Goal: Information Seeking & Learning: Find contact information

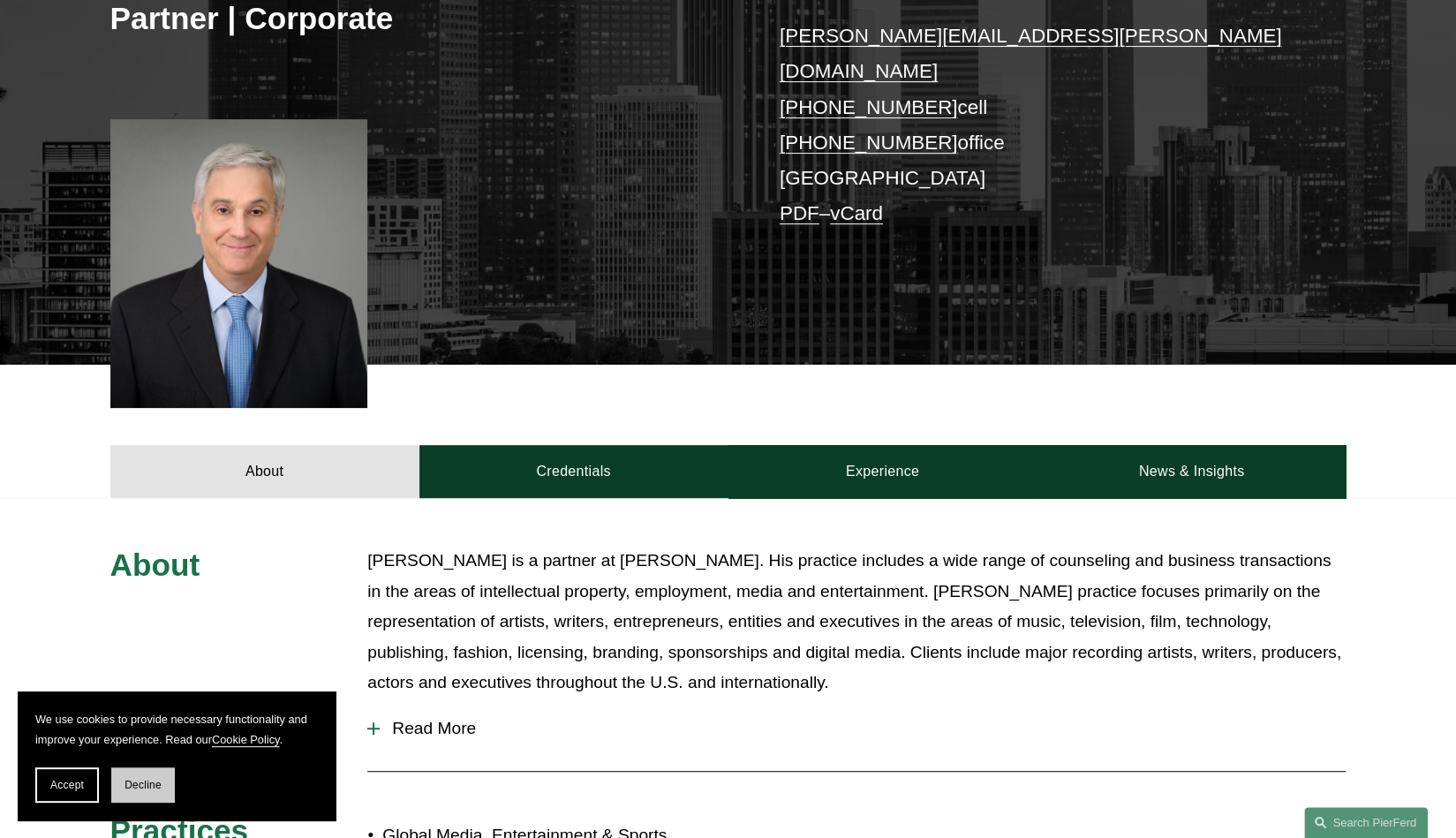
scroll to position [363, 0]
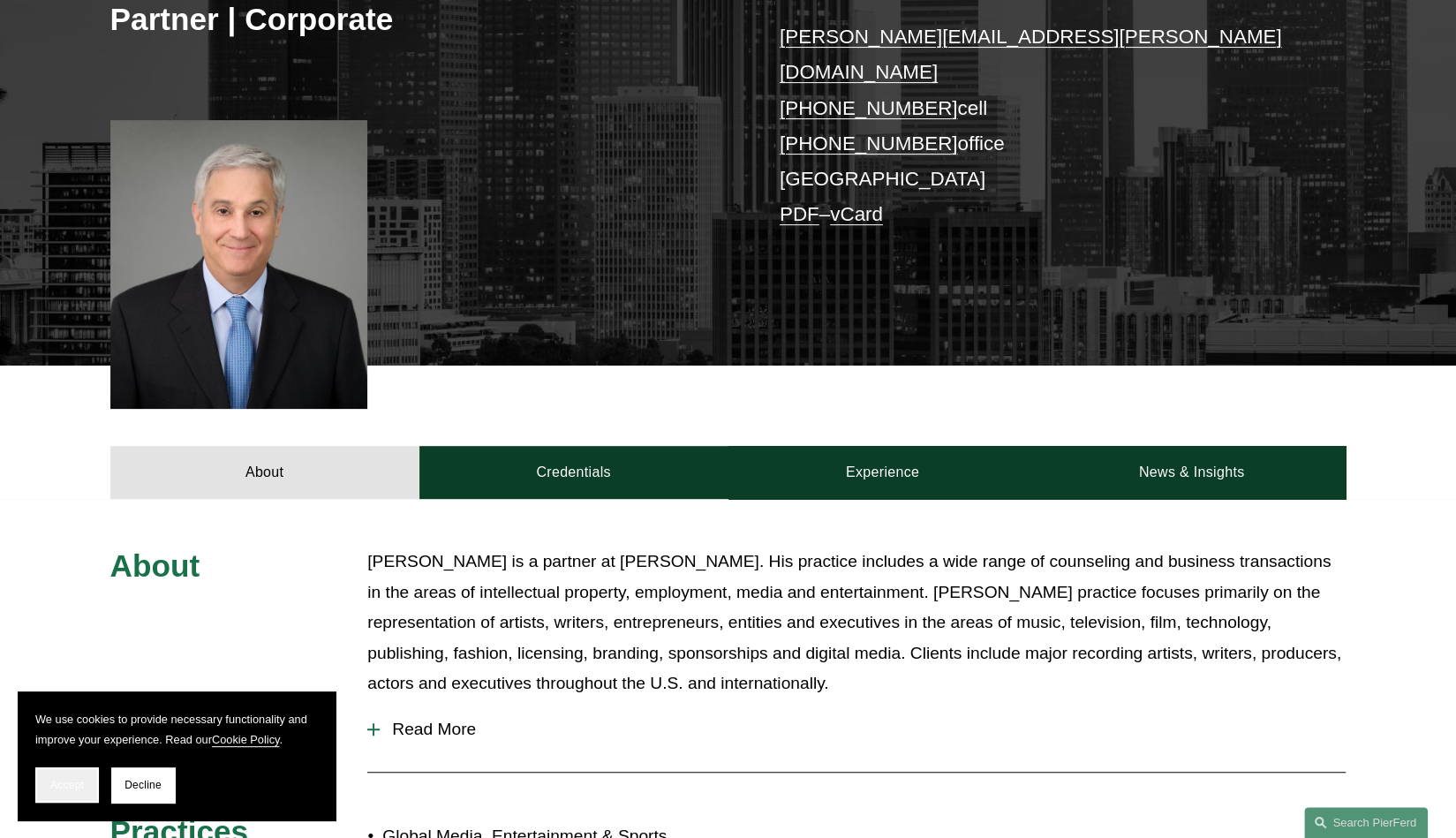
click at [89, 784] on button "Accept" at bounding box center [66, 786] width 64 height 35
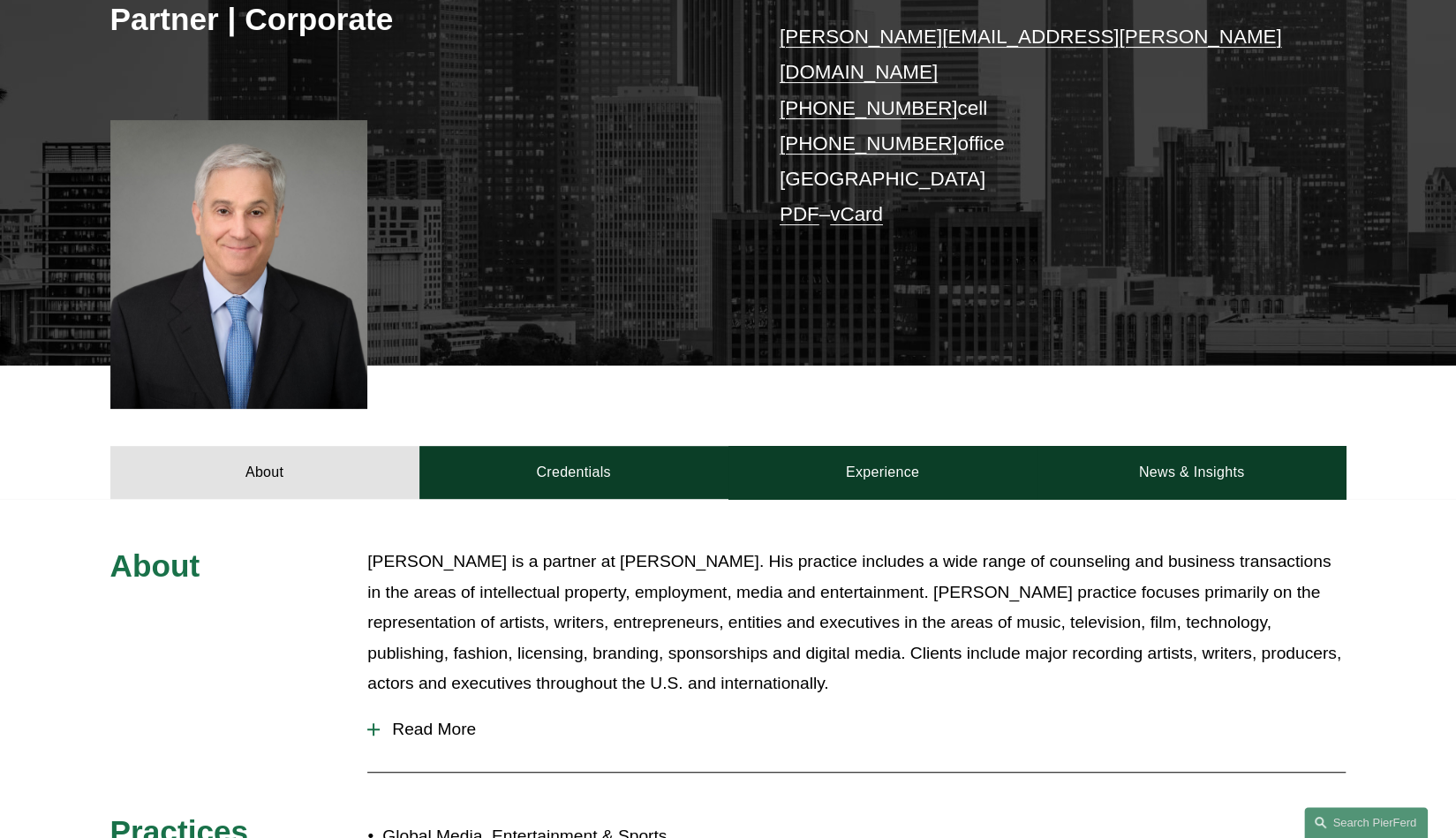
scroll to position [0, 0]
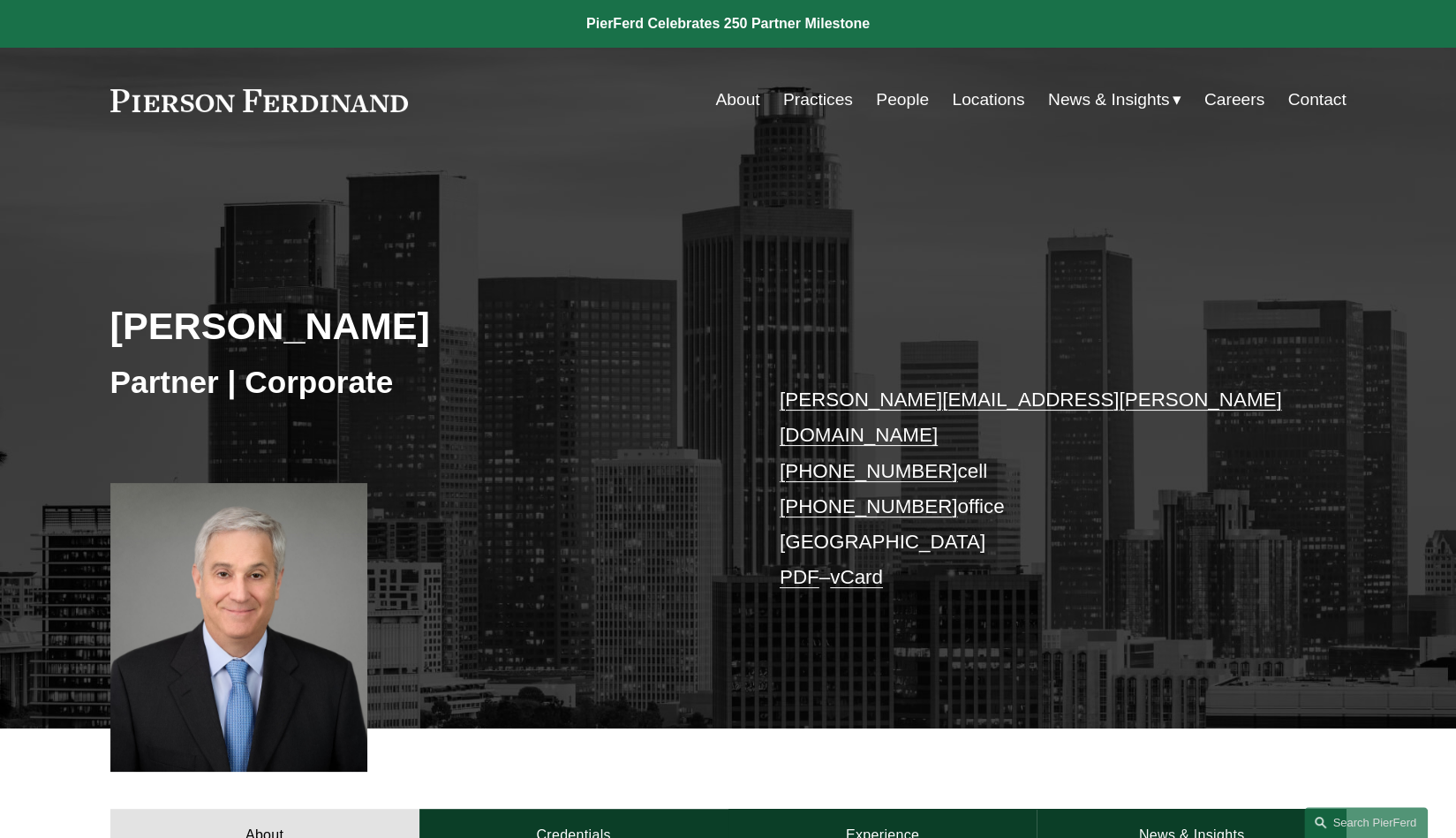
click at [978, 107] on link "Locations" at bounding box center [988, 99] width 73 height 33
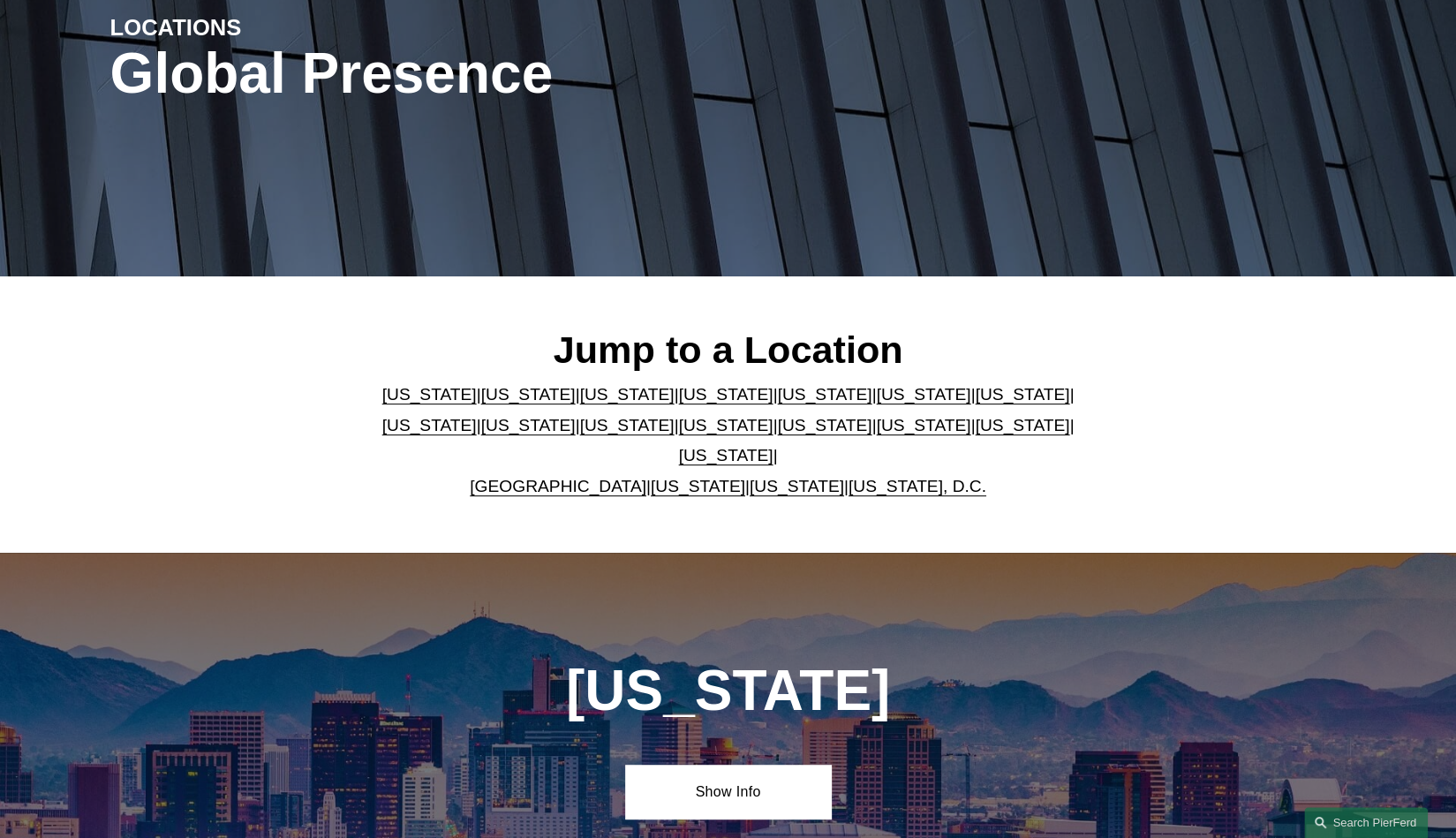
click at [493, 402] on link "[US_STATE]" at bounding box center [528, 394] width 95 height 18
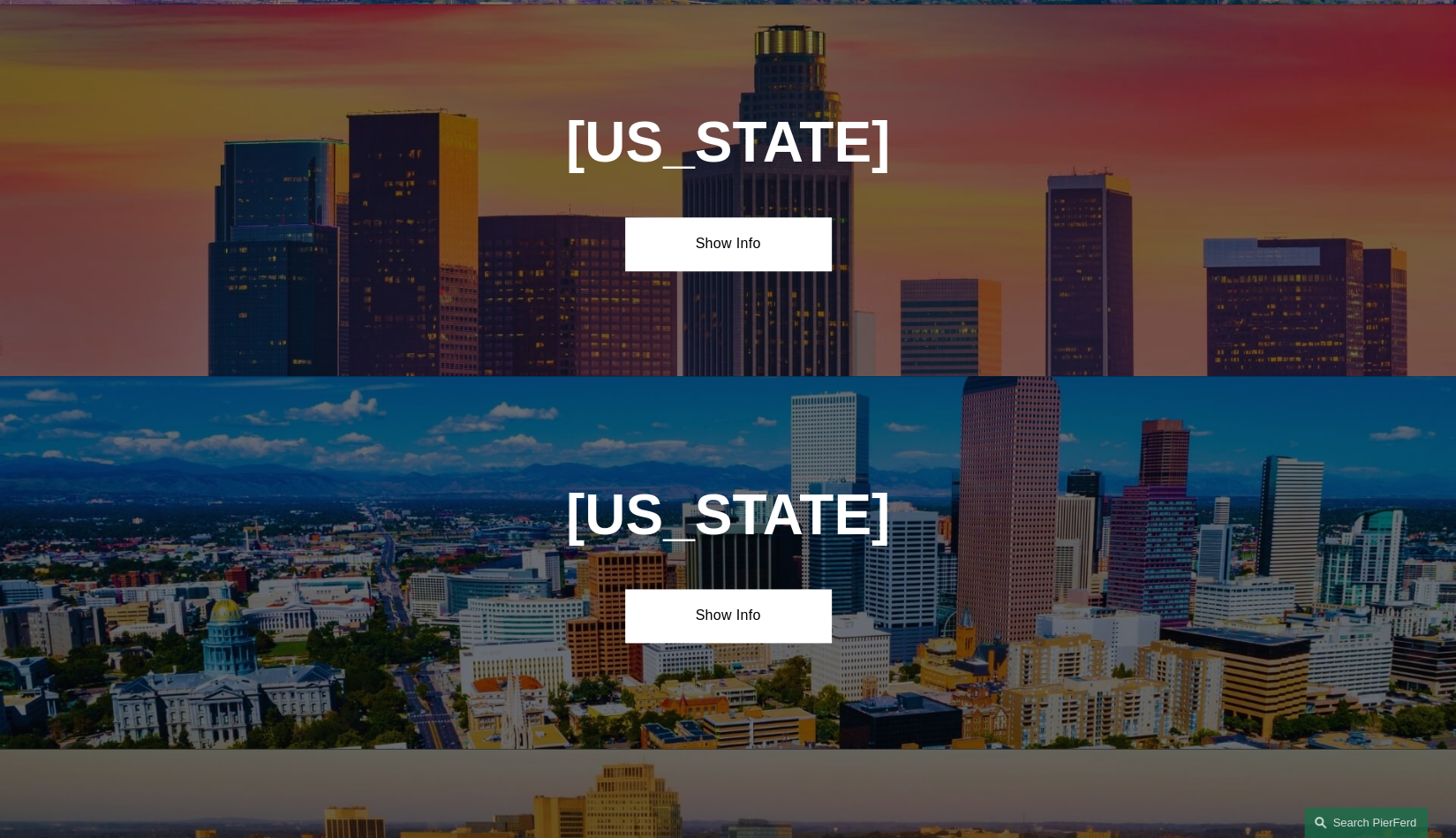
scroll to position [1164, 0]
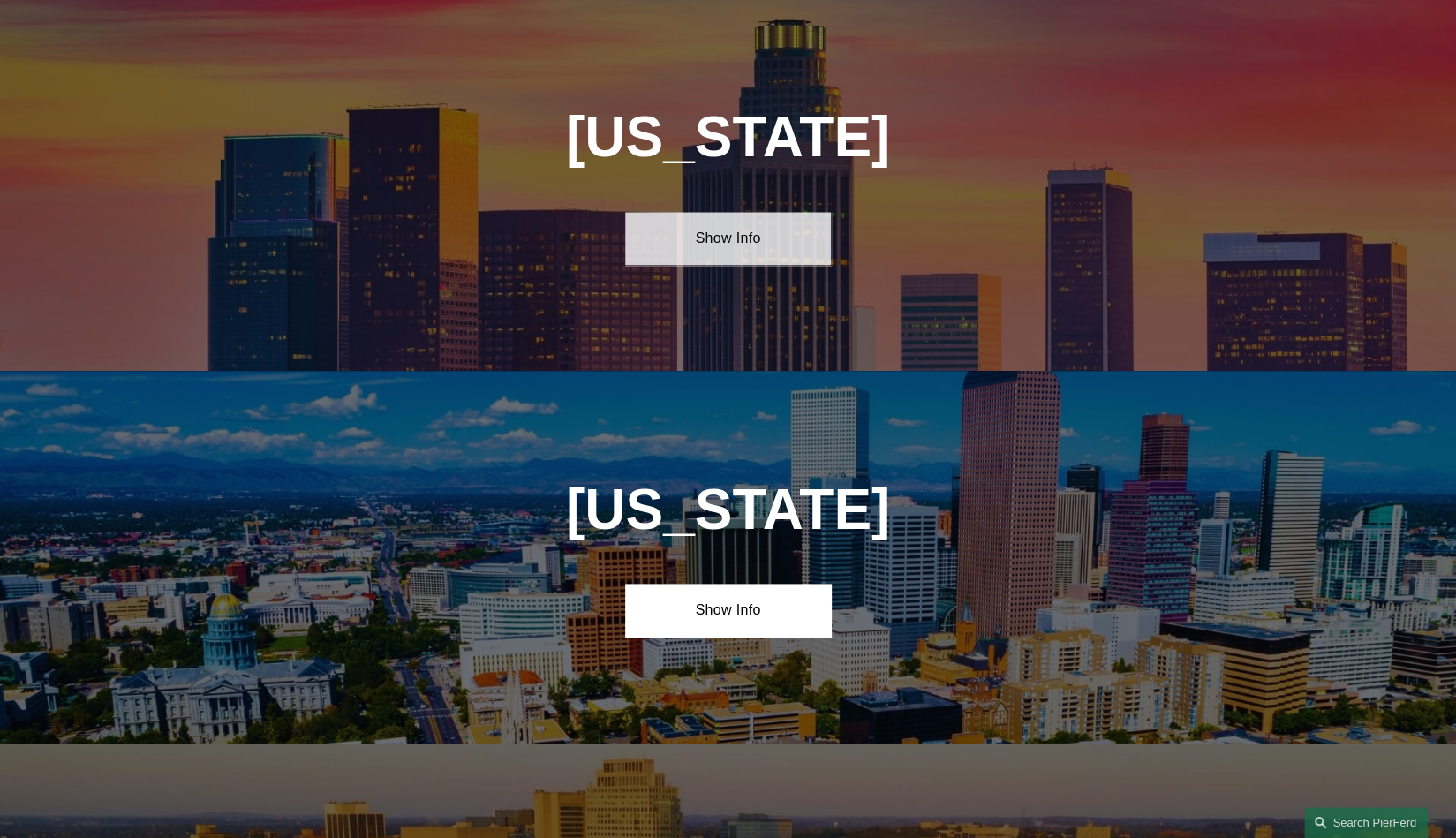
click at [732, 234] on link "Show Info" at bounding box center [728, 239] width 206 height 53
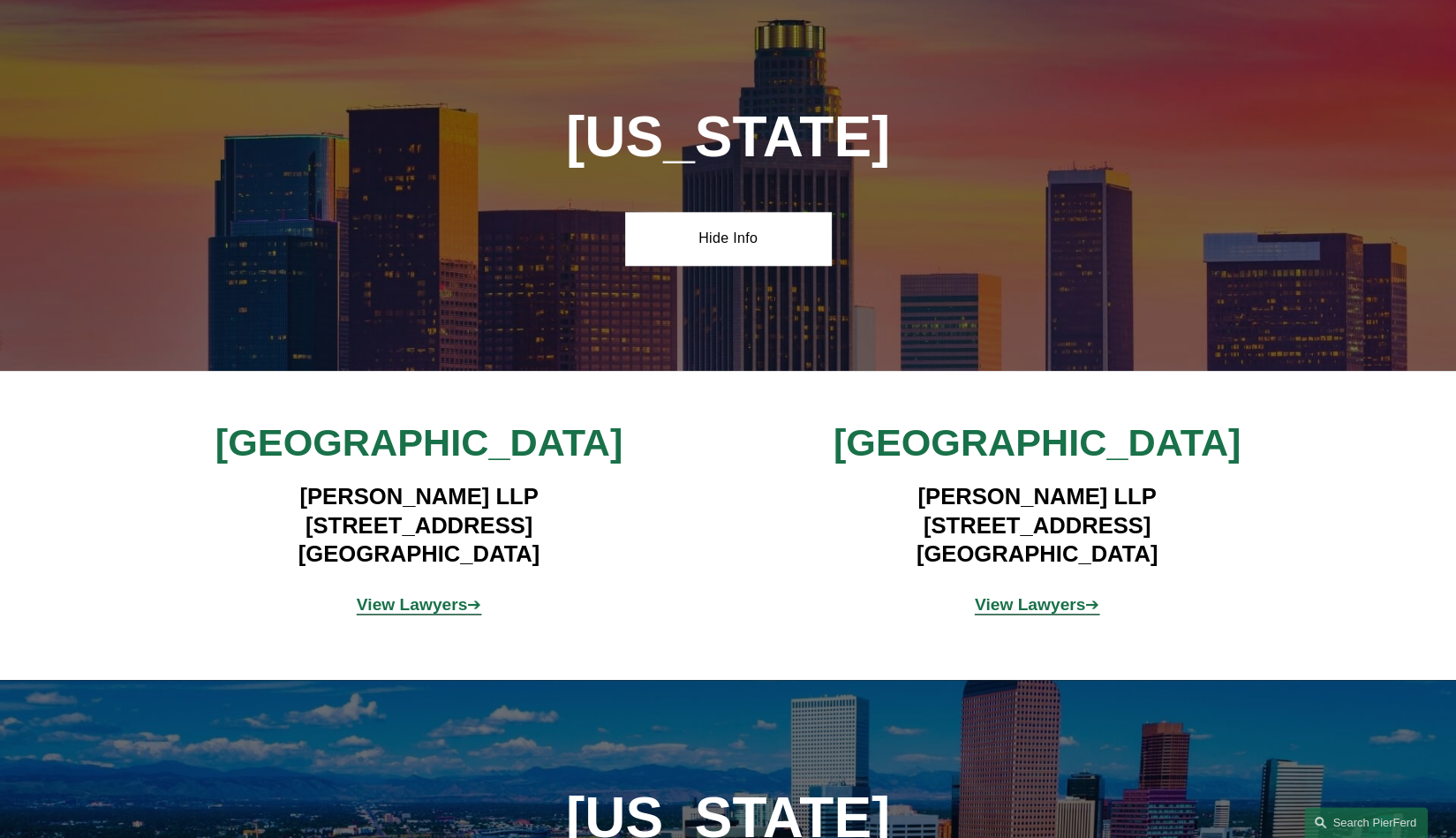
drag, startPoint x: 404, startPoint y: 483, endPoint x: 533, endPoint y: 530, distance: 137.3
click at [533, 530] on div "Pierson Ferdinand LLP 12100 Wilshire Blvd, Suite 800 Los Angeles, CA 90025" at bounding box center [419, 525] width 514 height 106
click at [533, 530] on h4 "Pierson Ferdinand LLP 12100 Wilshire Blvd, Suite 800 Los Angeles, CA 90025" at bounding box center [419, 525] width 514 height 86
click at [416, 612] on strong "View Lawyers" at bounding box center [412, 605] width 111 height 18
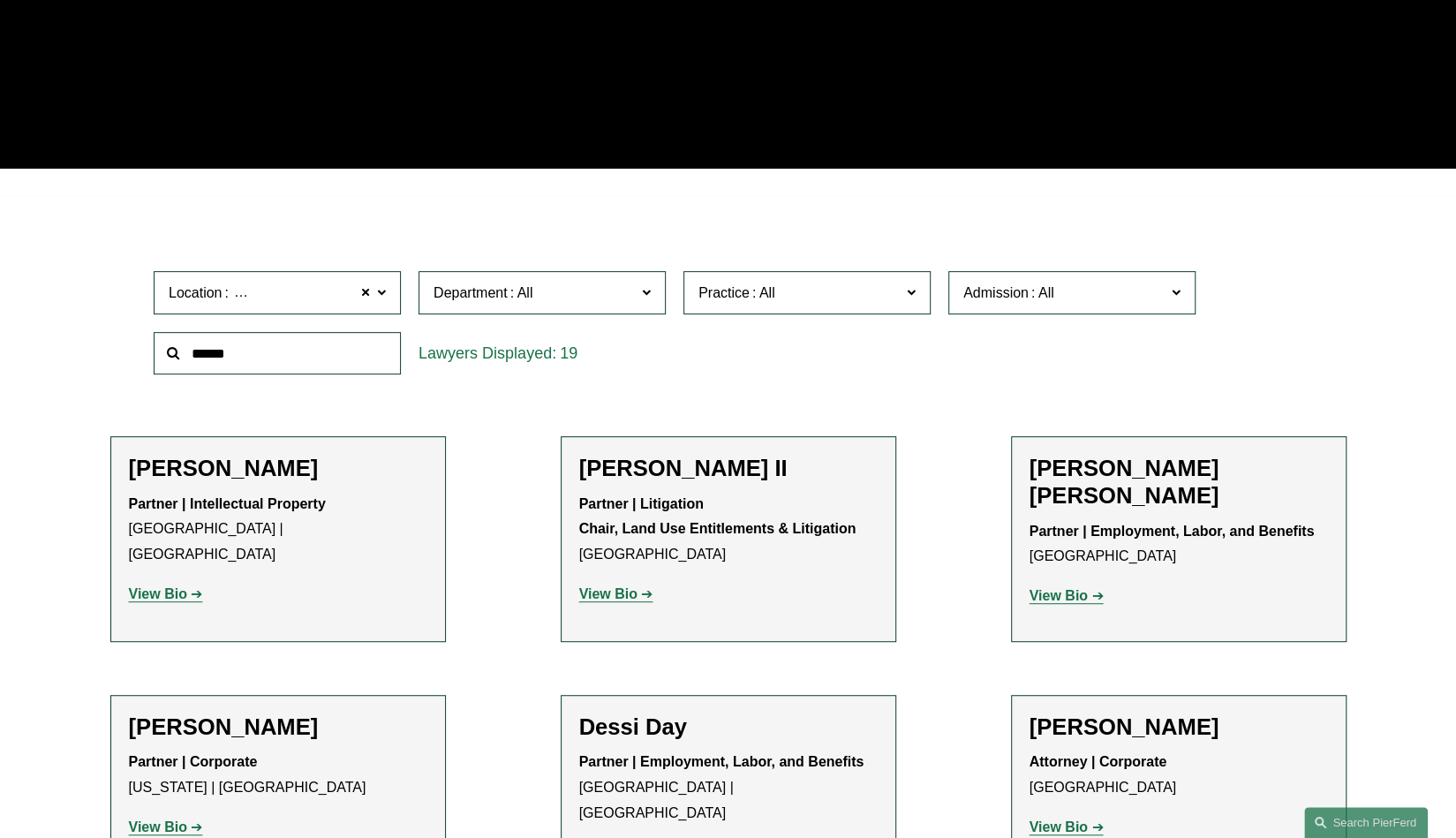
scroll to position [347, 0]
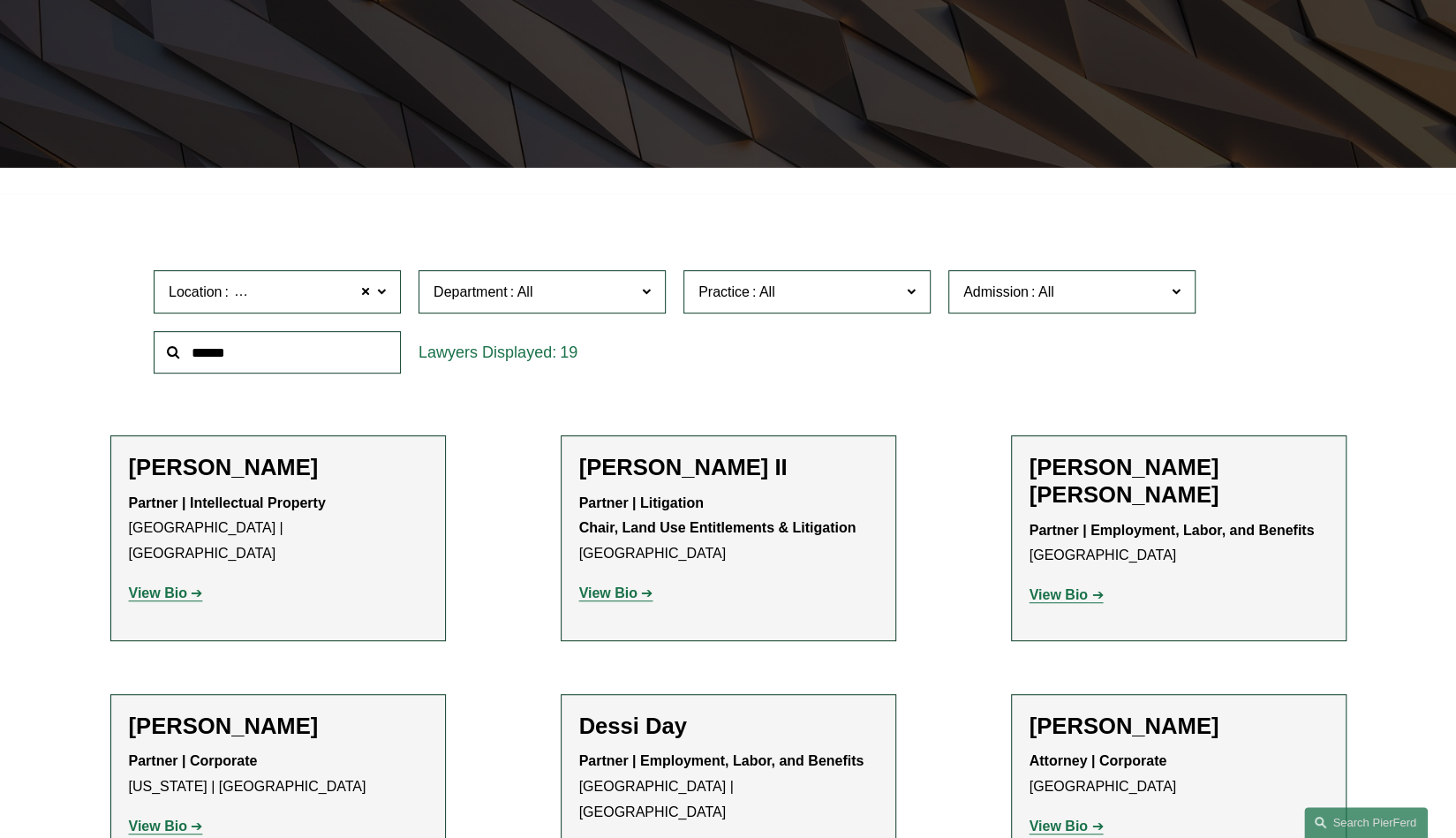
click at [803, 285] on span "Practice" at bounding box center [800, 292] width 202 height 24
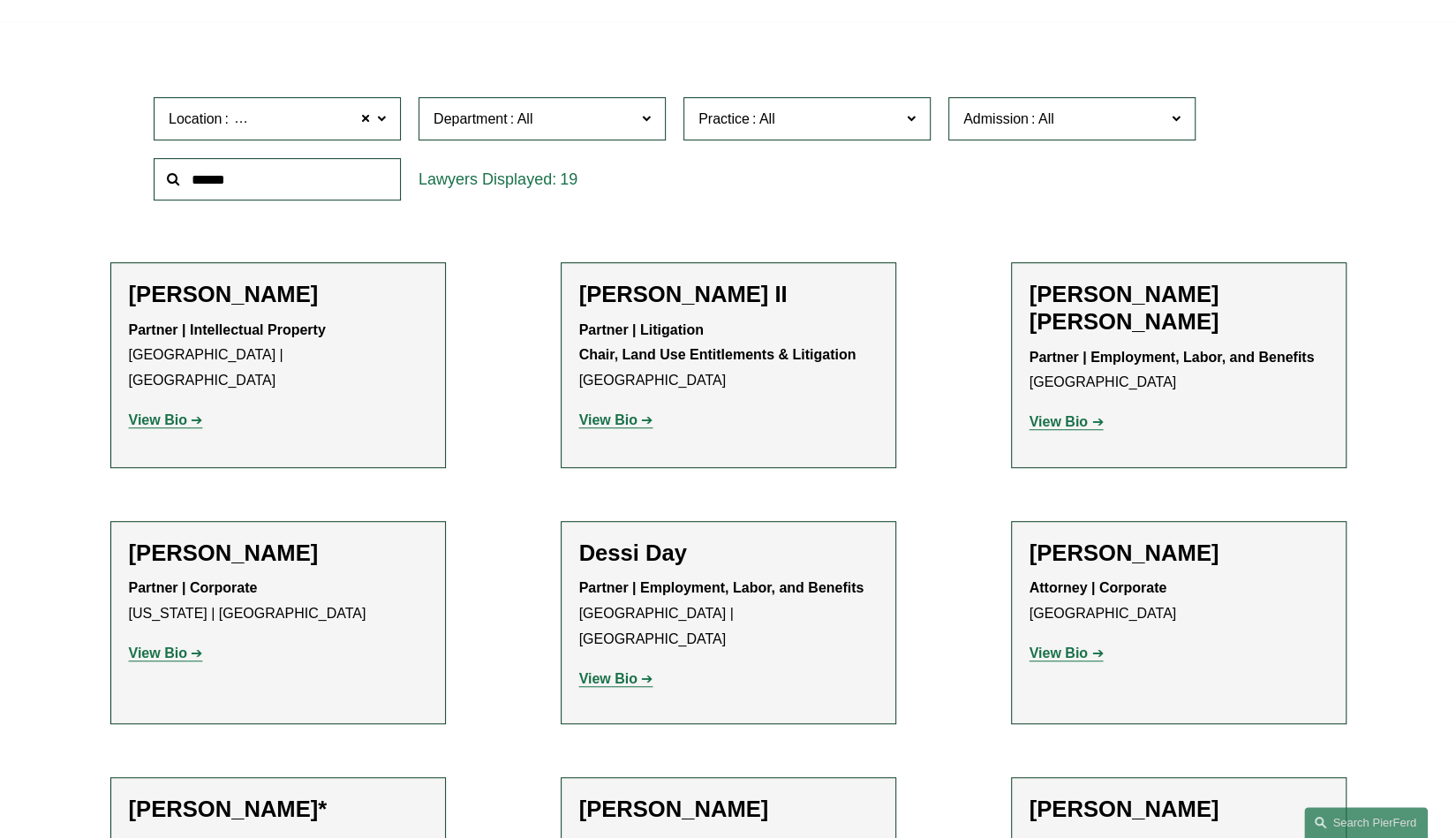
click at [957, 204] on div "Location Los Angeles Los Angeles All Atlanta Austin Boston Charlotte Chicago Ci…" at bounding box center [727, 148] width 1166 height 121
click at [815, 114] on span "Practice" at bounding box center [800, 119] width 202 height 24
click at [627, 427] on strong "View Bio" at bounding box center [607, 420] width 58 height 15
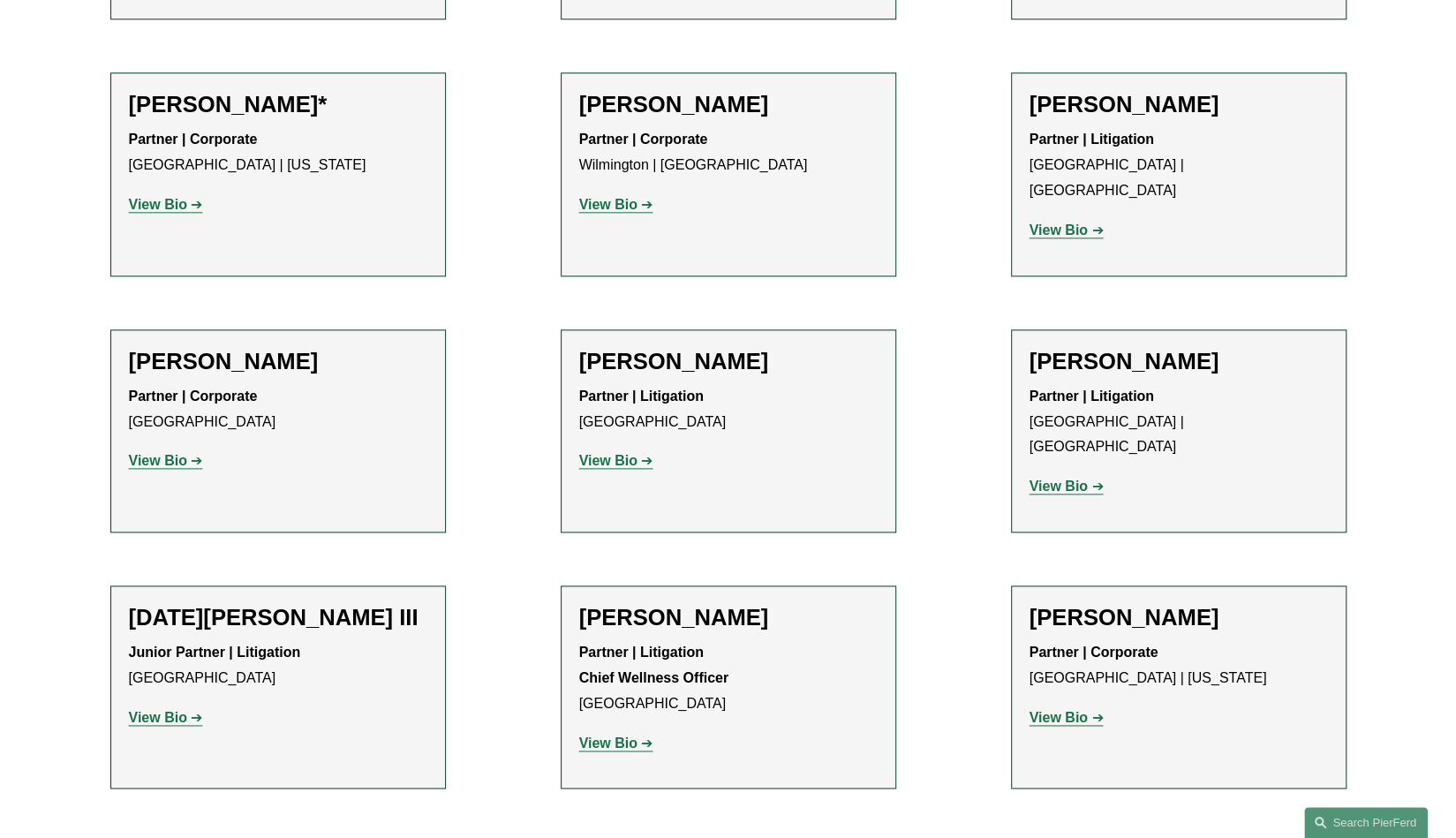
scroll to position [1228, 0]
click at [661, 602] on h2 "Justin Nahama" at bounding box center [728, 616] width 298 height 28
click at [608, 734] on strong "View Bio" at bounding box center [607, 741] width 58 height 15
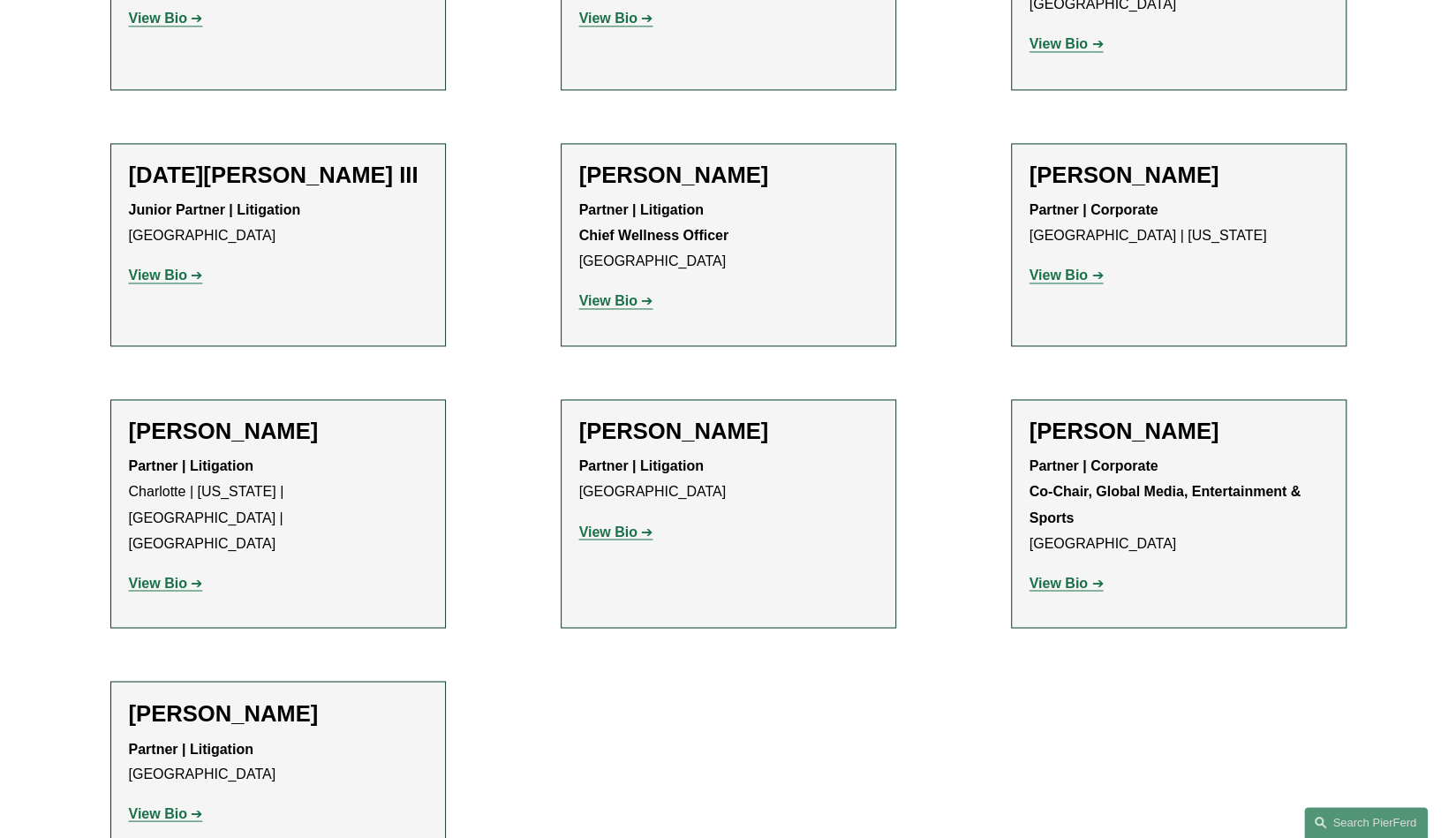
scroll to position [1669, 0]
click at [1077, 575] on strong "View Bio" at bounding box center [1058, 582] width 58 height 15
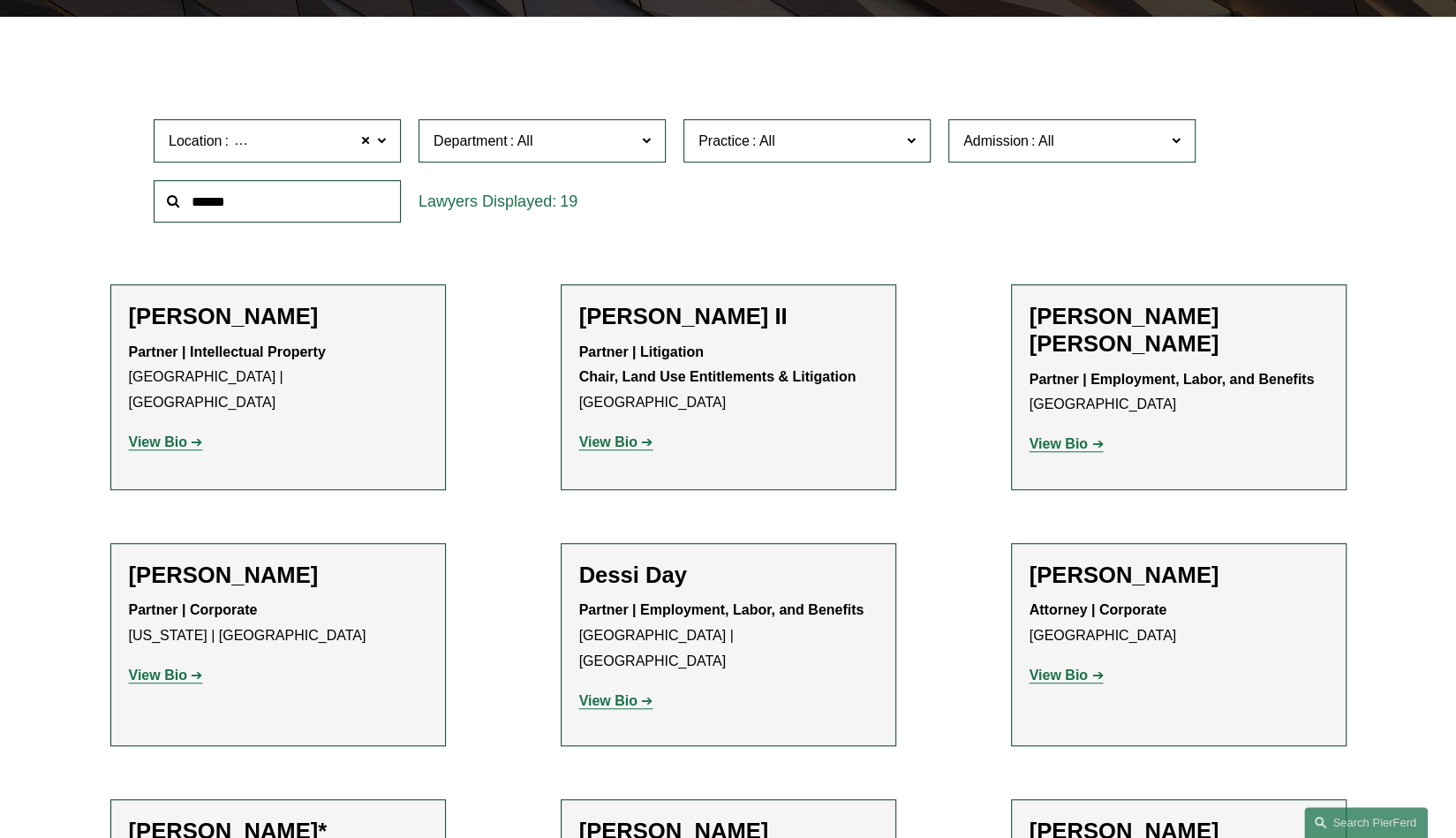
scroll to position [497, 0]
click at [611, 446] on strong "View Bio" at bounding box center [607, 443] width 58 height 15
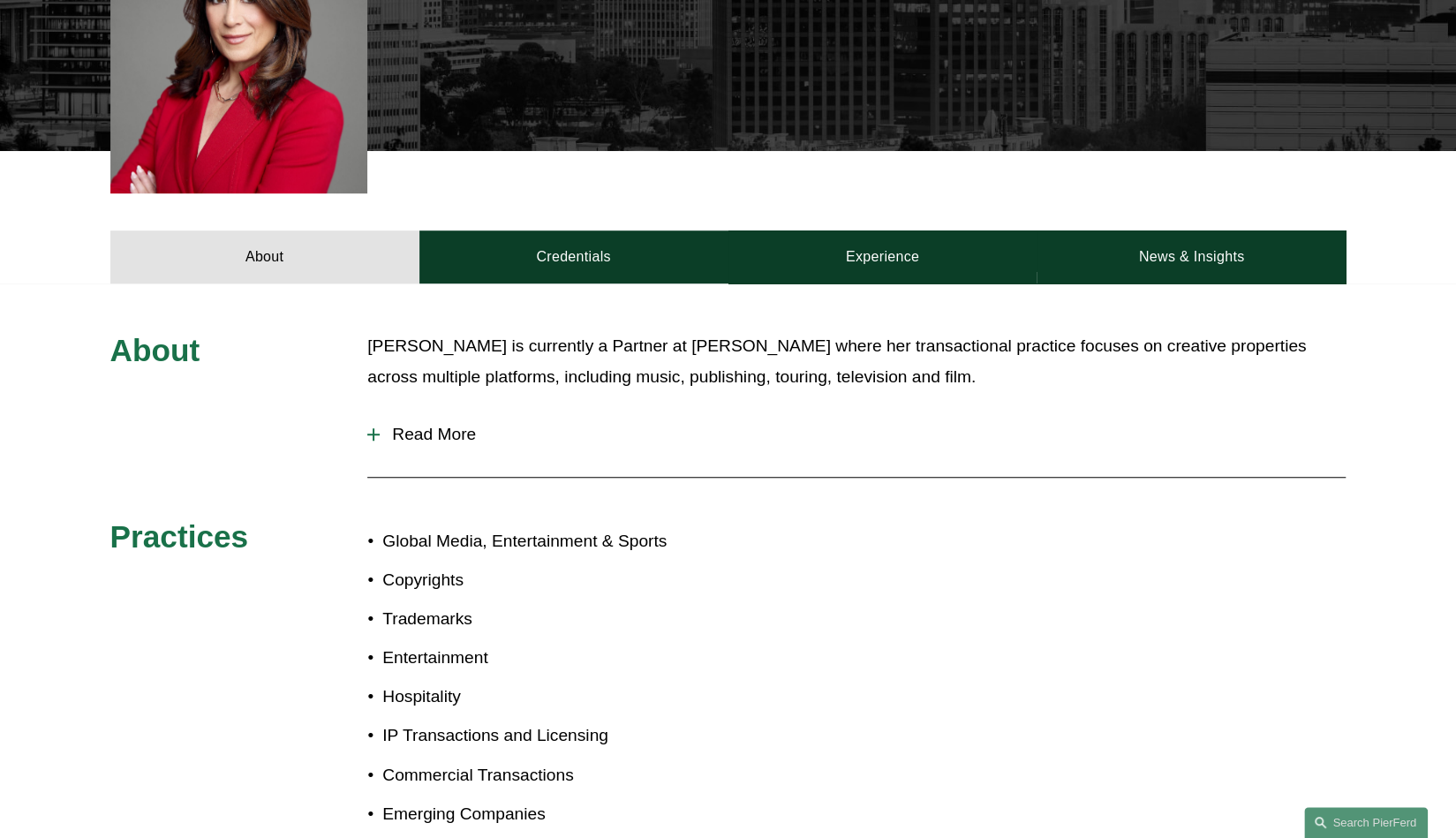
scroll to position [659, 0]
click at [452, 411] on button "Read More" at bounding box center [856, 434] width 978 height 46
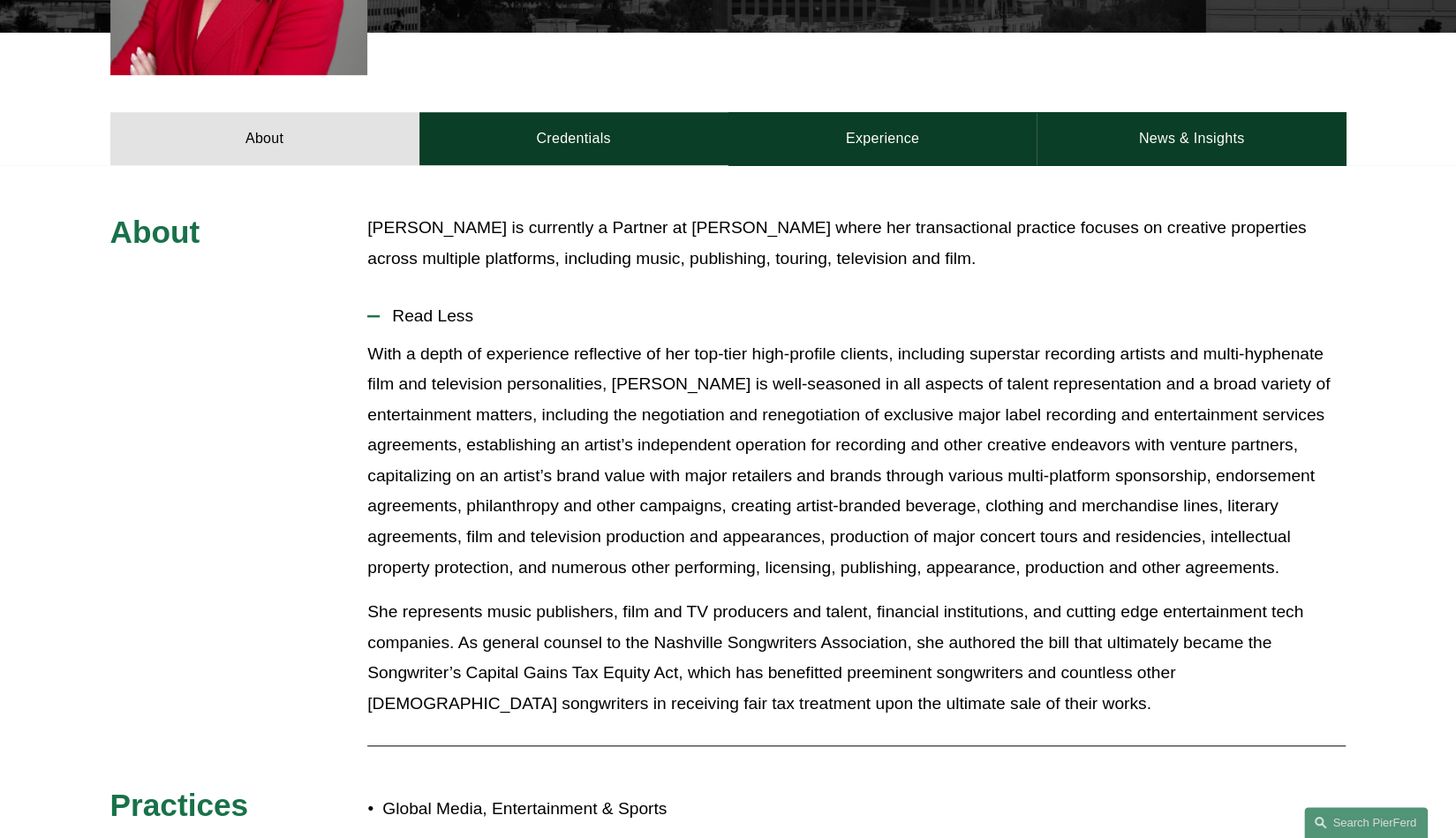
scroll to position [777, 0]
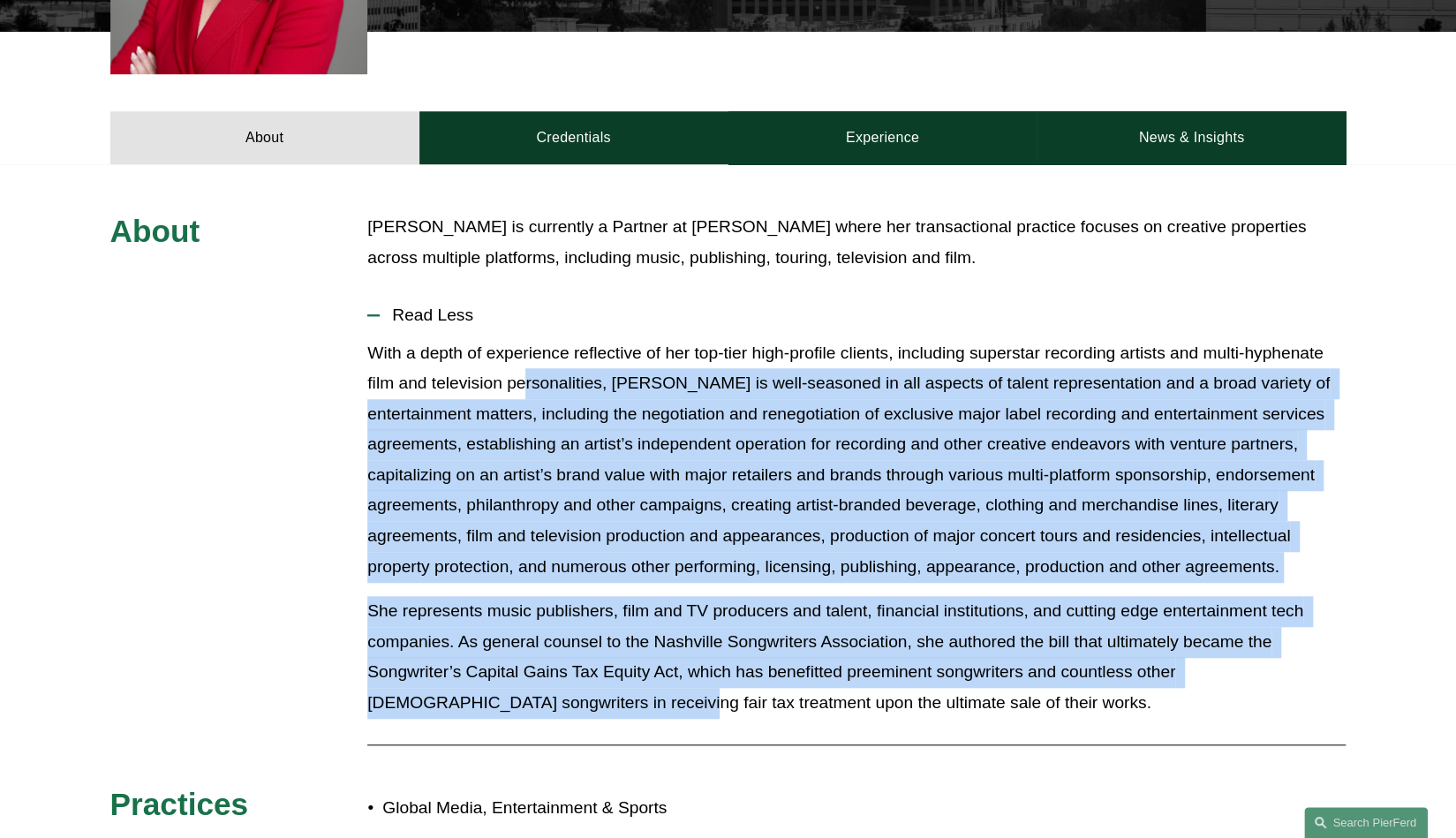
drag, startPoint x: 525, startPoint y: 347, endPoint x: 503, endPoint y: 681, distance: 334.7
click at [503, 681] on div "With a depth of experience reflective of her top-tier high-profile clients, inc…" at bounding box center [856, 535] width 978 height 394
click at [503, 681] on p "She represents music publishers, film and TV producers and talent, financial in…" at bounding box center [856, 658] width 978 height 122
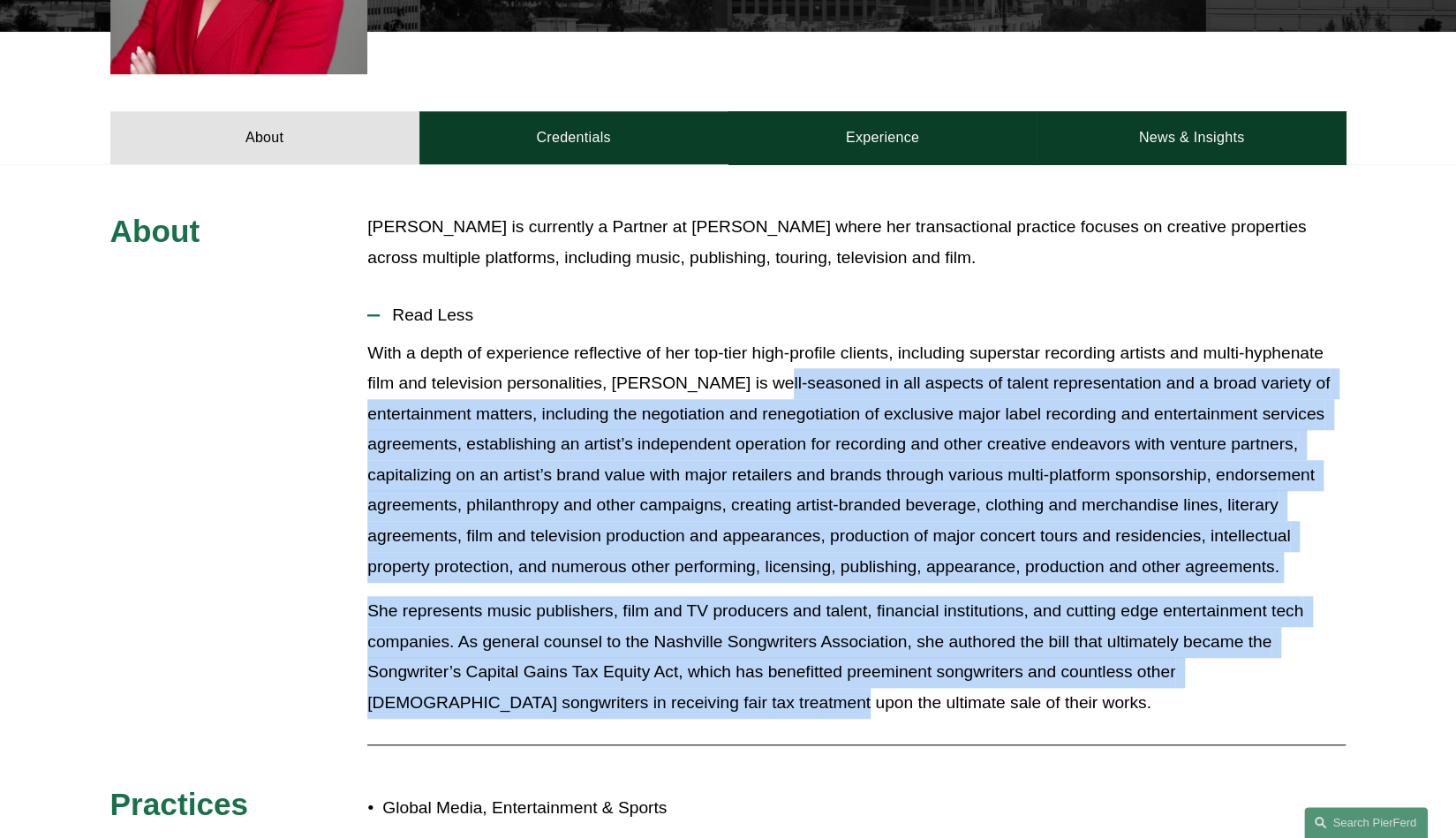
drag, startPoint x: 662, startPoint y: 683, endPoint x: 753, endPoint y: 369, distance: 326.9
click at [753, 369] on div "With a depth of experience reflective of her top-tier high-profile clients, inc…" at bounding box center [856, 535] width 978 height 394
click at [753, 369] on p "With a depth of experience reflective of her top-tier high-profile clients, inc…" at bounding box center [856, 460] width 978 height 245
drag, startPoint x: 753, startPoint y: 369, endPoint x: 902, endPoint y: 678, distance: 343.0
click at [902, 678] on div "With a depth of experience reflective of her top-tier high-profile clients, inc…" at bounding box center [856, 535] width 978 height 394
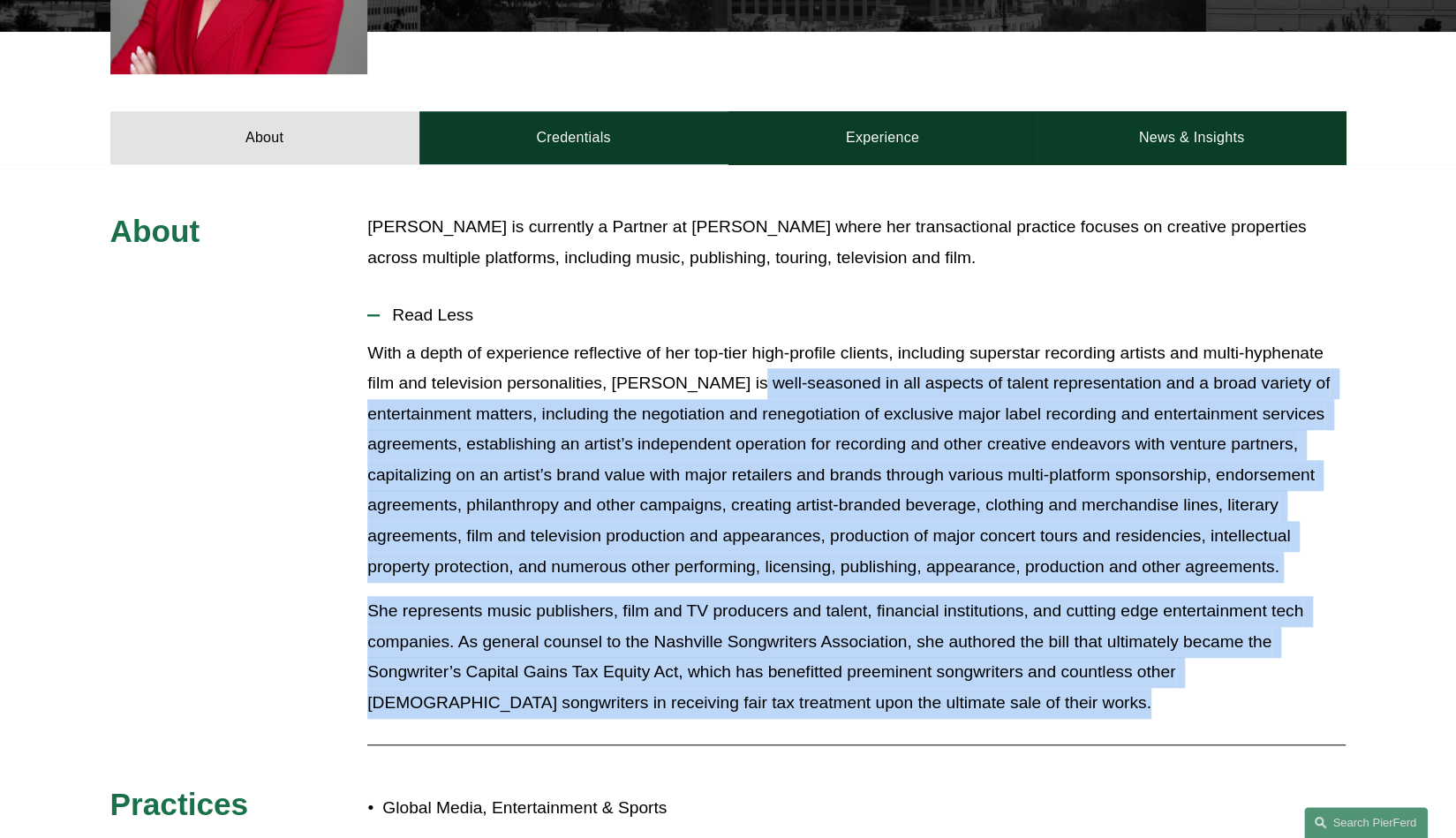
click at [902, 678] on p "She represents music publishers, film and TV producers and talent, financial in…" at bounding box center [856, 658] width 978 height 122
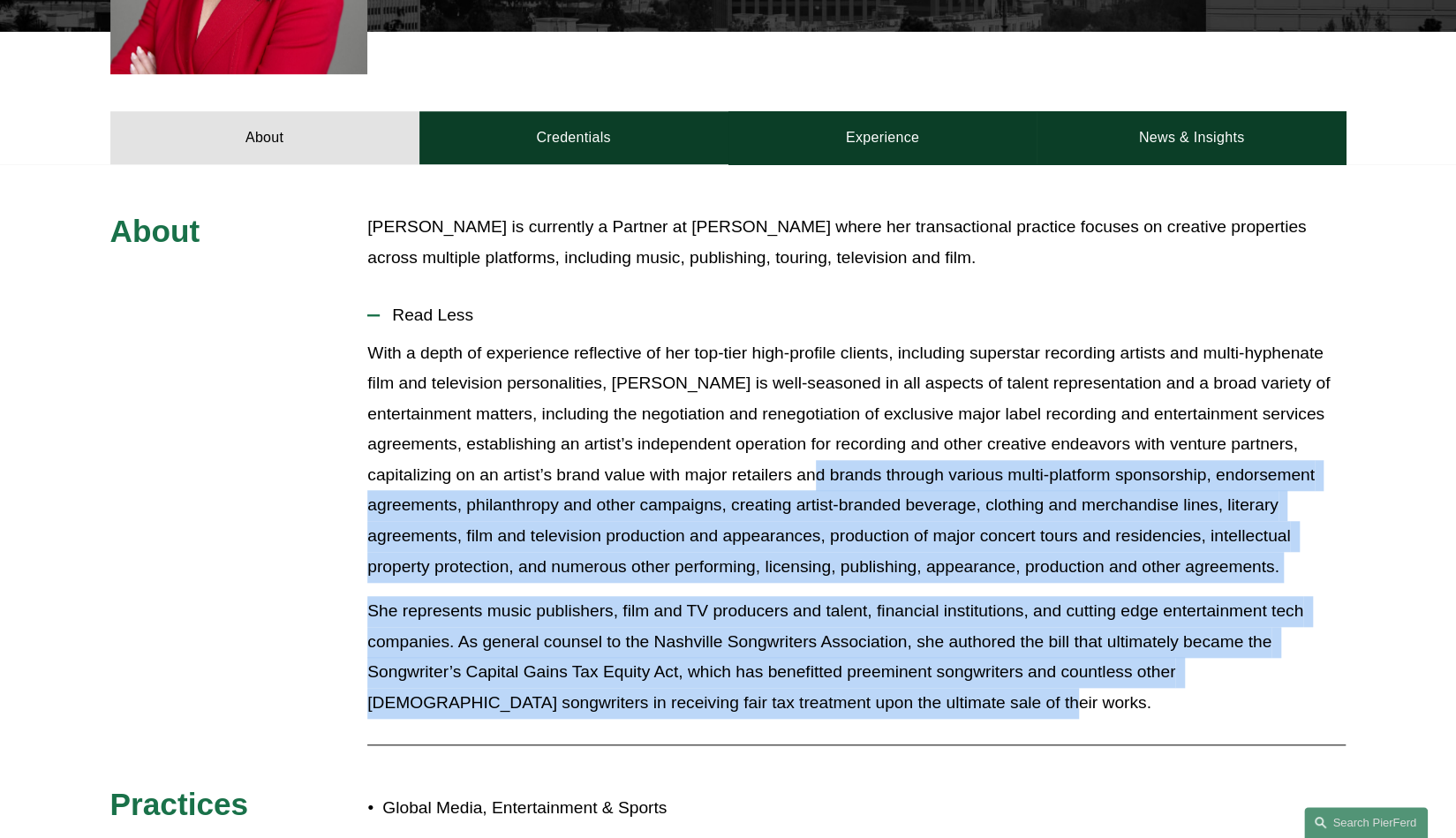
drag, startPoint x: 881, startPoint y: 672, endPoint x: 861, endPoint y: 448, distance: 224.9
click at [861, 448] on div "With a depth of experience reflective of her top-tier high-profile clients, inc…" at bounding box center [856, 535] width 978 height 394
click at [861, 448] on p "With a depth of experience reflective of her top-tier high-profile clients, inc…" at bounding box center [856, 460] width 978 height 245
drag, startPoint x: 861, startPoint y: 448, endPoint x: 890, endPoint y: 693, distance: 246.7
click at [890, 693] on div "With a depth of experience reflective of her top-tier high-profile clients, inc…" at bounding box center [856, 535] width 978 height 394
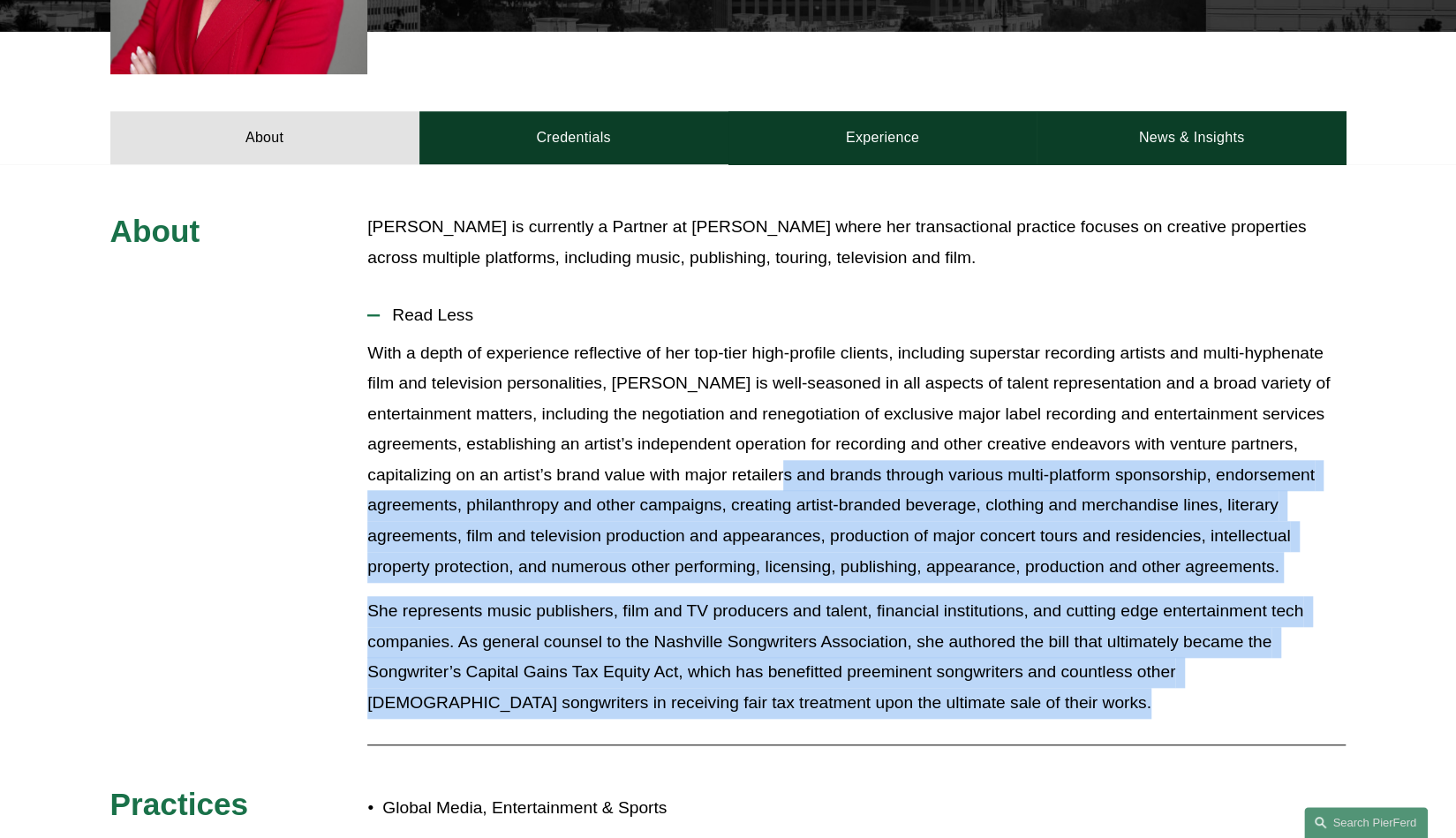
click at [890, 693] on div "With a depth of experience reflective of her top-tier high-profile clients, inc…" at bounding box center [856, 535] width 978 height 394
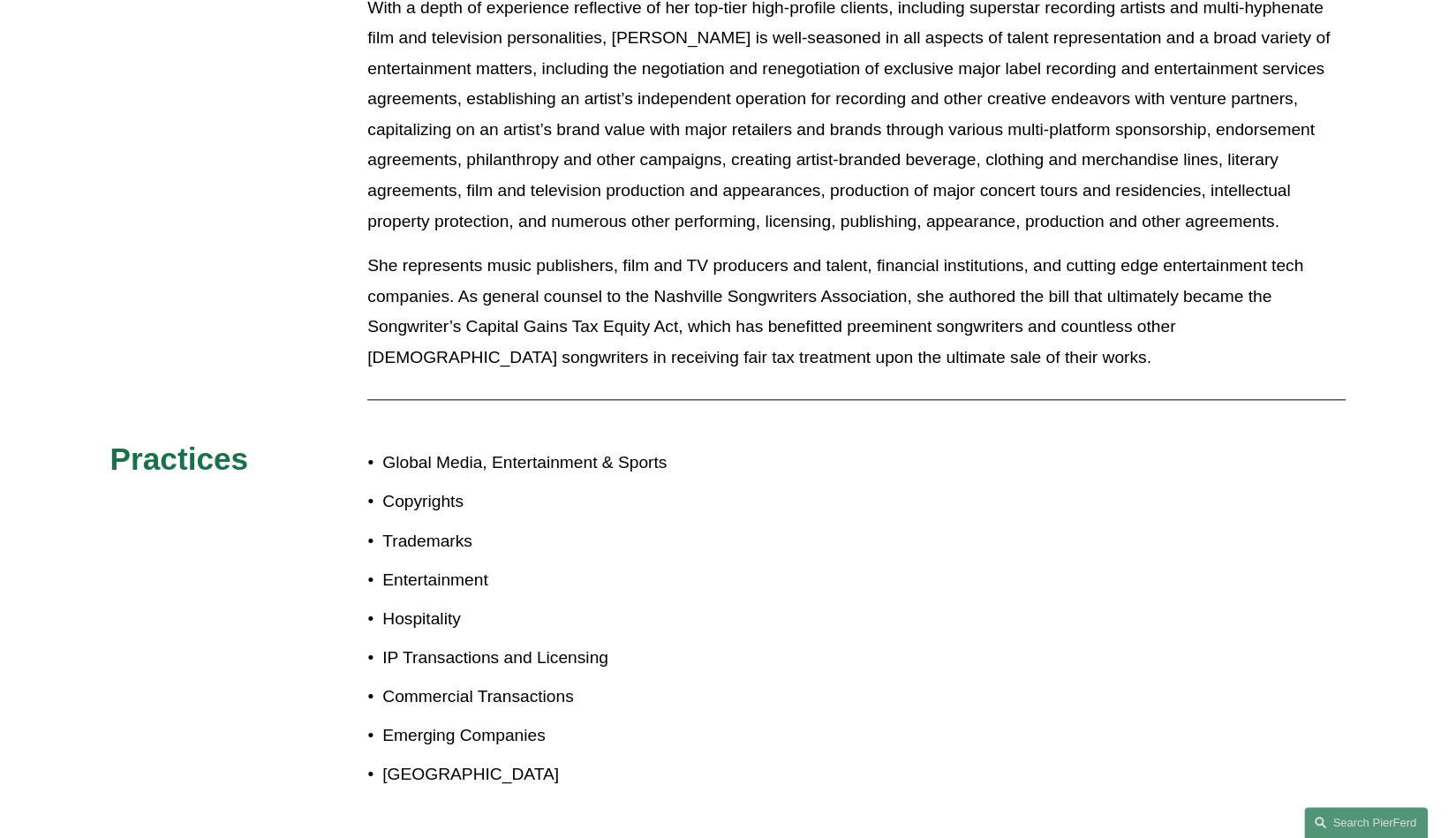
scroll to position [1252, 0]
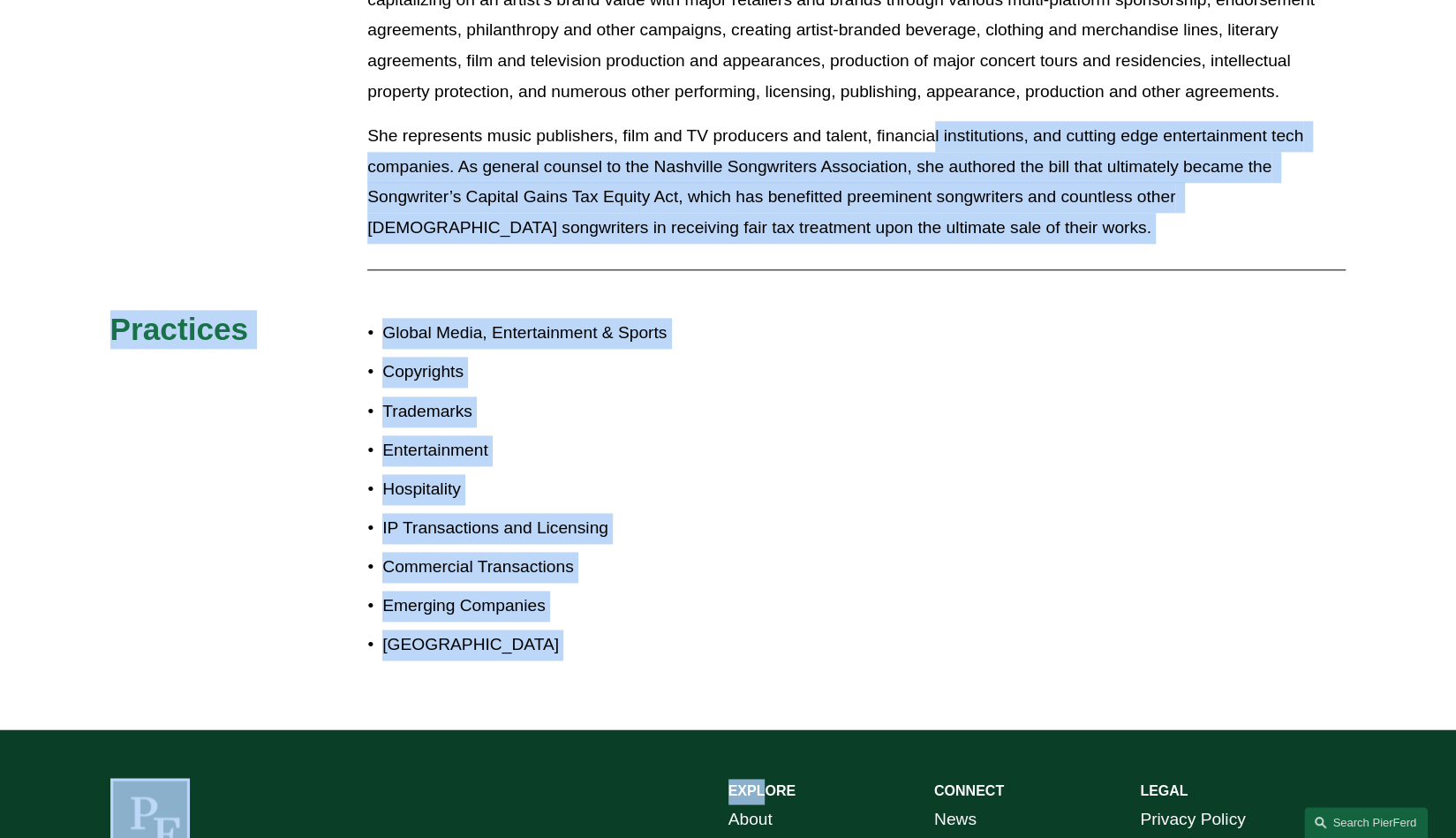
drag, startPoint x: 768, startPoint y: 704, endPoint x: 936, endPoint y: 103, distance: 624.0
click at [936, 121] on p "She represents music publishers, film and TV producers and talent, financial in…" at bounding box center [856, 181] width 978 height 122
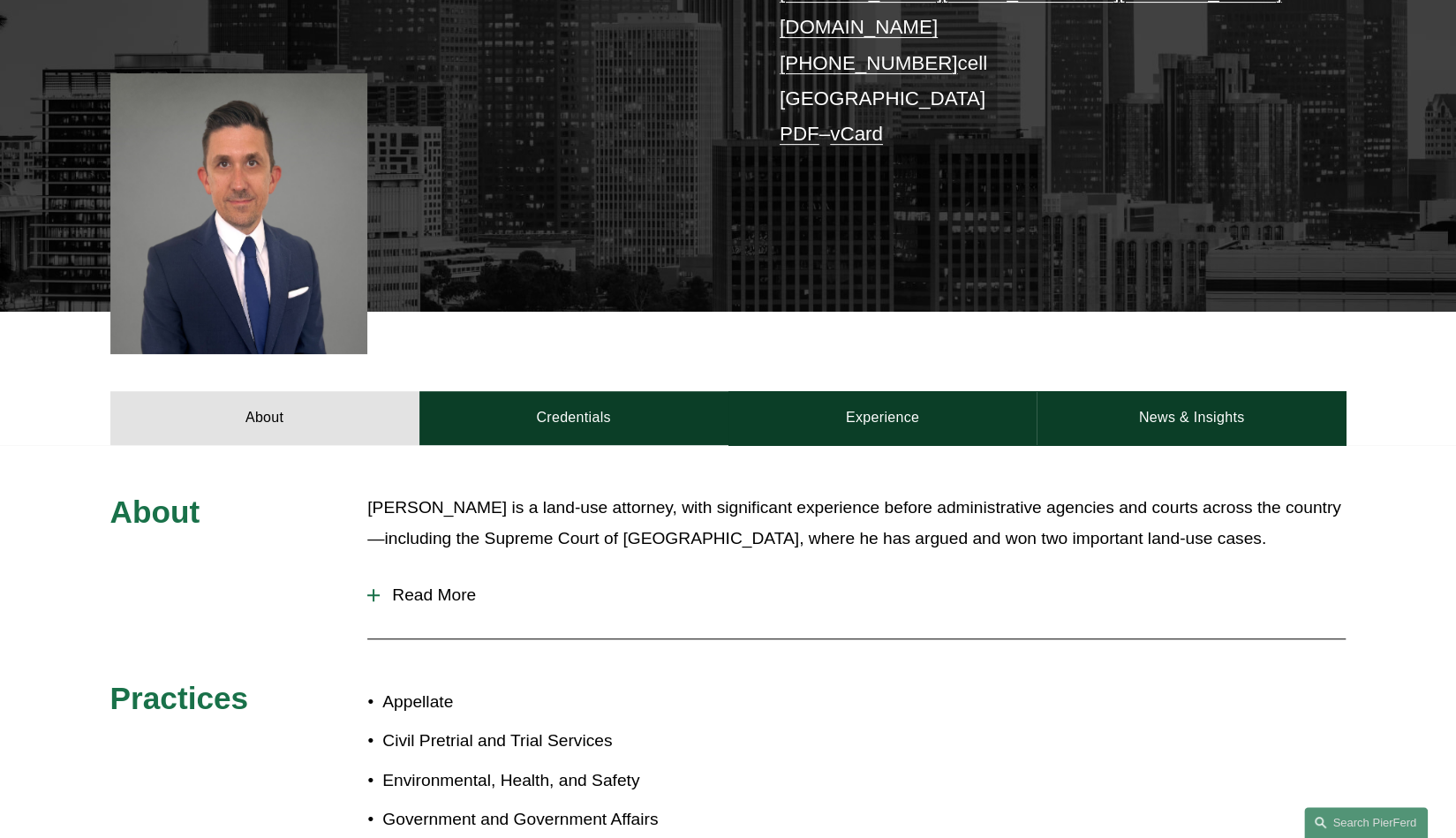
scroll to position [448, 0]
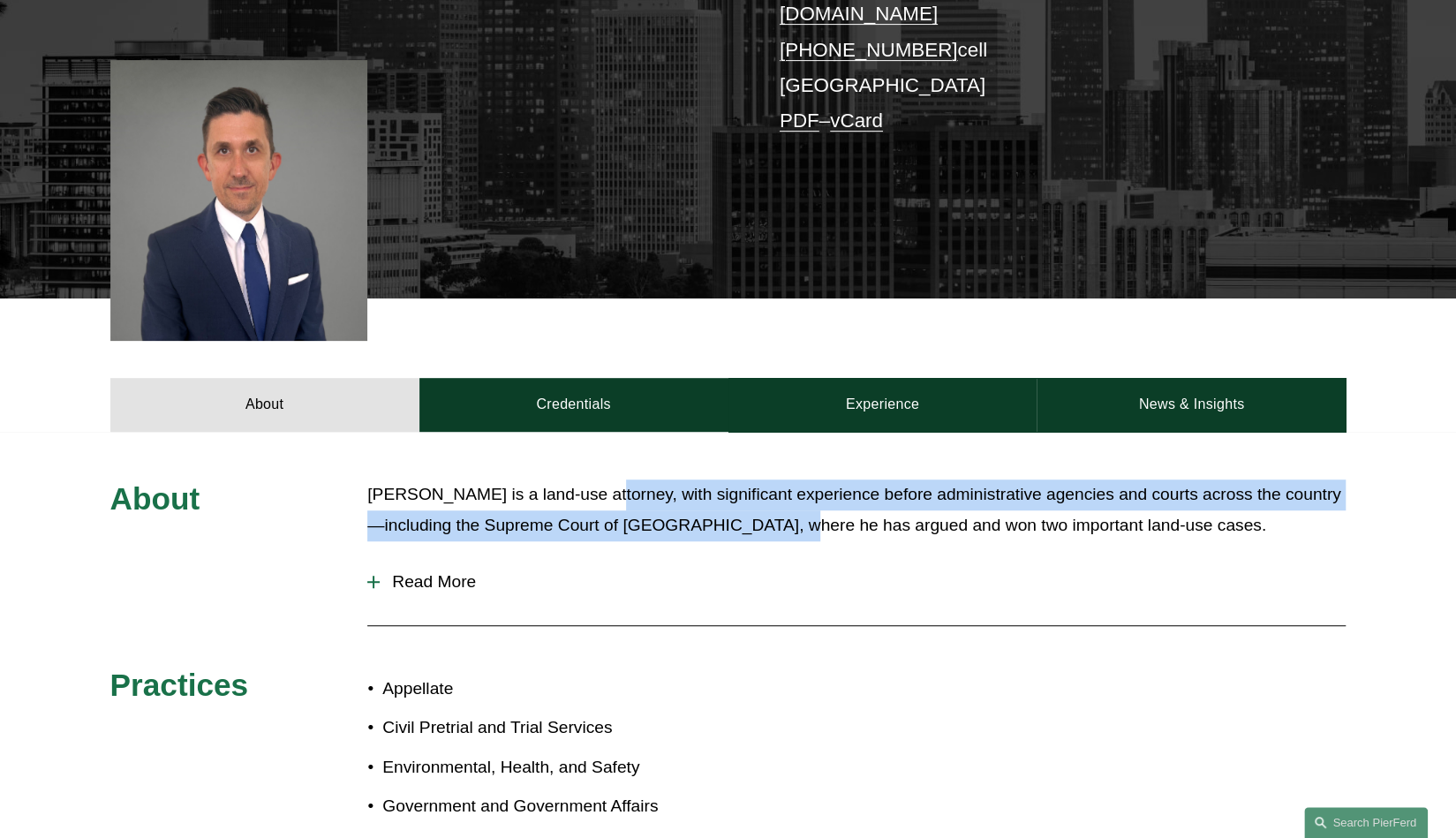
drag, startPoint x: 588, startPoint y: 460, endPoint x: 757, endPoint y: 527, distance: 181.8
click at [757, 527] on div "About Paul is a land-use attorney, with significant experience before administr…" at bounding box center [728, 679] width 1456 height 495
click at [757, 527] on div "Paul is a land-use attorney, with significant experience before administrative …" at bounding box center [856, 519] width 978 height 79
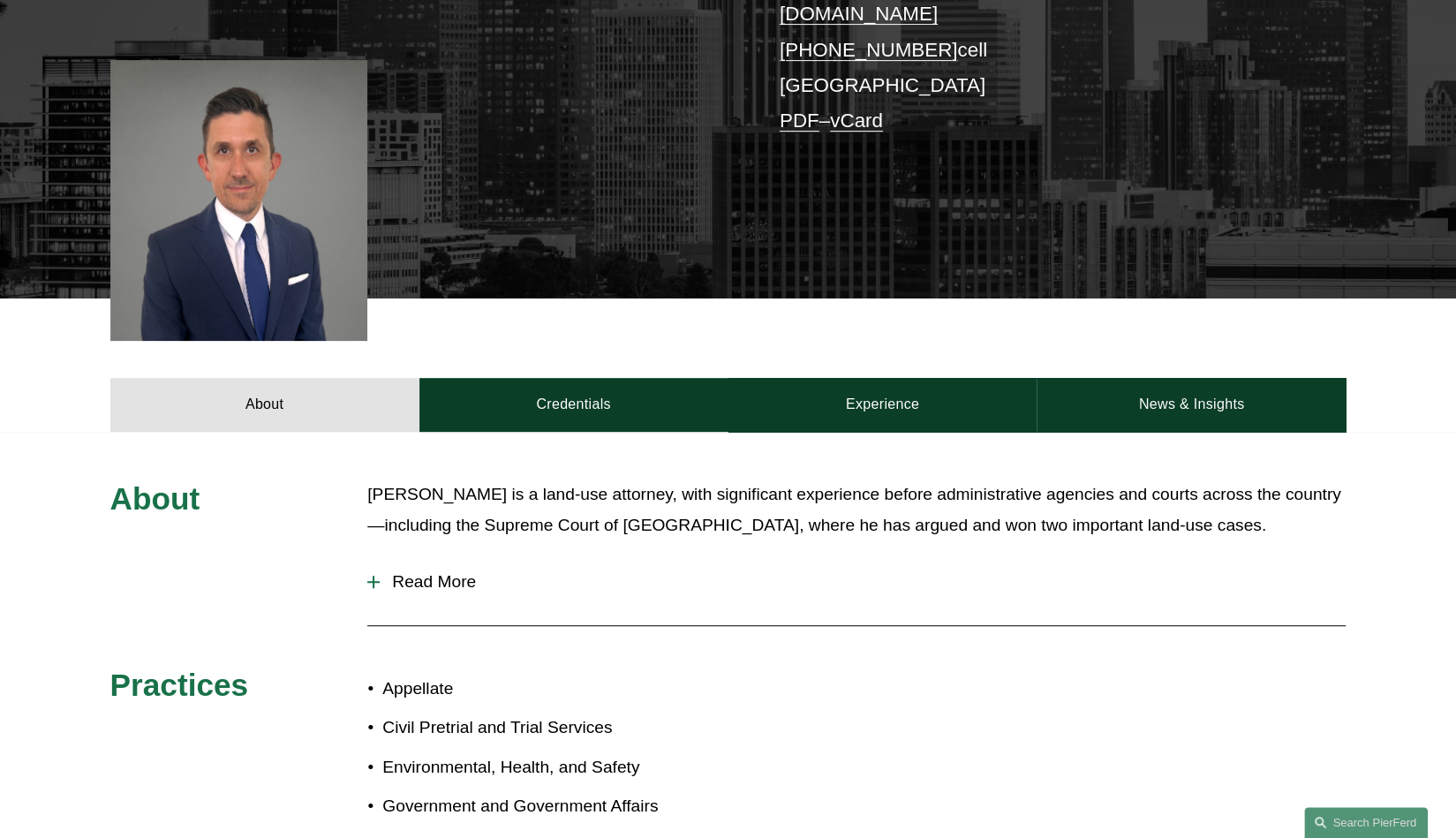
click at [431, 573] on span "Read More" at bounding box center [863, 582] width 966 height 19
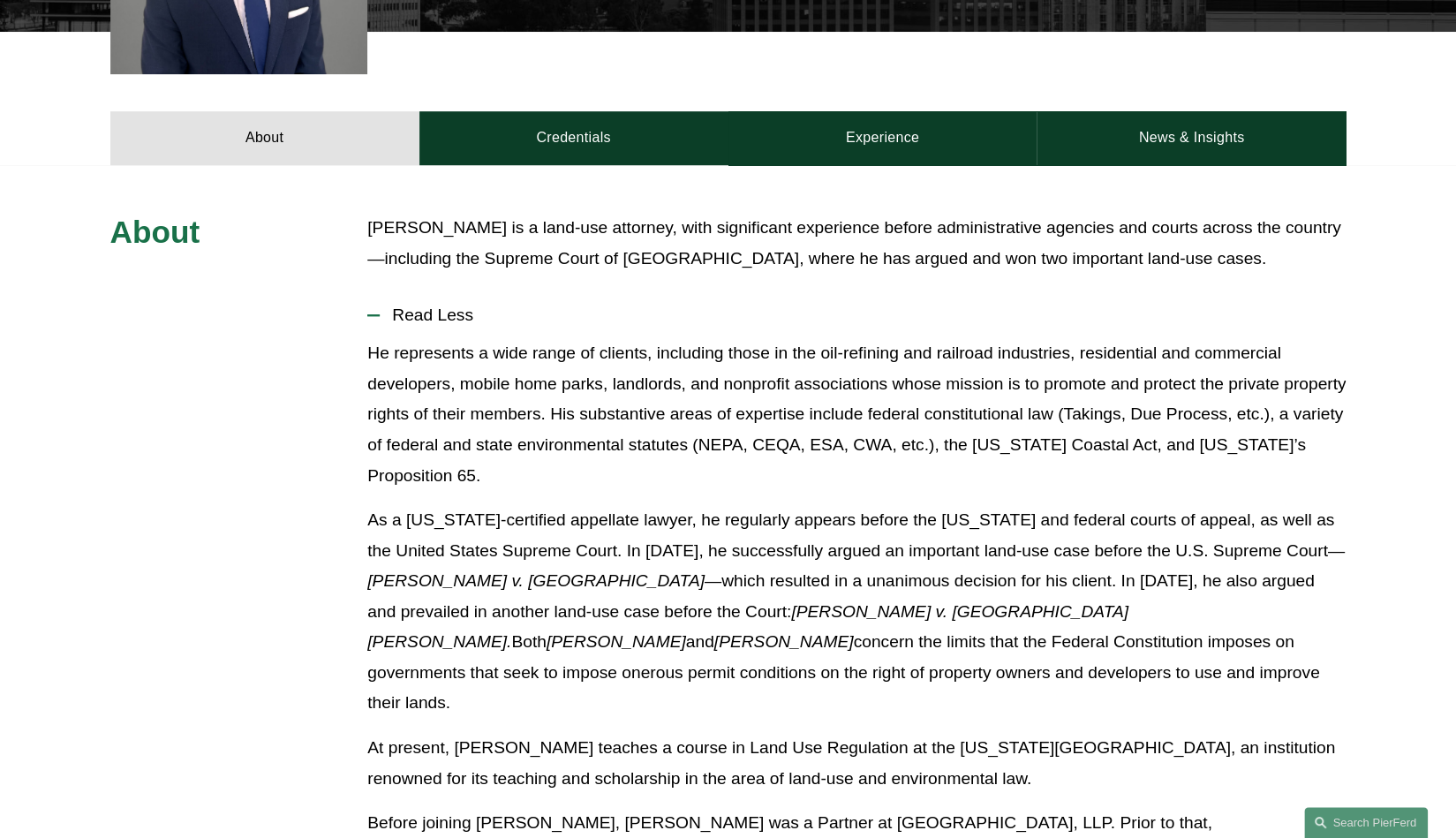
scroll to position [716, 0]
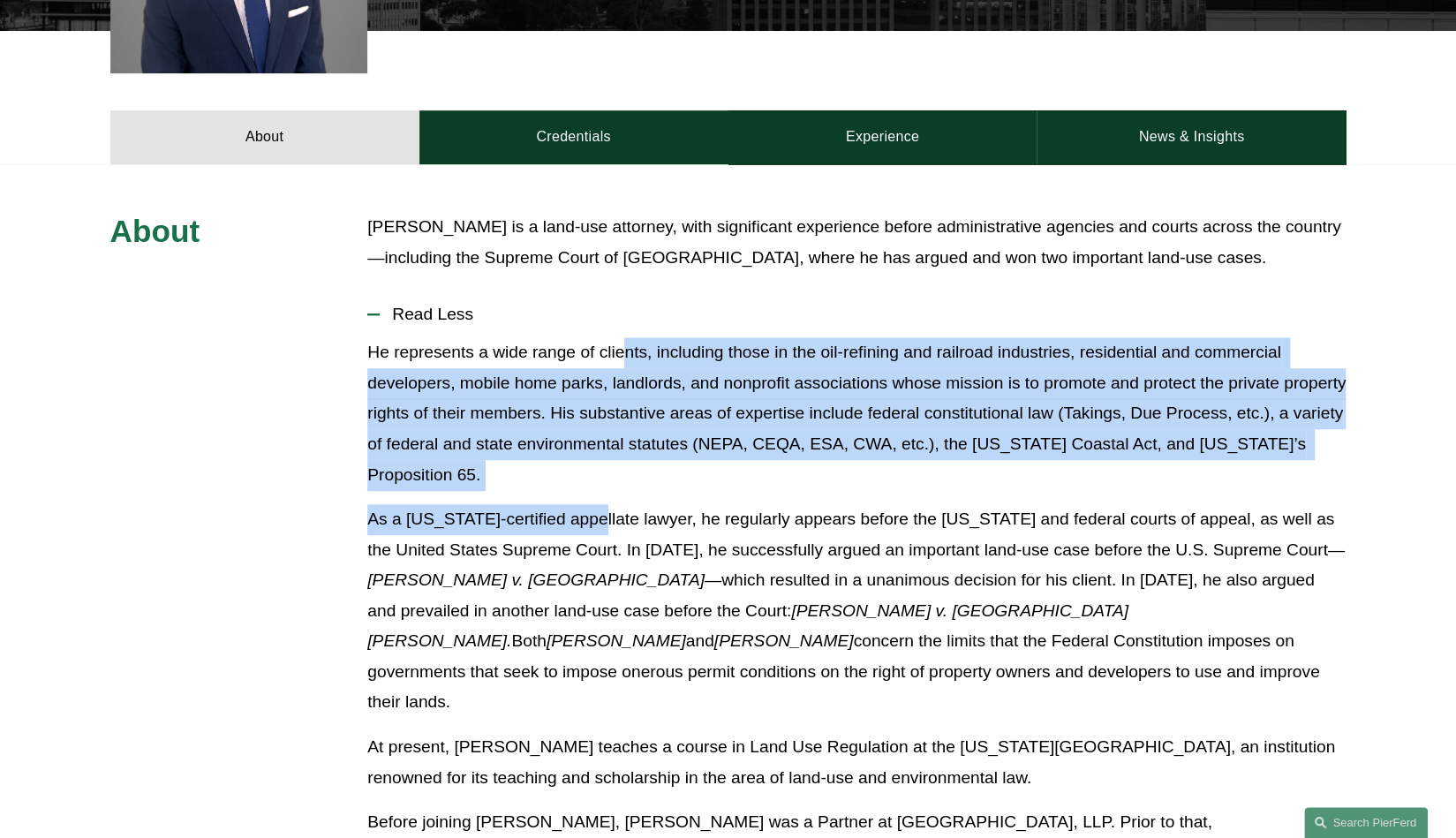
drag, startPoint x: 620, startPoint y: 333, endPoint x: 585, endPoint y: 476, distance: 147.2
click at [585, 476] on div "He represents a wide range of clients, including those in the oil-refining and …" at bounding box center [856, 753] width 978 height 833
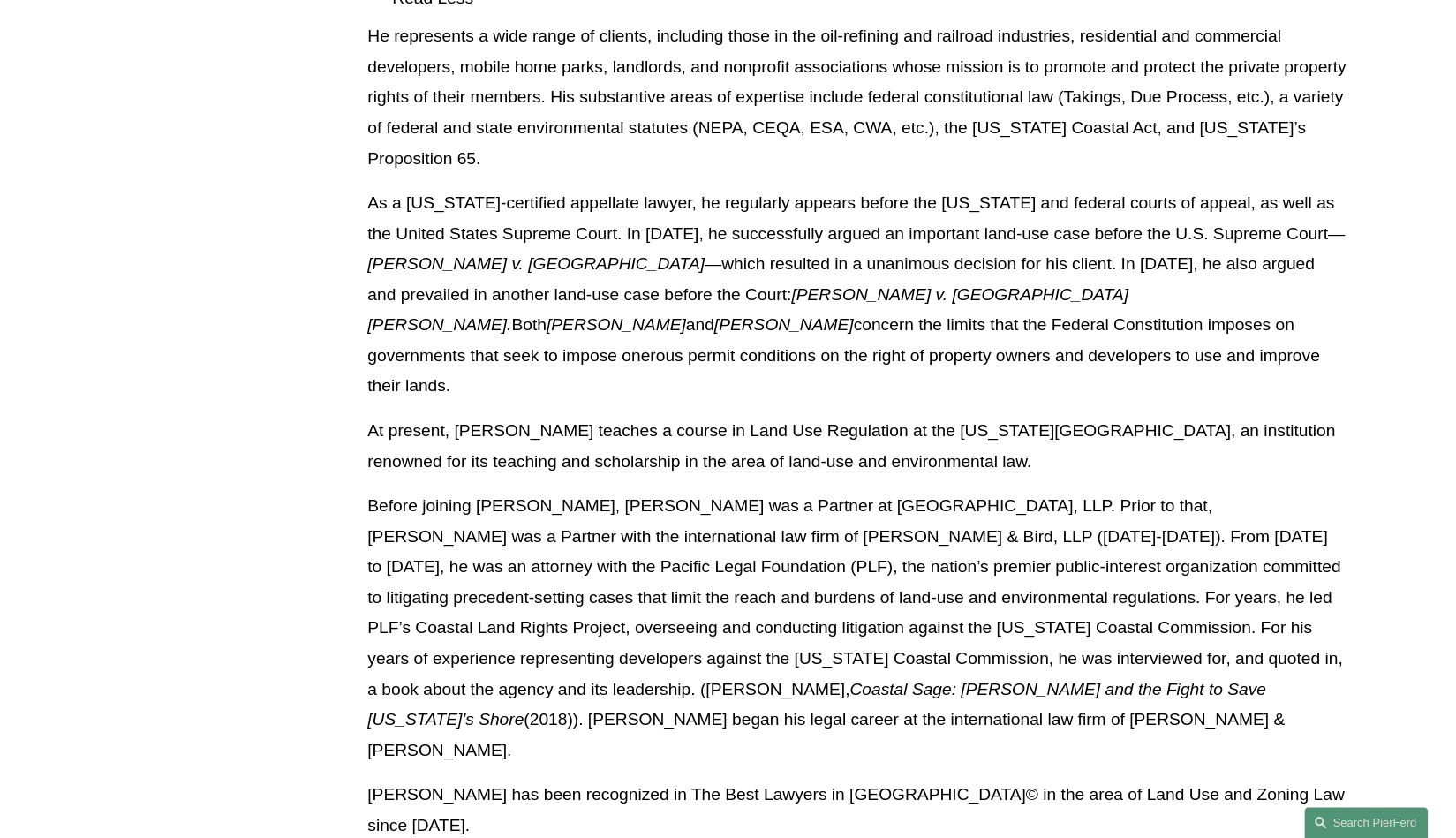
scroll to position [1075, 0]
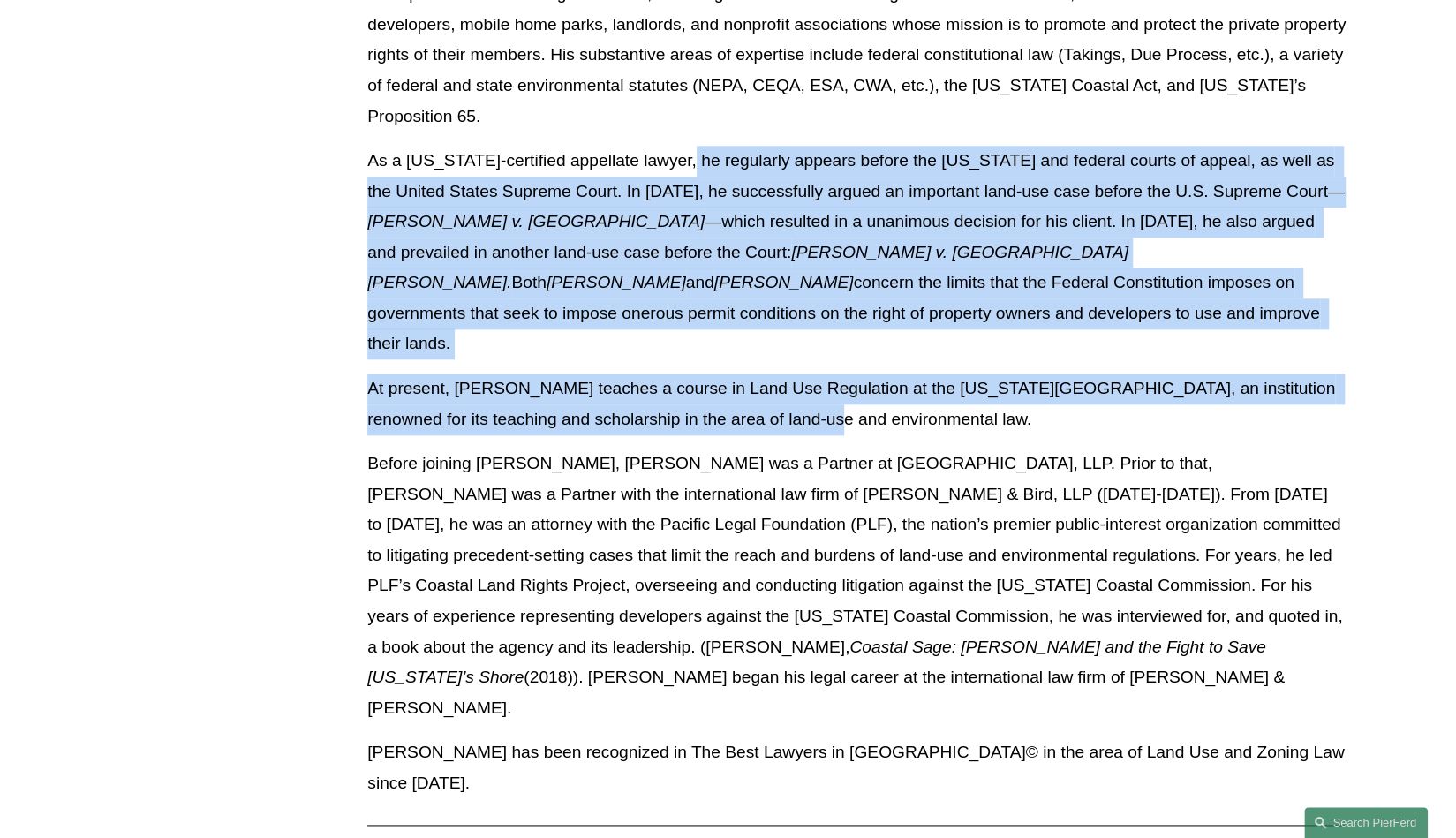
drag, startPoint x: 675, startPoint y: 119, endPoint x: 767, endPoint y: 358, distance: 256.1
click at [767, 358] on div "He represents a wide range of clients, including those in the oil-refining and …" at bounding box center [856, 395] width 978 height 833
click at [767, 374] on p "At present, Paul teaches a course in Land Use Regulation at the Vermont Law Sch…" at bounding box center [856, 404] width 978 height 61
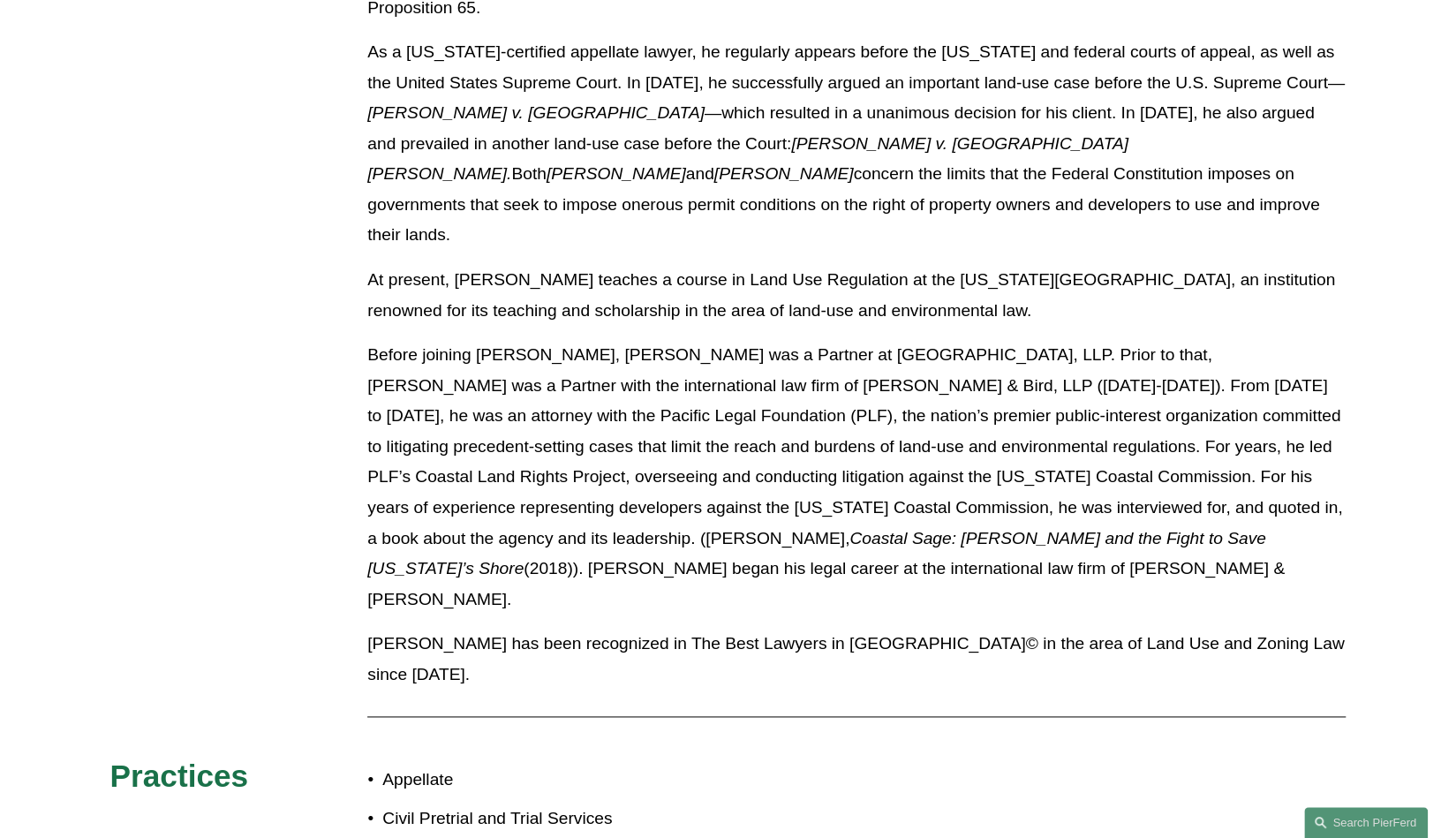
scroll to position [1184, 0]
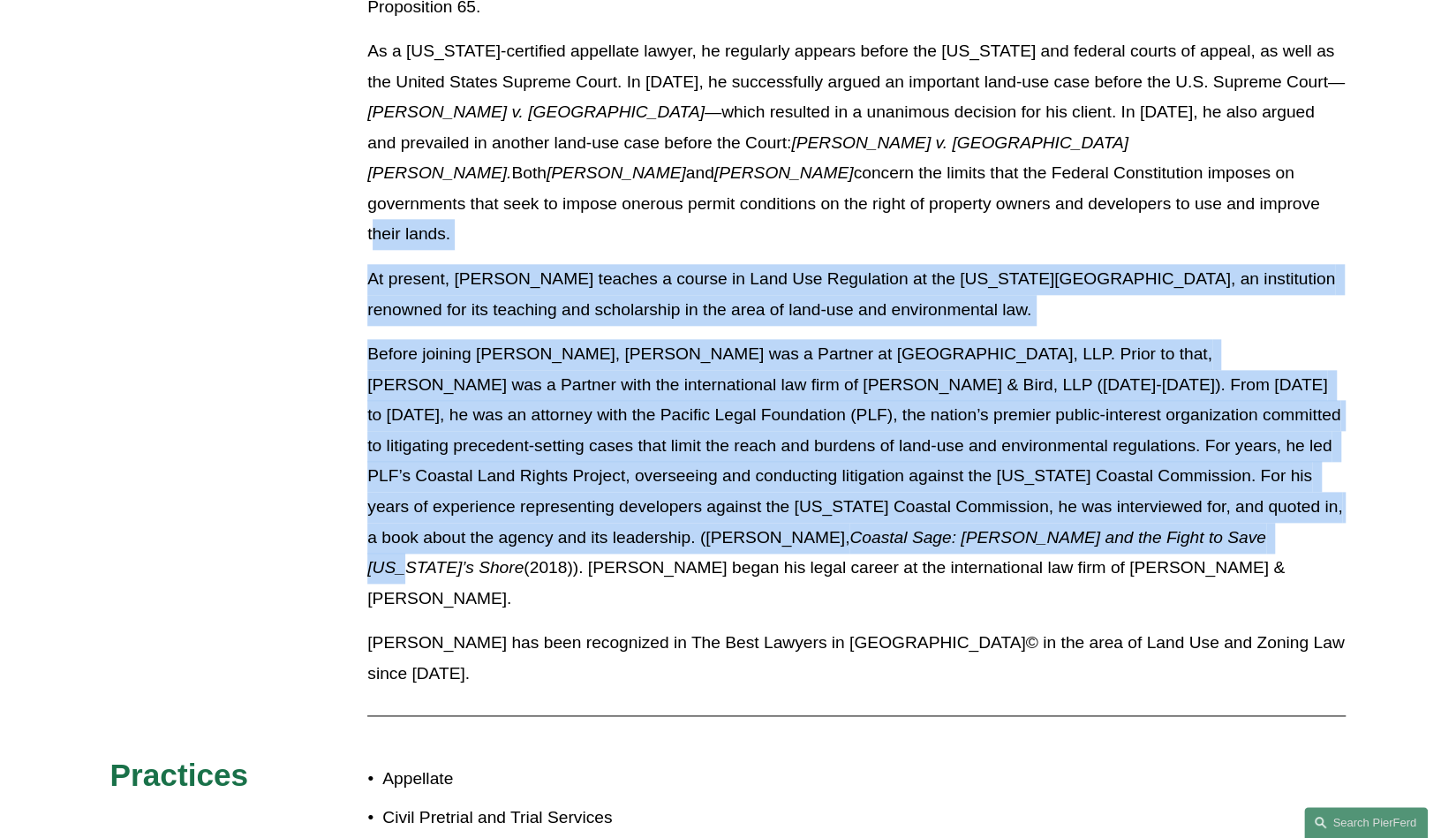
drag, startPoint x: 763, startPoint y: 195, endPoint x: 722, endPoint y: 497, distance: 304.8
click at [722, 497] on div "He represents a wide range of clients, including those in the oil-refining and …" at bounding box center [856, 285] width 978 height 833
click at [722, 529] on em "Coastal Sage: Peter Douglas and the Fight to Save California’s Shore" at bounding box center [818, 553] width 903 height 50
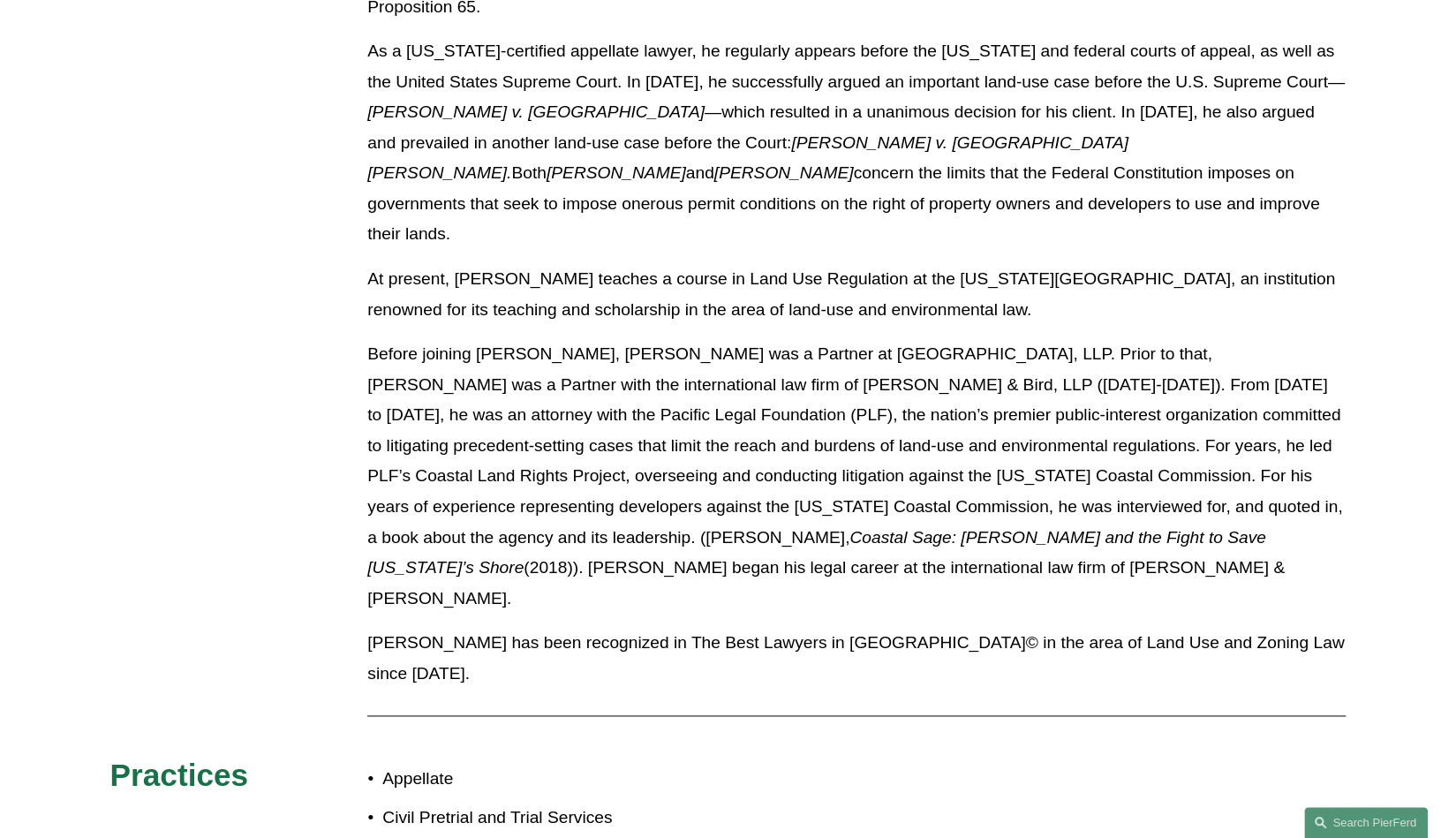
scroll to position [1280, 0]
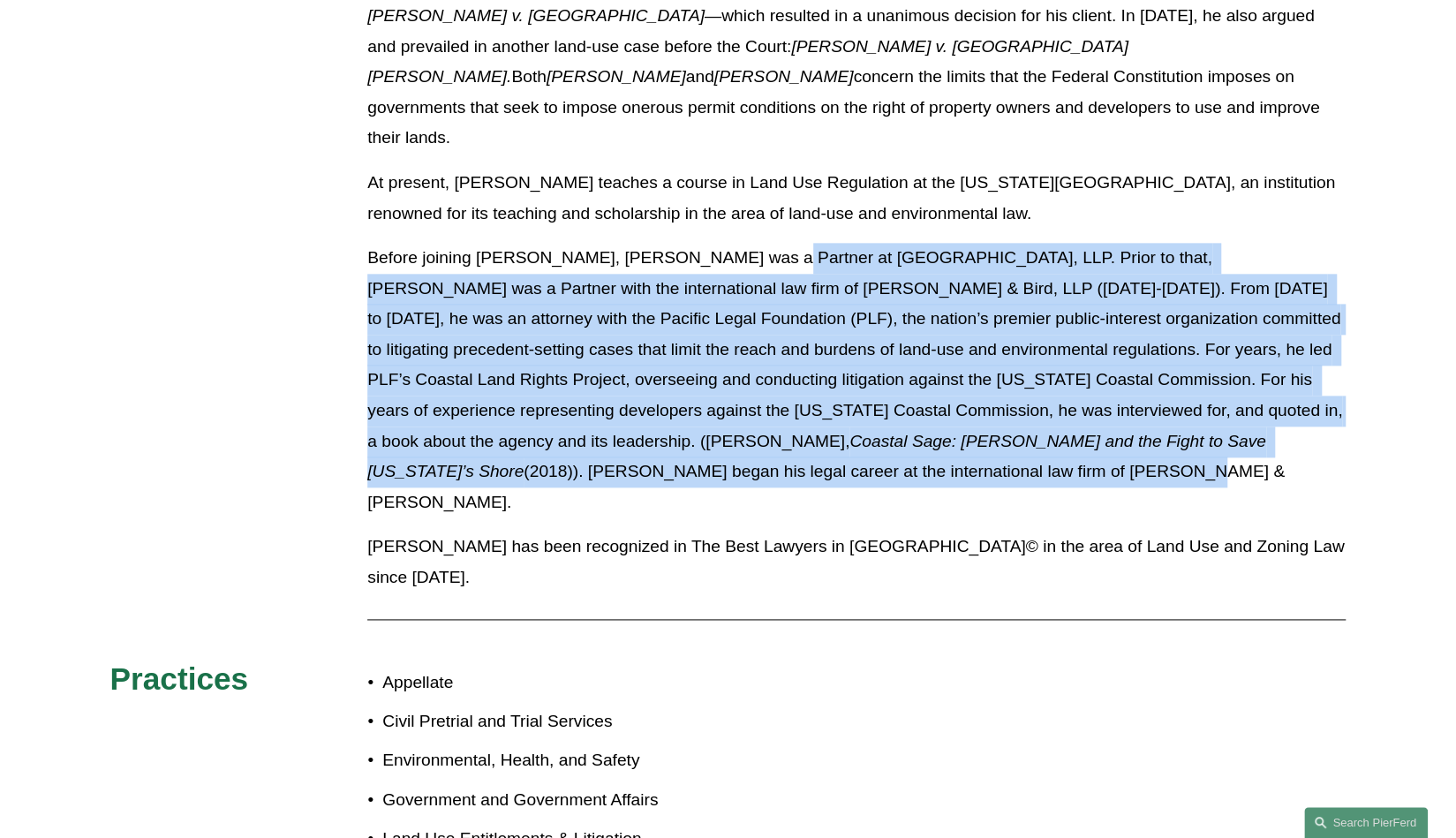
drag, startPoint x: 742, startPoint y: 195, endPoint x: 734, endPoint y: 413, distance: 218.1
click at [734, 413] on p "Before joining Pierson Ferdinand, Paul was a Partner at FisherBroyles, LLP. Pri…" at bounding box center [856, 380] width 978 height 274
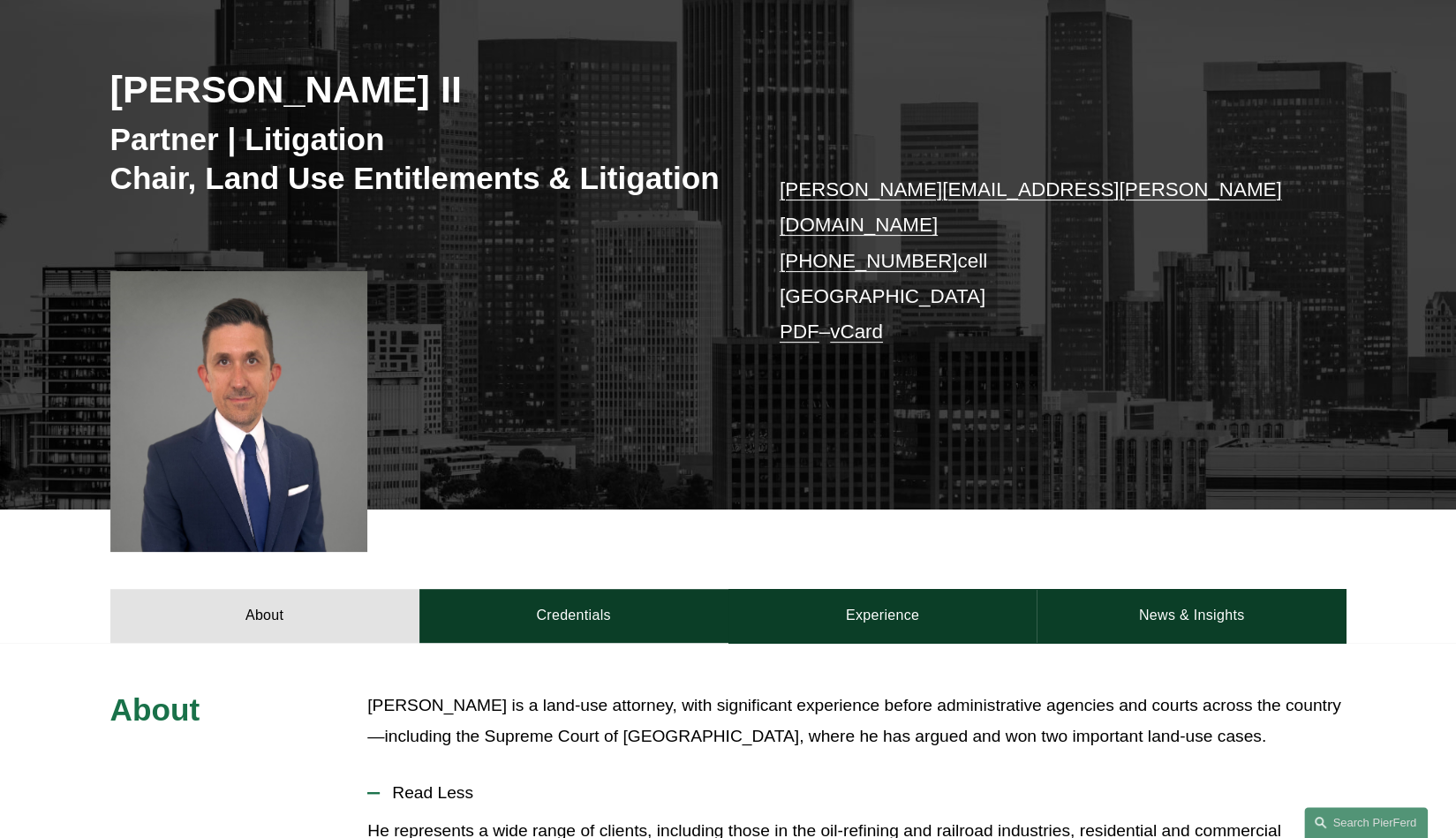
scroll to position [227, 0]
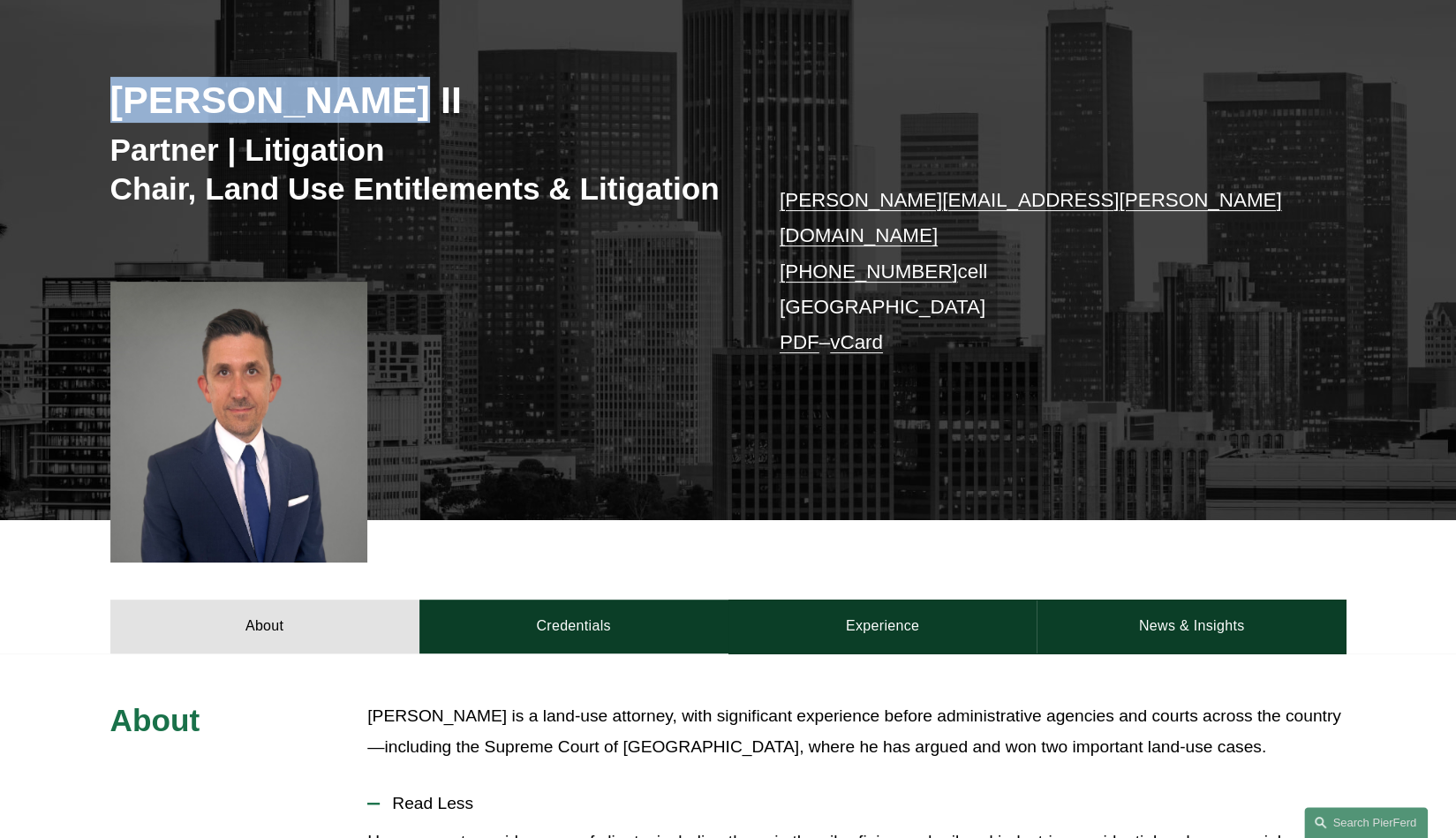
drag, startPoint x: 113, startPoint y: 102, endPoint x: 353, endPoint y: 113, distance: 240.3
click at [353, 113] on h2 "Paul Beard II" at bounding box center [420, 99] width 618 height 46
copy h2 "Paul Beard II"
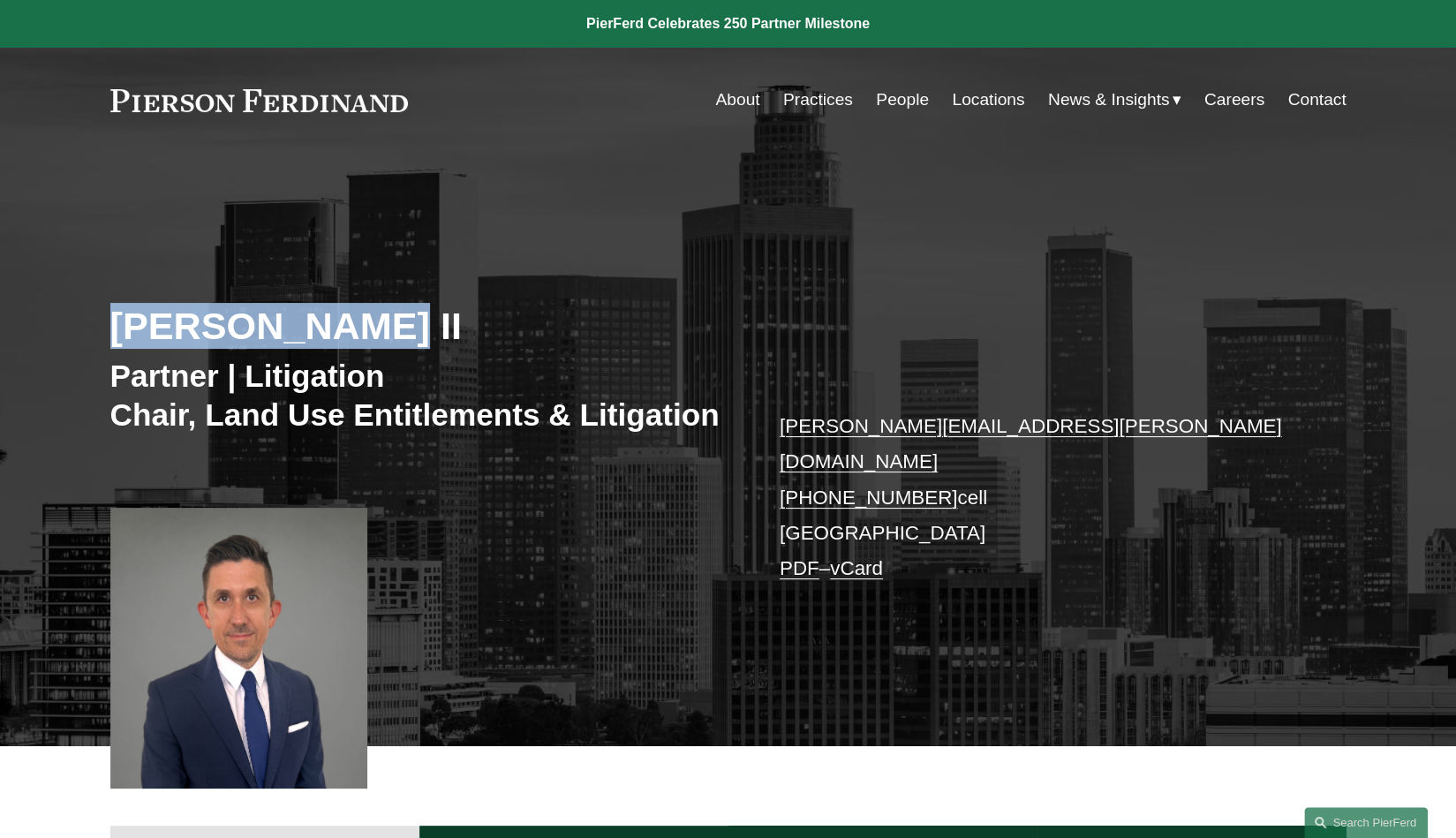
click at [255, 99] on link at bounding box center [260, 100] width 298 height 23
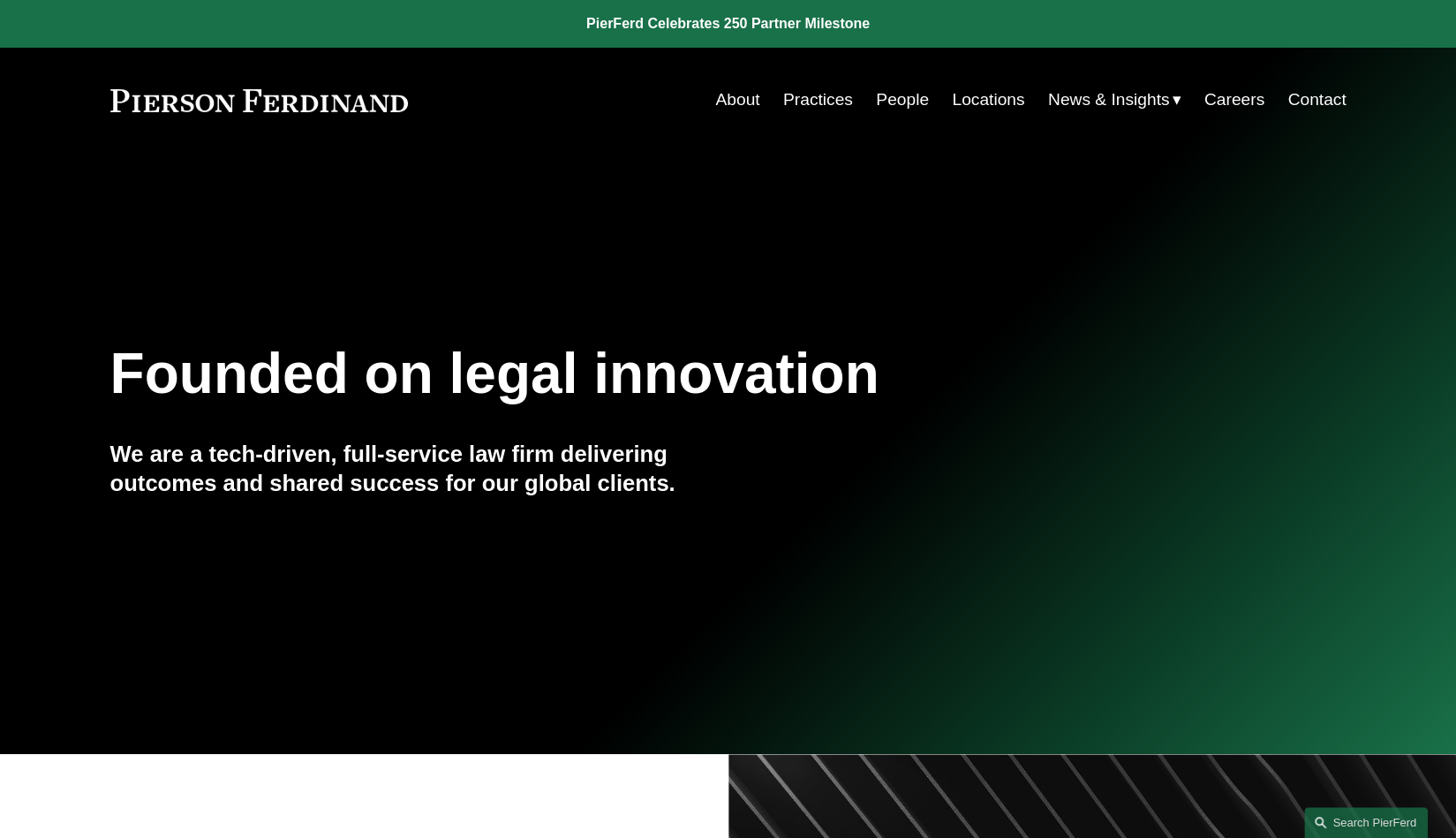
click at [739, 98] on link "About" at bounding box center [737, 99] width 44 height 33
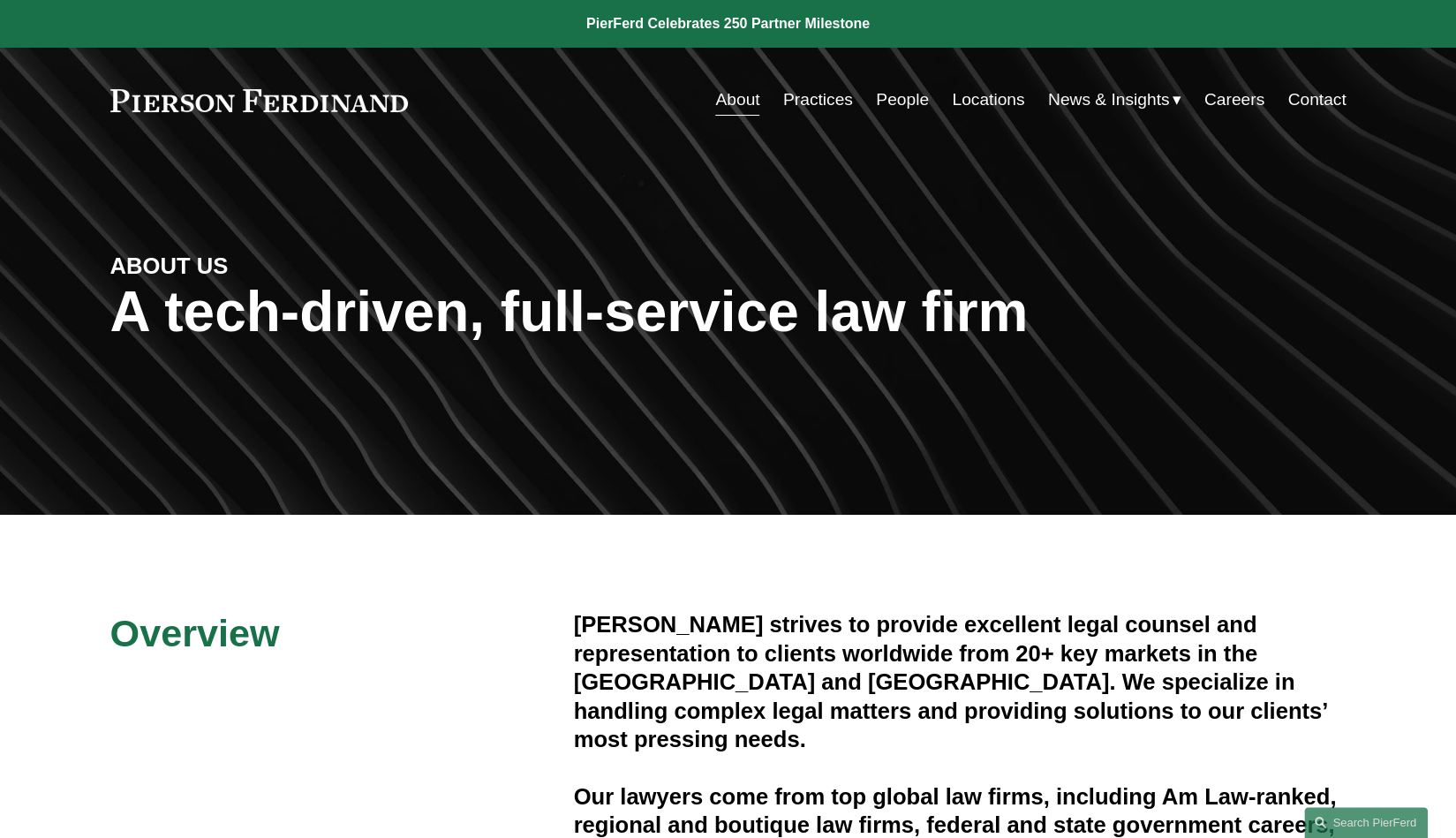
click at [886, 98] on link "People" at bounding box center [903, 99] width 53 height 33
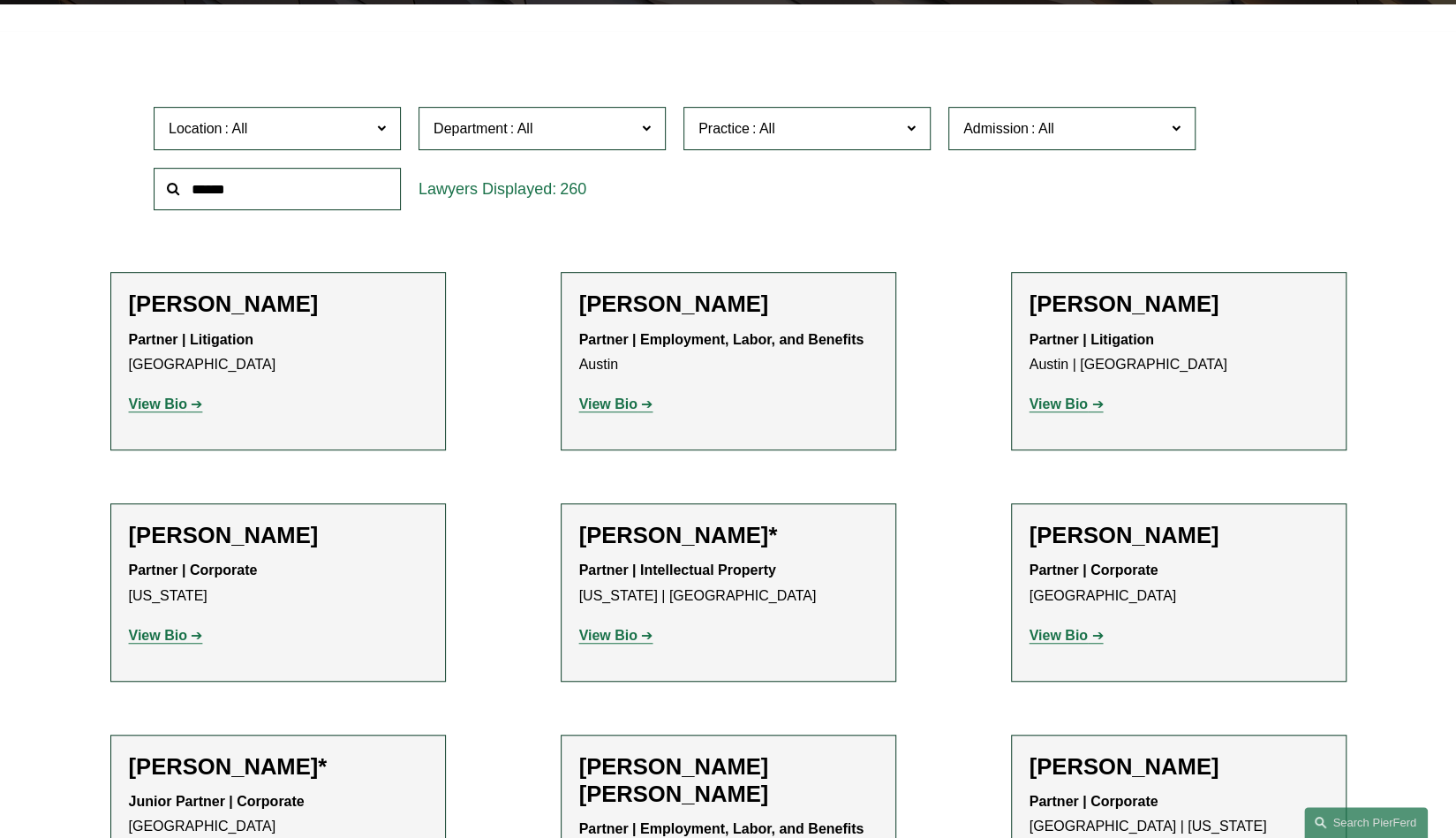
scroll to position [511, 0]
click at [374, 173] on input "text" at bounding box center [277, 189] width 248 height 43
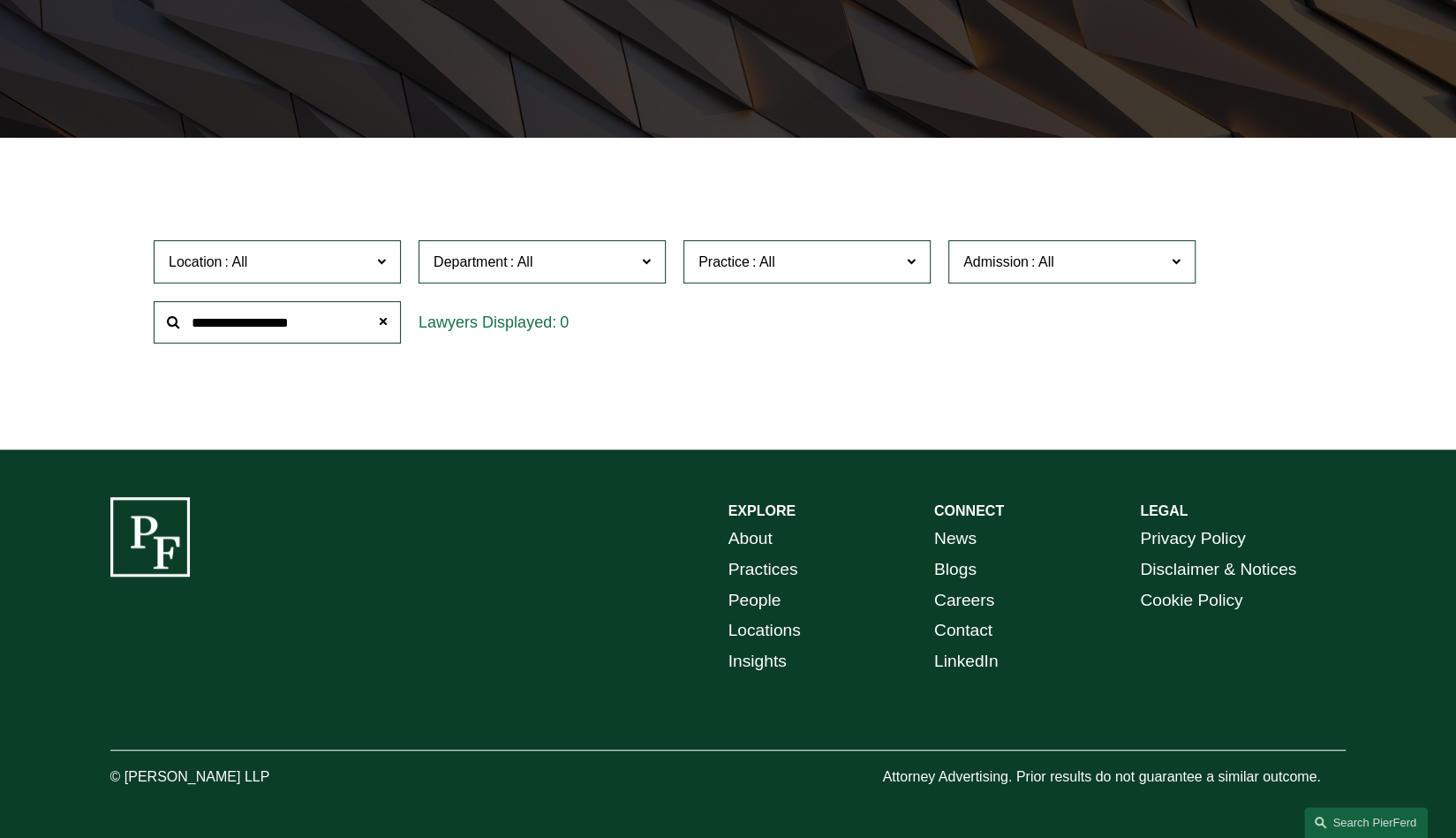
scroll to position [378, 0]
type input "**********"
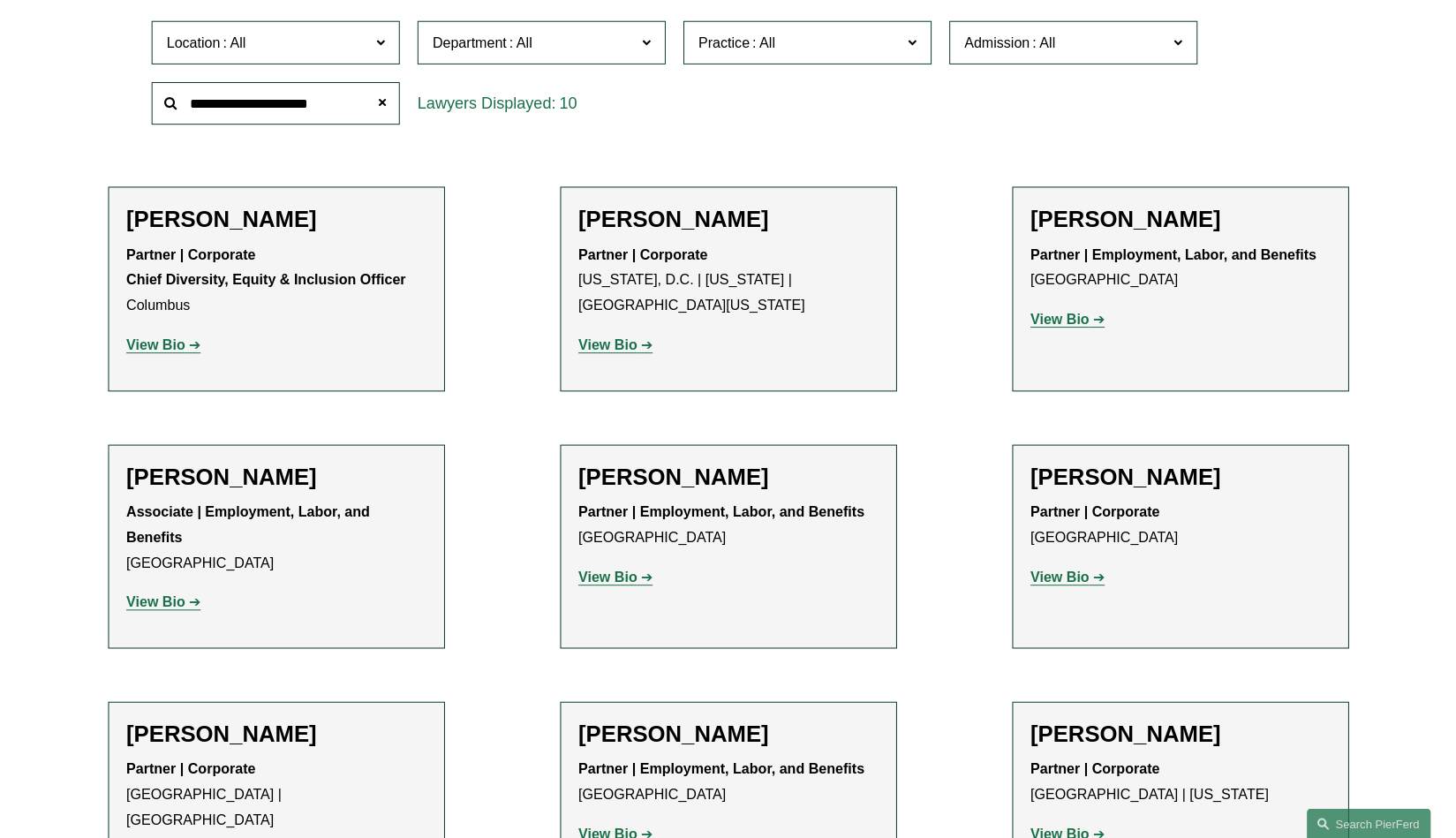
scroll to position [594, 0]
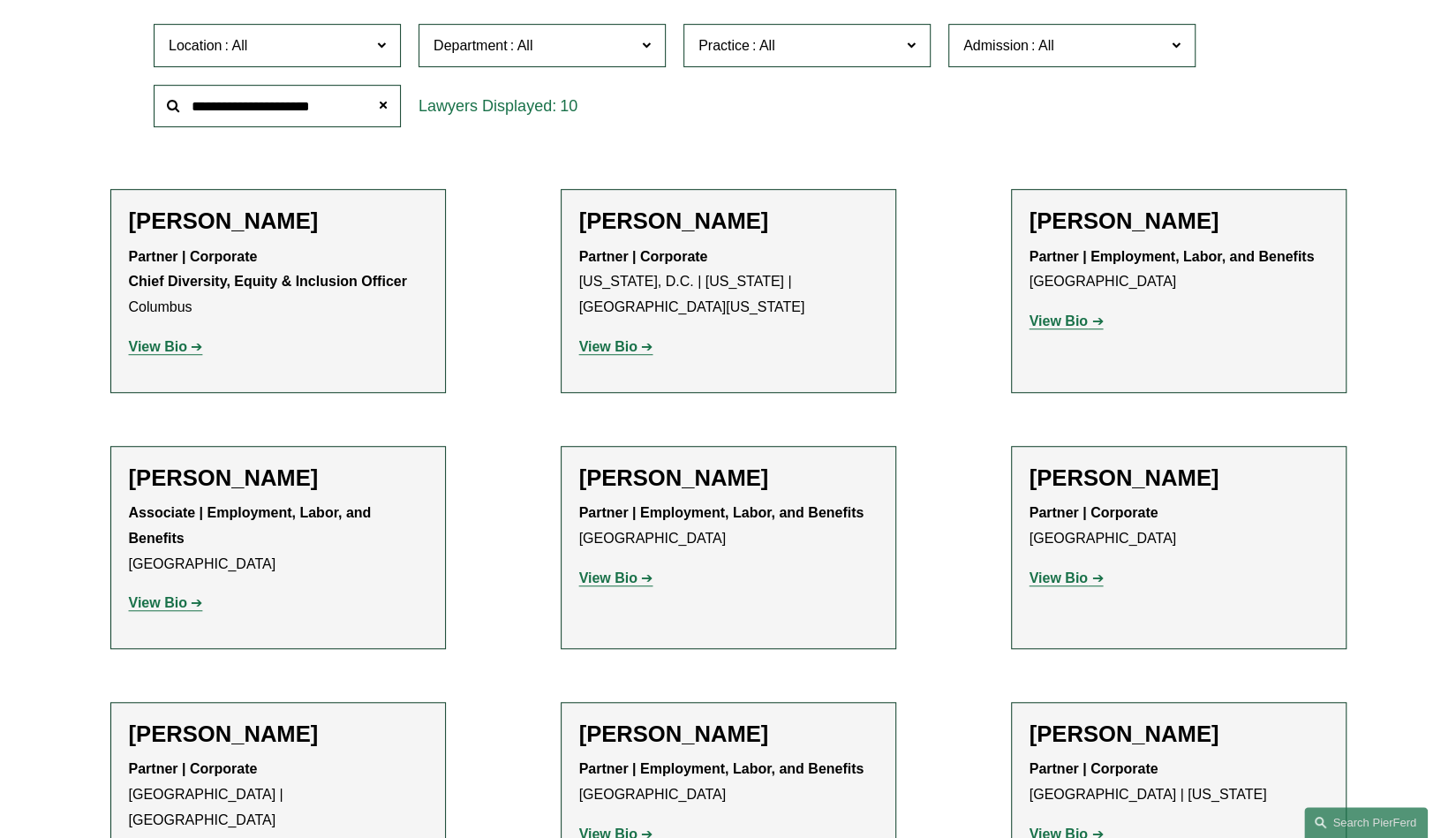
click at [385, 44] on span at bounding box center [382, 44] width 9 height 23
click at [0, 0] on link "[GEOGRAPHIC_DATA]" at bounding box center [0, 0] width 0 height 0
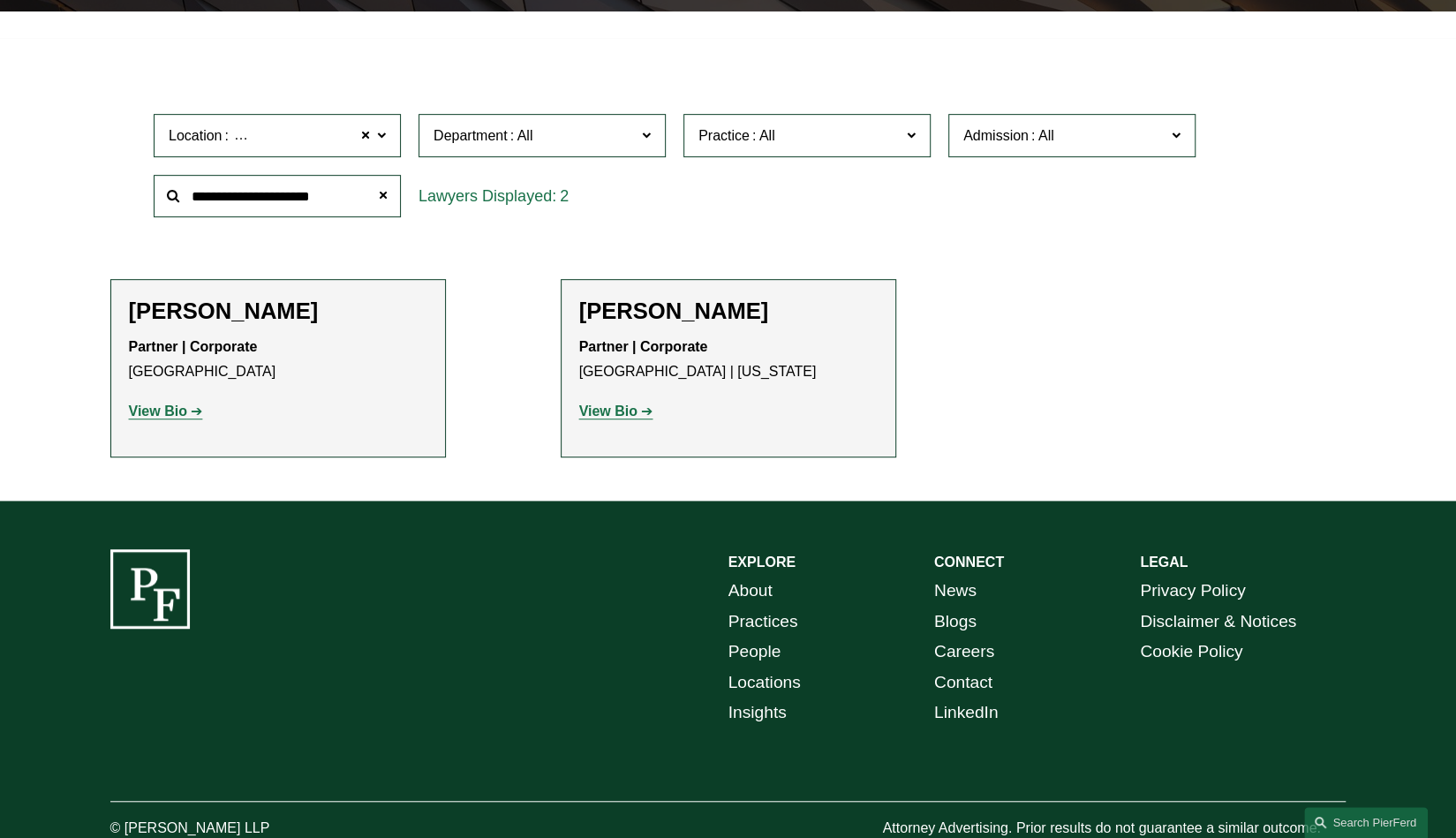
scroll to position [506, 0]
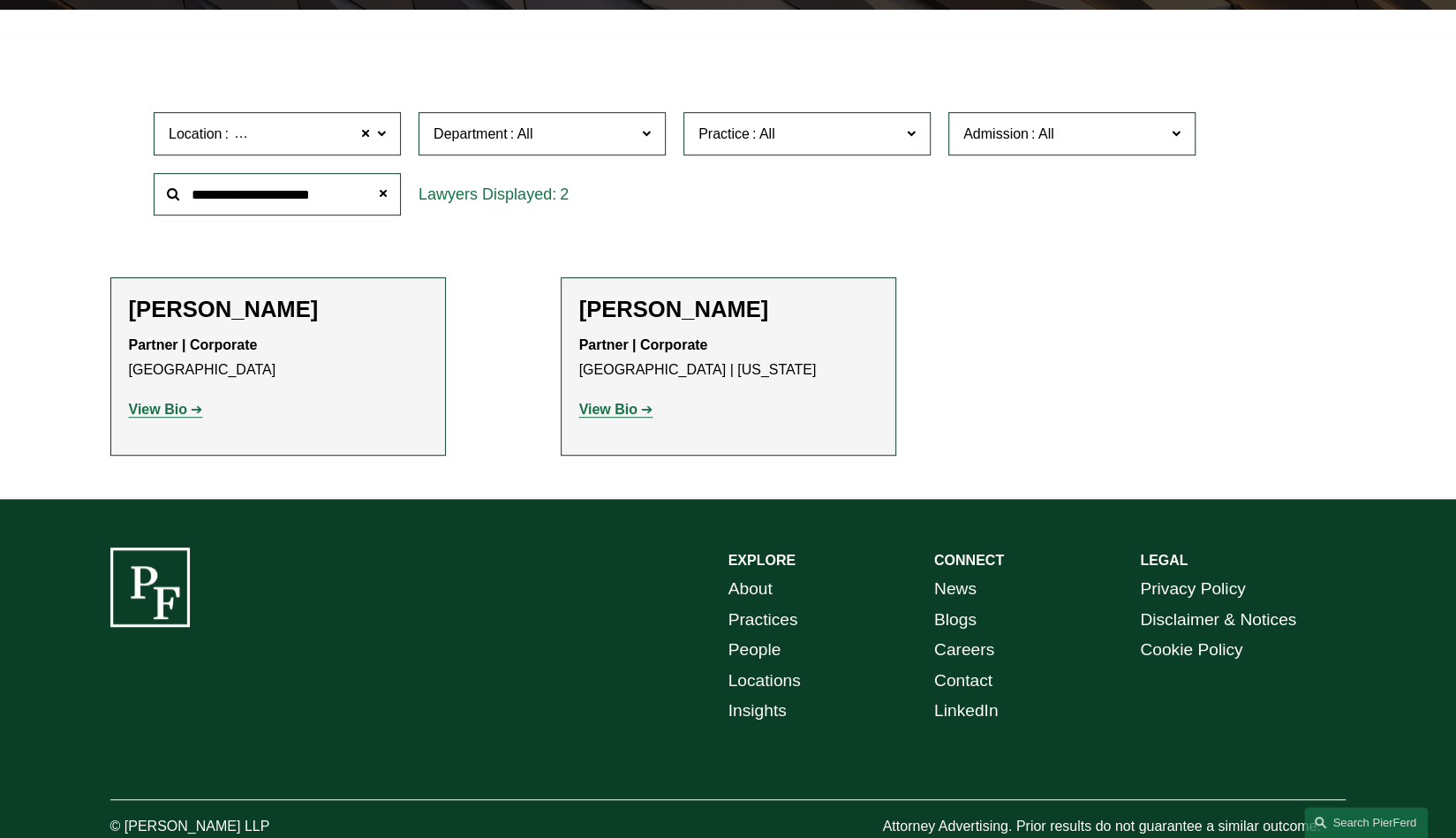
click at [606, 314] on h2 "Steven C. Papkin" at bounding box center [728, 309] width 298 height 28
click at [606, 409] on strong "View Bio" at bounding box center [607, 410] width 58 height 15
click at [168, 405] on strong "View Bio" at bounding box center [157, 410] width 58 height 15
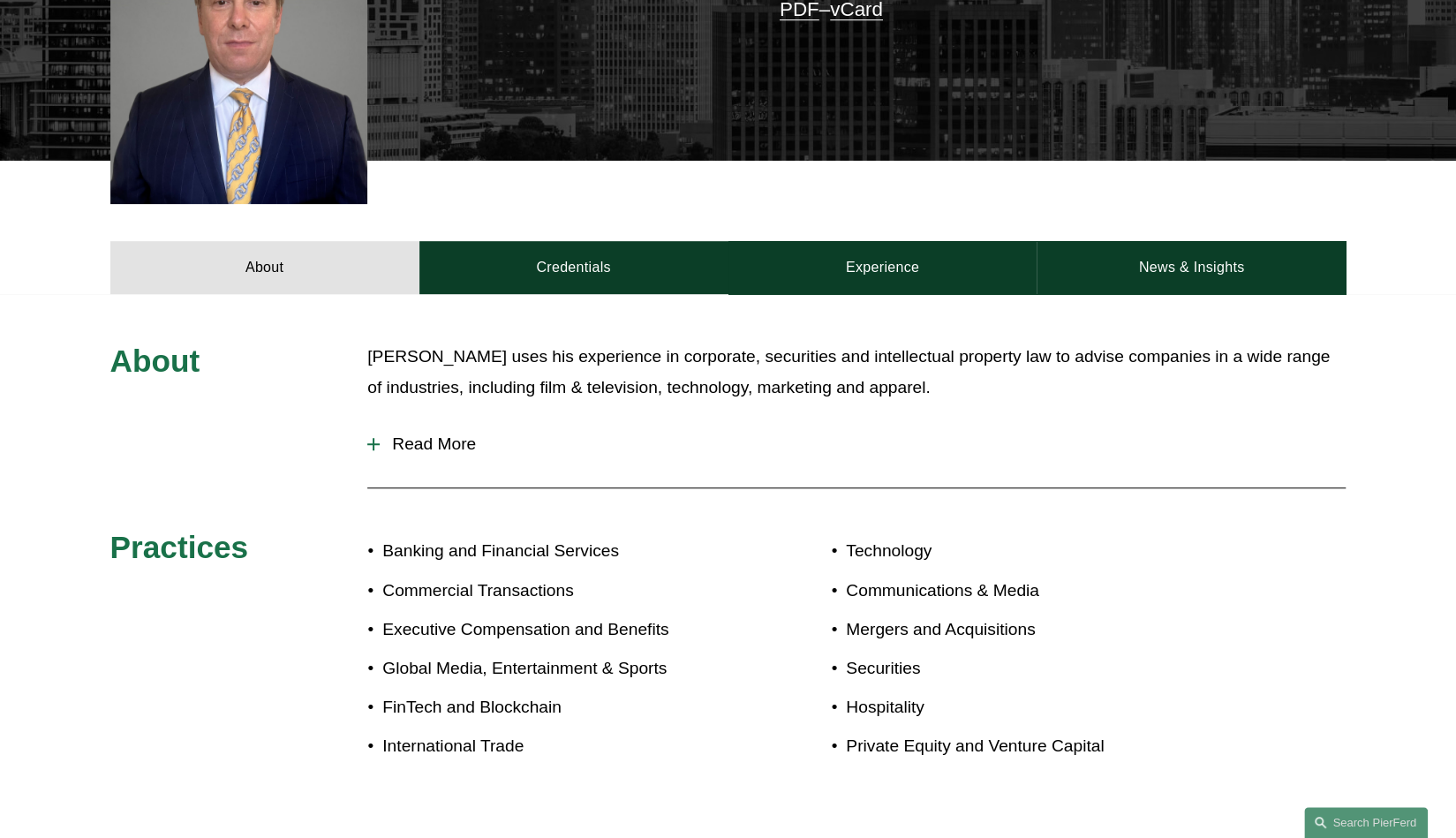
scroll to position [571, 0]
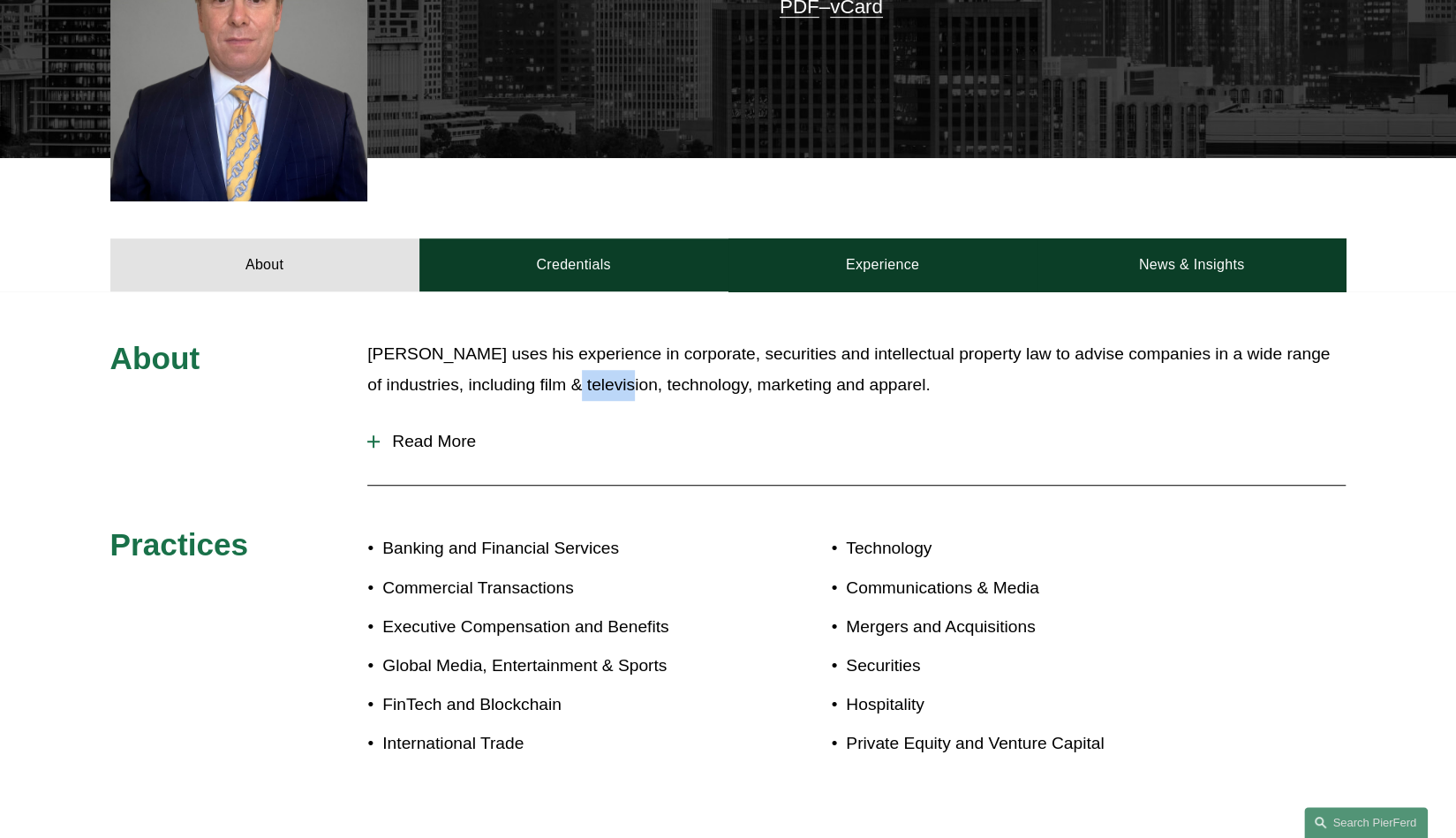
drag, startPoint x: 581, startPoint y: 362, endPoint x: 637, endPoint y: 380, distance: 58.8
click at [637, 380] on div "Mr. Papkin uses his experience in corporate, securities and intellectual proper…" at bounding box center [856, 378] width 978 height 79
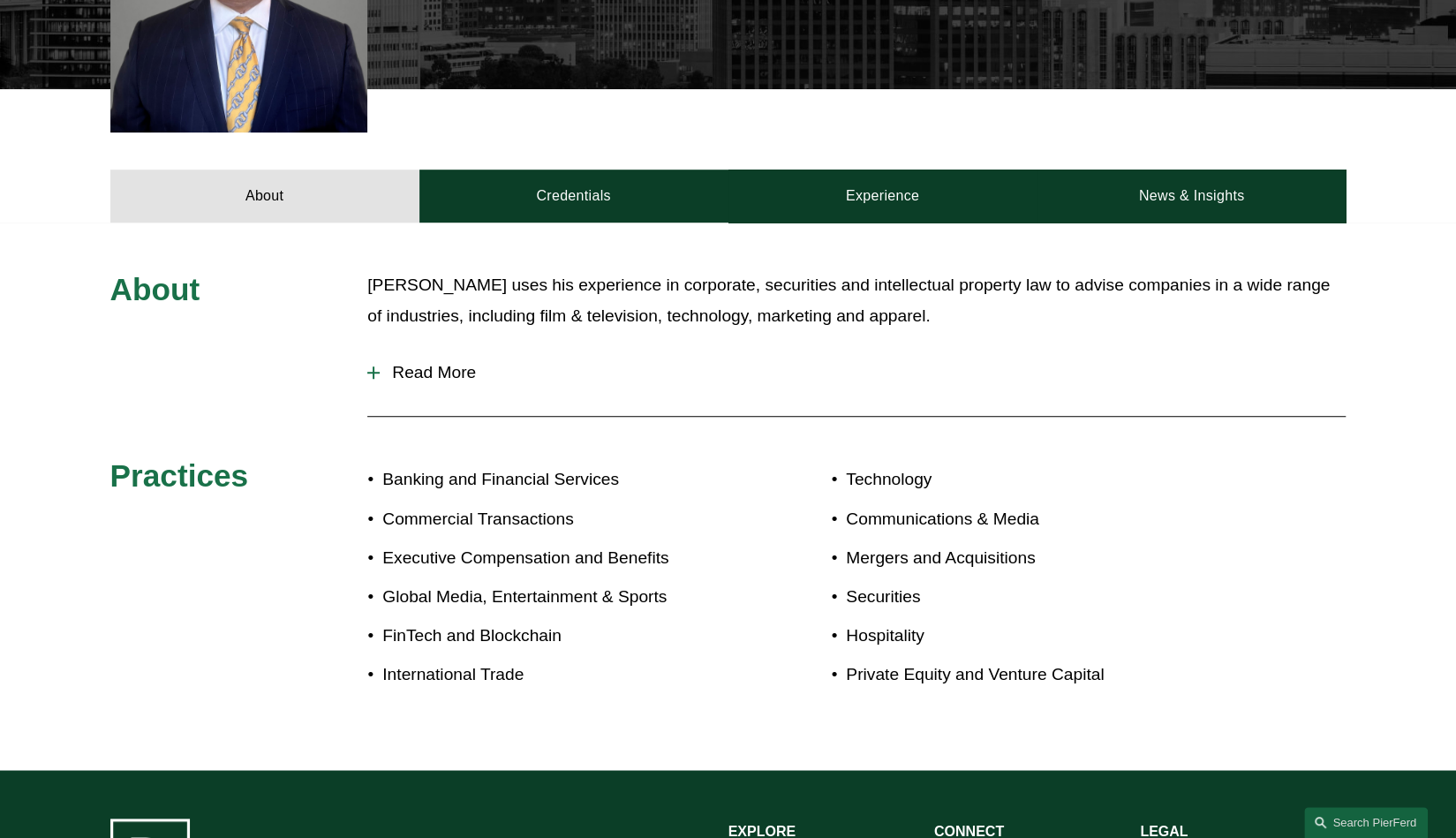
click at [538, 505] on p "Commercial Transactions" at bounding box center [554, 520] width 345 height 31
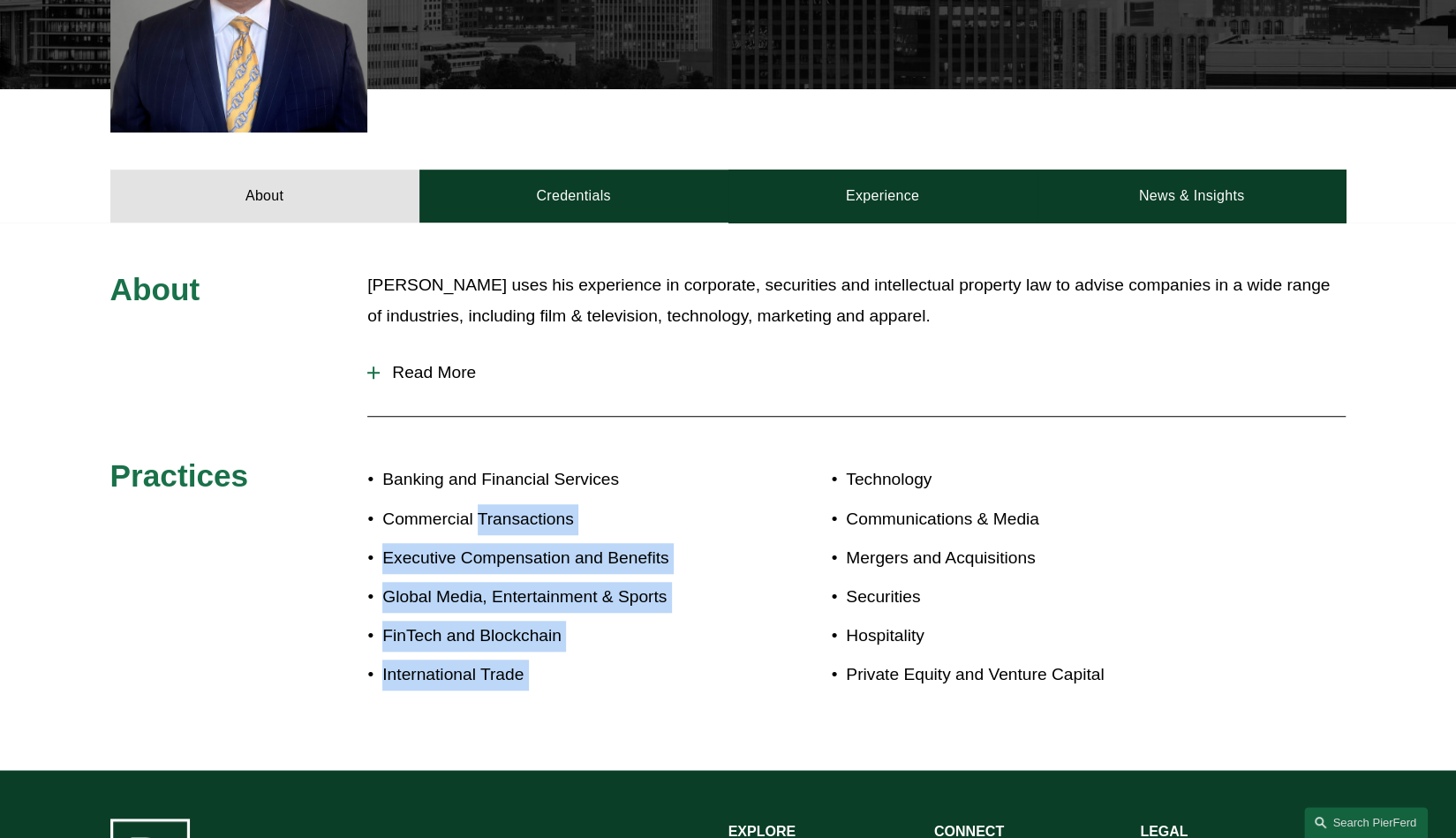
drag, startPoint x: 538, startPoint y: 499, endPoint x: 537, endPoint y: 675, distance: 176.0
click at [537, 675] on div "Banking and Financial Services Commercial Transactions Executive Compensation a…" at bounding box center [547, 589] width 360 height 266
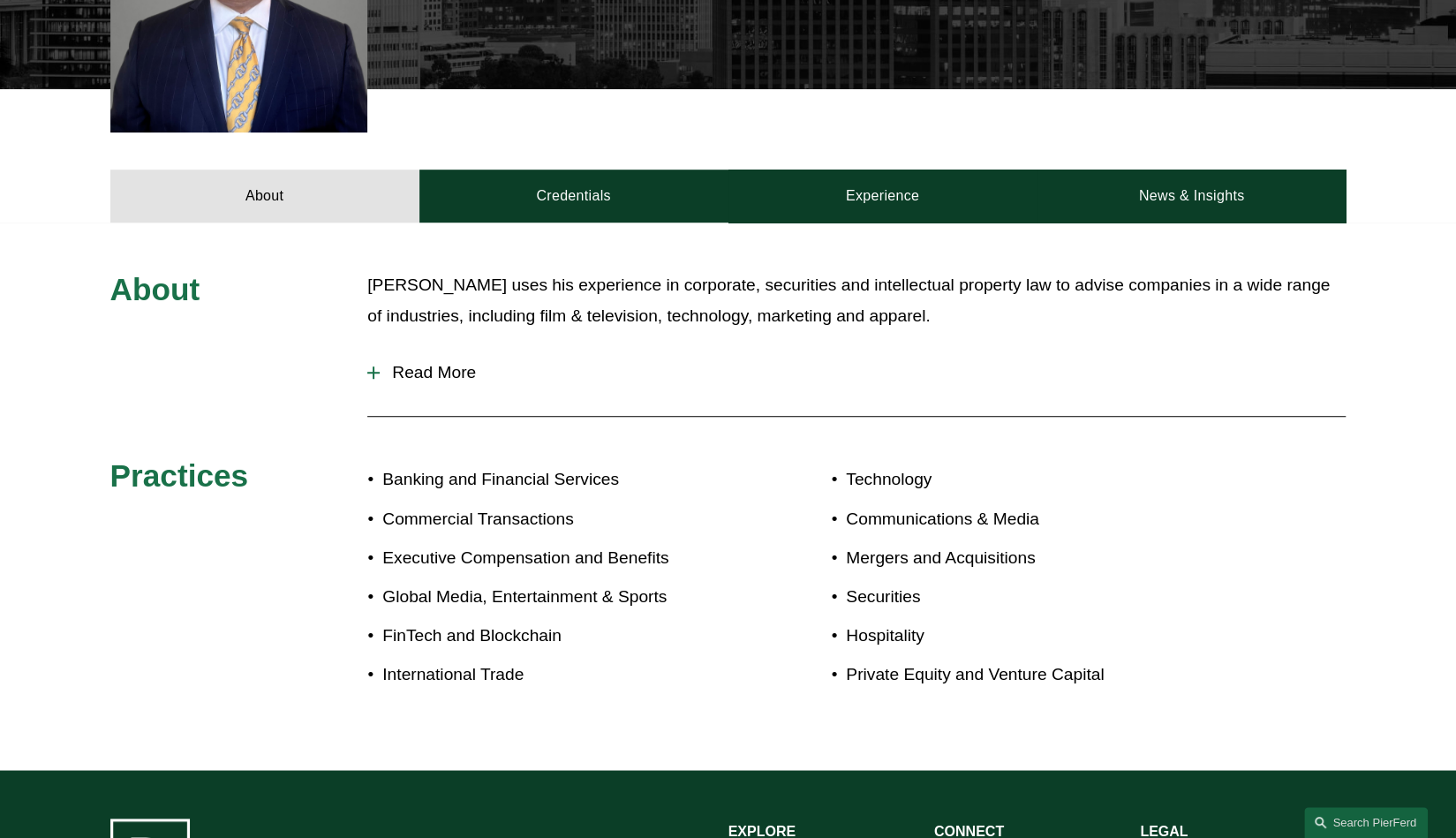
click at [442, 357] on button "Read More" at bounding box center [856, 373] width 978 height 46
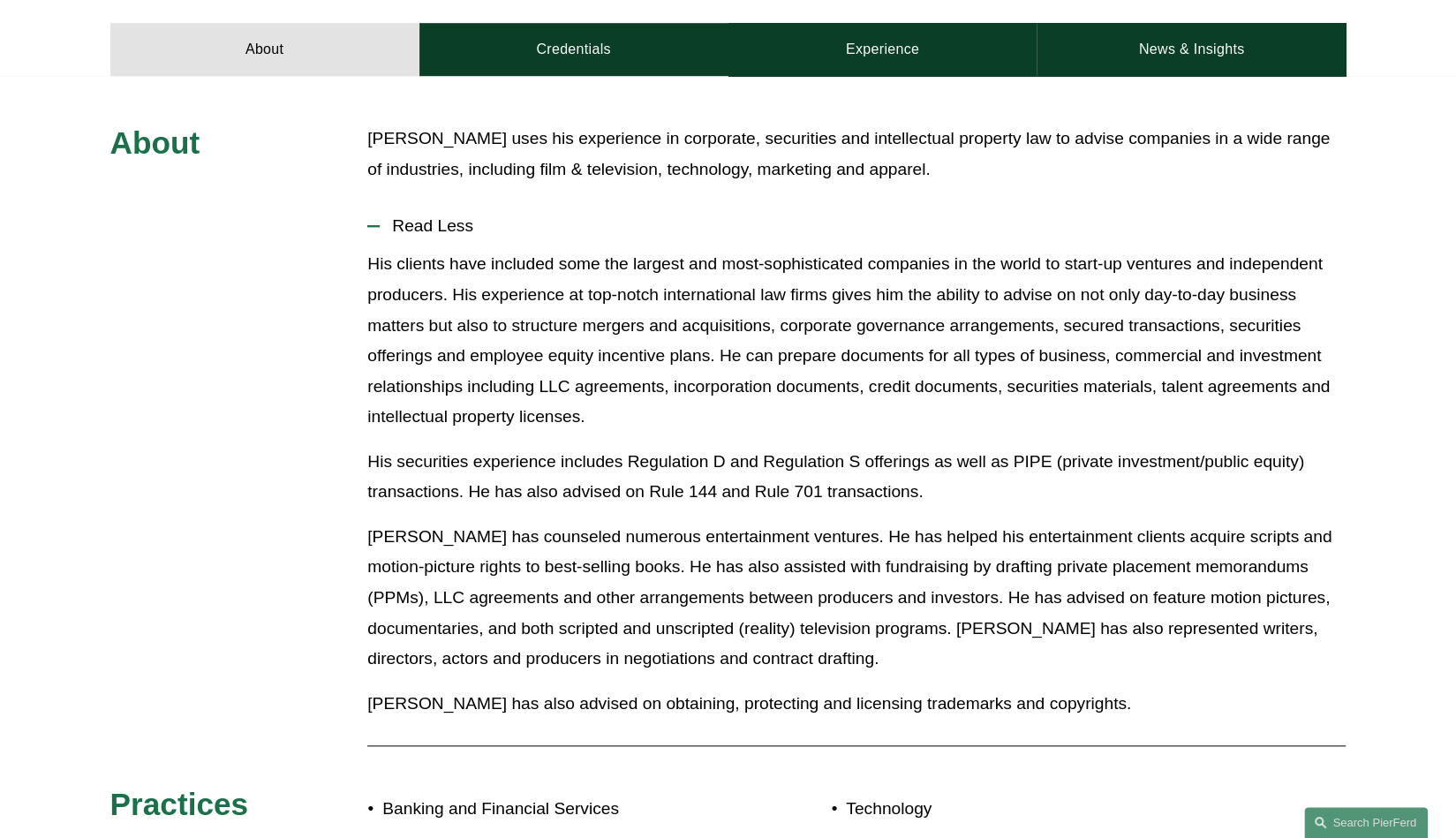
scroll to position [786, 0]
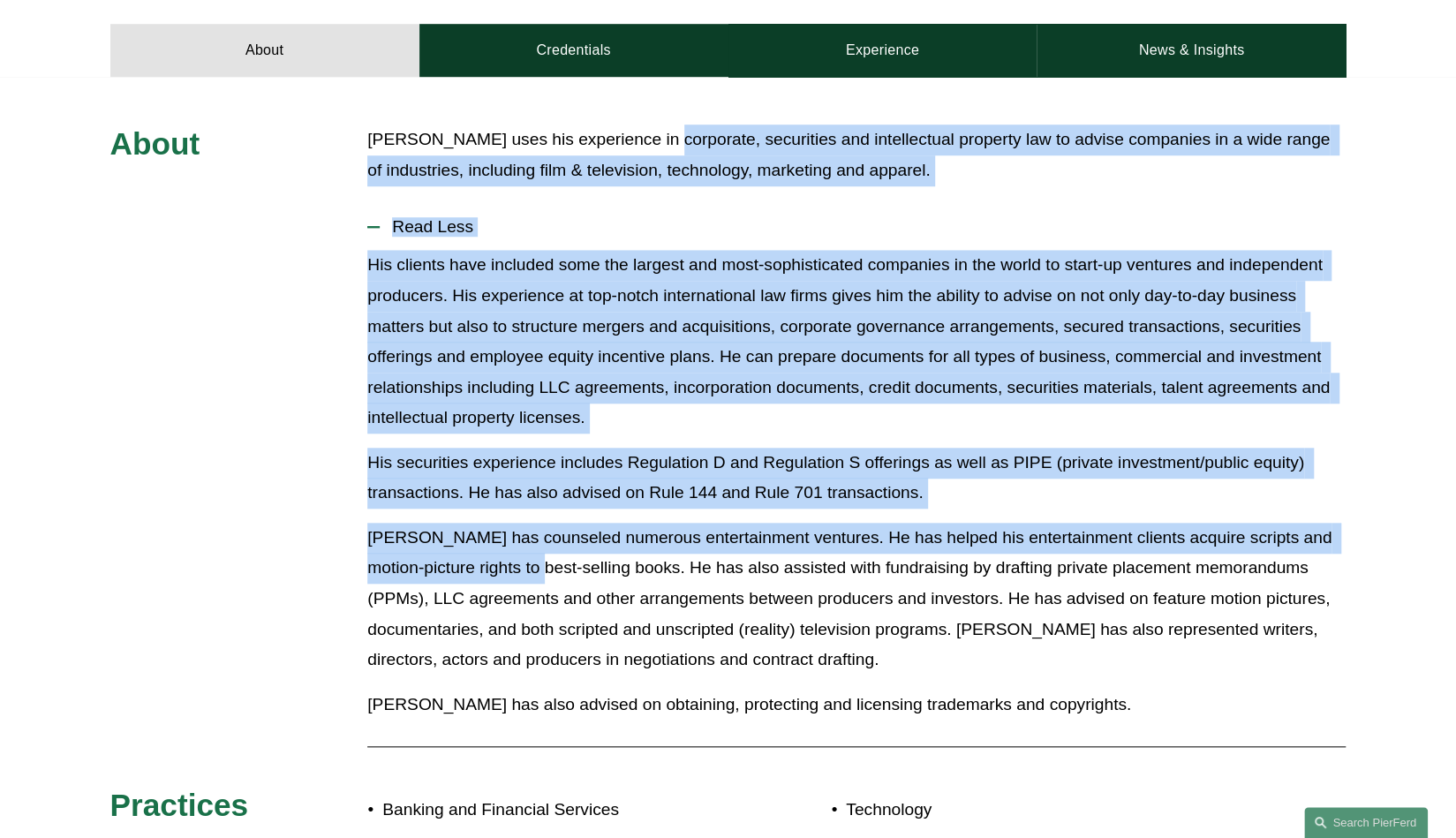
drag, startPoint x: 516, startPoint y: 553, endPoint x: 648, endPoint y: 77, distance: 494.0
click at [648, 77] on div "About Mr. Papkin uses his experience in corporate, securities and intellectual …" at bounding box center [728, 588] width 1456 height 1024
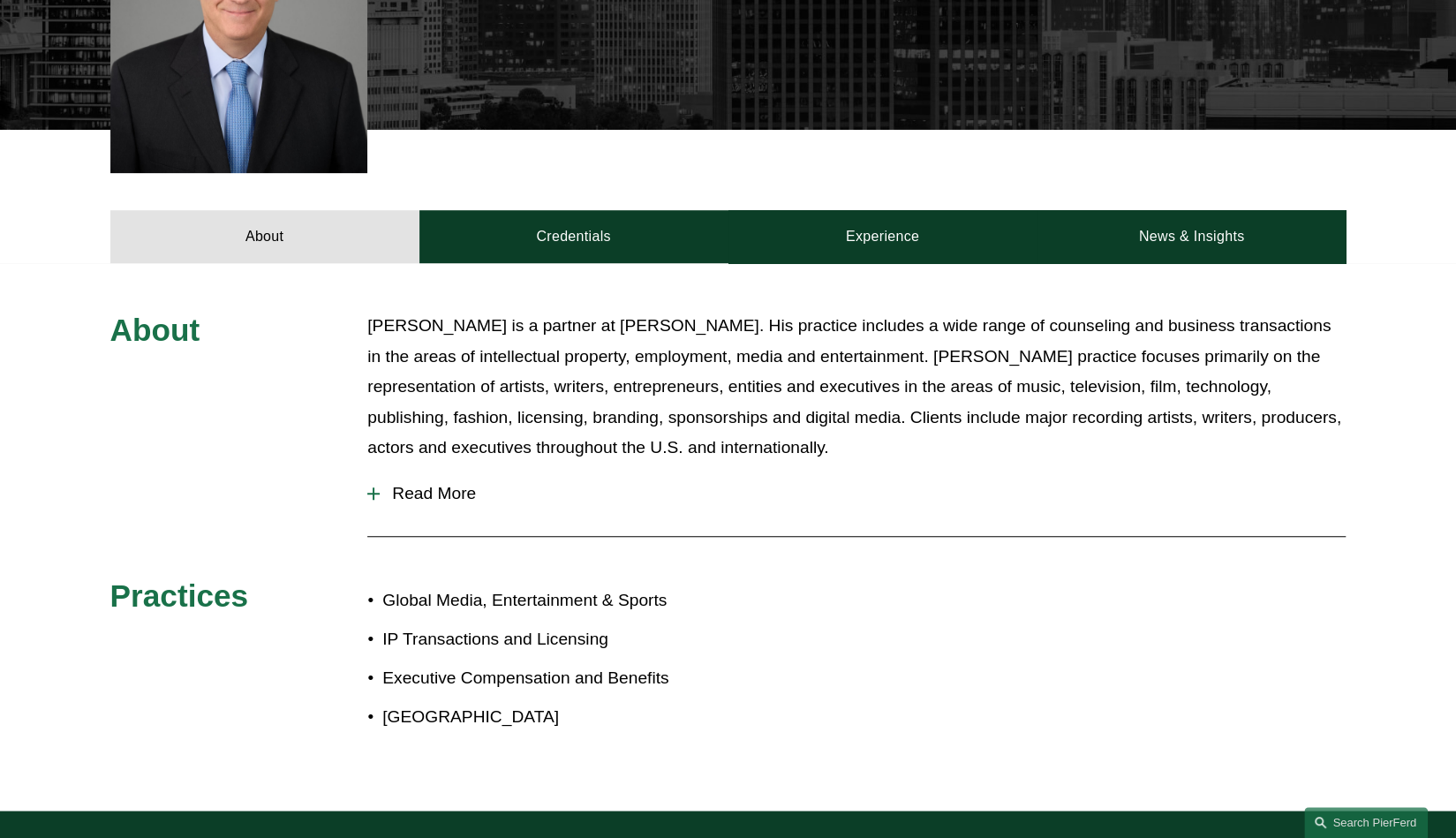
scroll to position [599, 0]
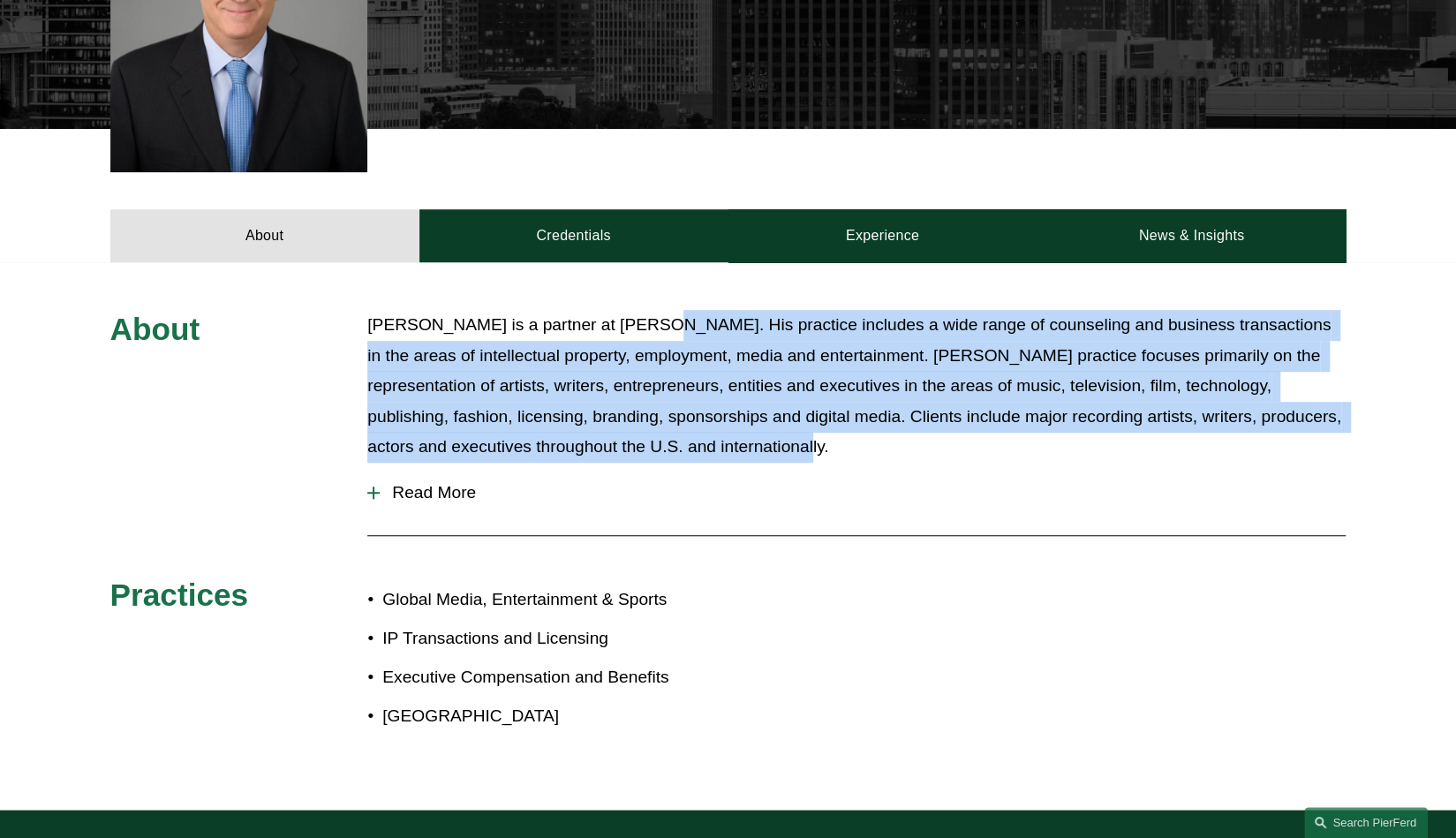
drag, startPoint x: 634, startPoint y: 298, endPoint x: 726, endPoint y: 414, distance: 148.1
click at [726, 414] on p "[PERSON_NAME] is a partner at [PERSON_NAME]. His practice includes a wide range…" at bounding box center [856, 387] width 978 height 153
drag, startPoint x: 726, startPoint y: 414, endPoint x: 729, endPoint y: 304, distance: 110.0
click at [729, 310] on p "[PERSON_NAME] is a partner at [PERSON_NAME]. His practice includes a wide range…" at bounding box center [856, 387] width 978 height 153
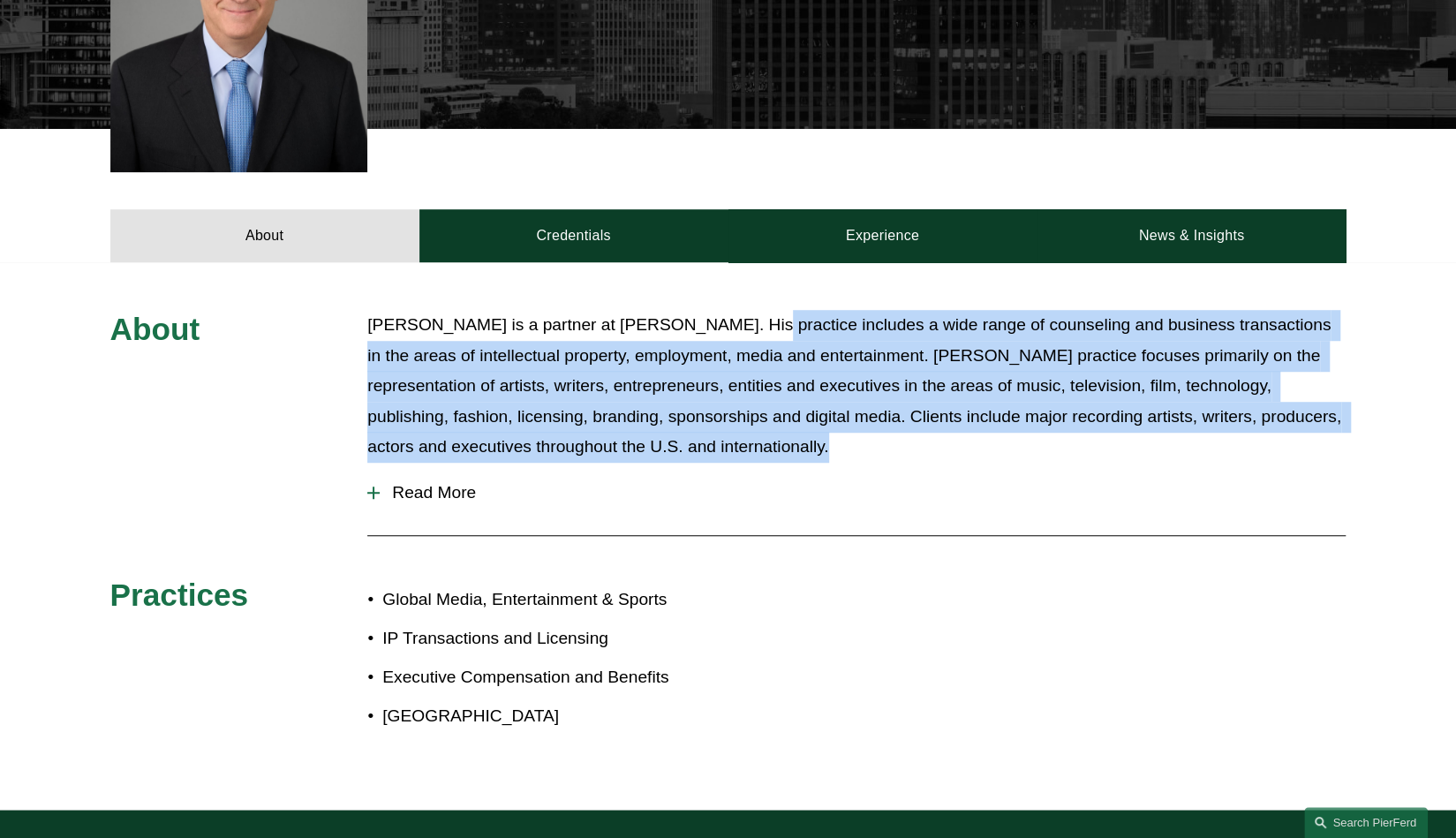
click at [729, 310] on p "[PERSON_NAME] is a partner at [PERSON_NAME]. His practice includes a wide range…" at bounding box center [856, 387] width 978 height 153
drag, startPoint x: 729, startPoint y: 304, endPoint x: 747, endPoint y: 409, distance: 106.5
click at [747, 409] on p "[PERSON_NAME] is a partner at [PERSON_NAME]. His practice includes a wide range…" at bounding box center [856, 387] width 978 height 153
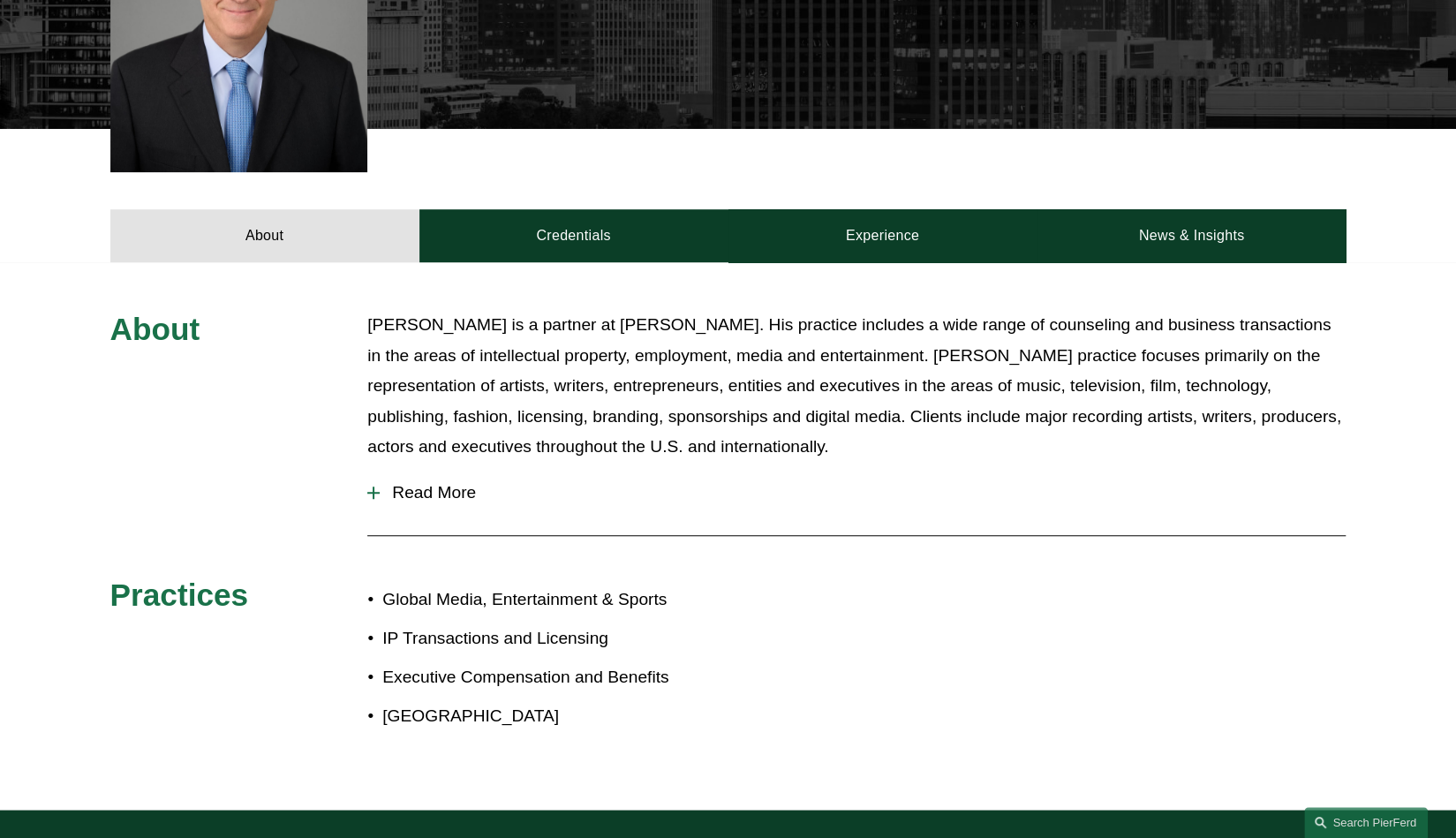
click at [450, 483] on span "Read More" at bounding box center [863, 493] width 966 height 19
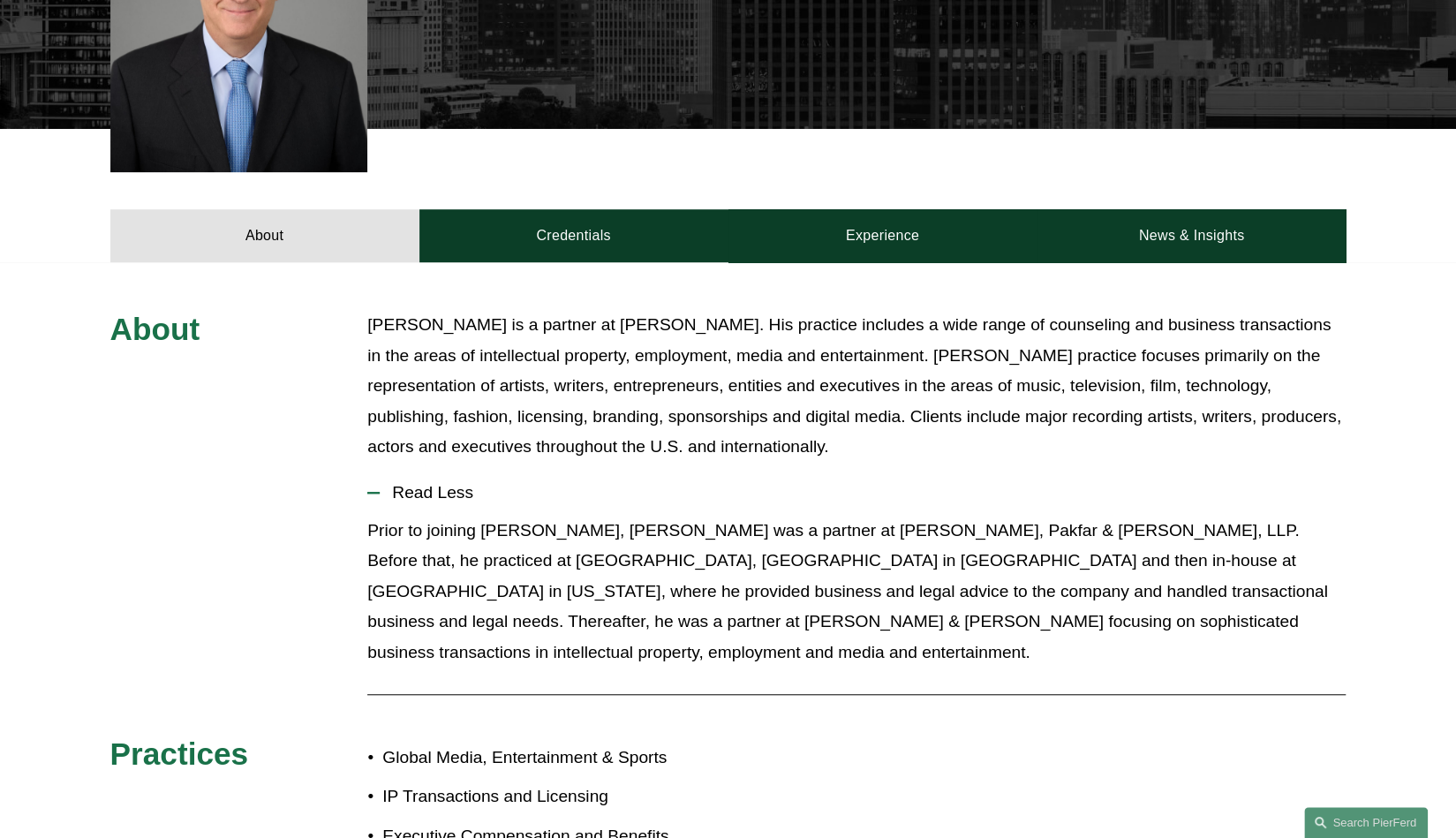
drag, startPoint x: 450, startPoint y: 468, endPoint x: 482, endPoint y: 506, distance: 49.7
click at [482, 506] on li "Read Less Prior to joining [PERSON_NAME], [PERSON_NAME] was a partner at [PERSO…" at bounding box center [856, 576] width 978 height 212
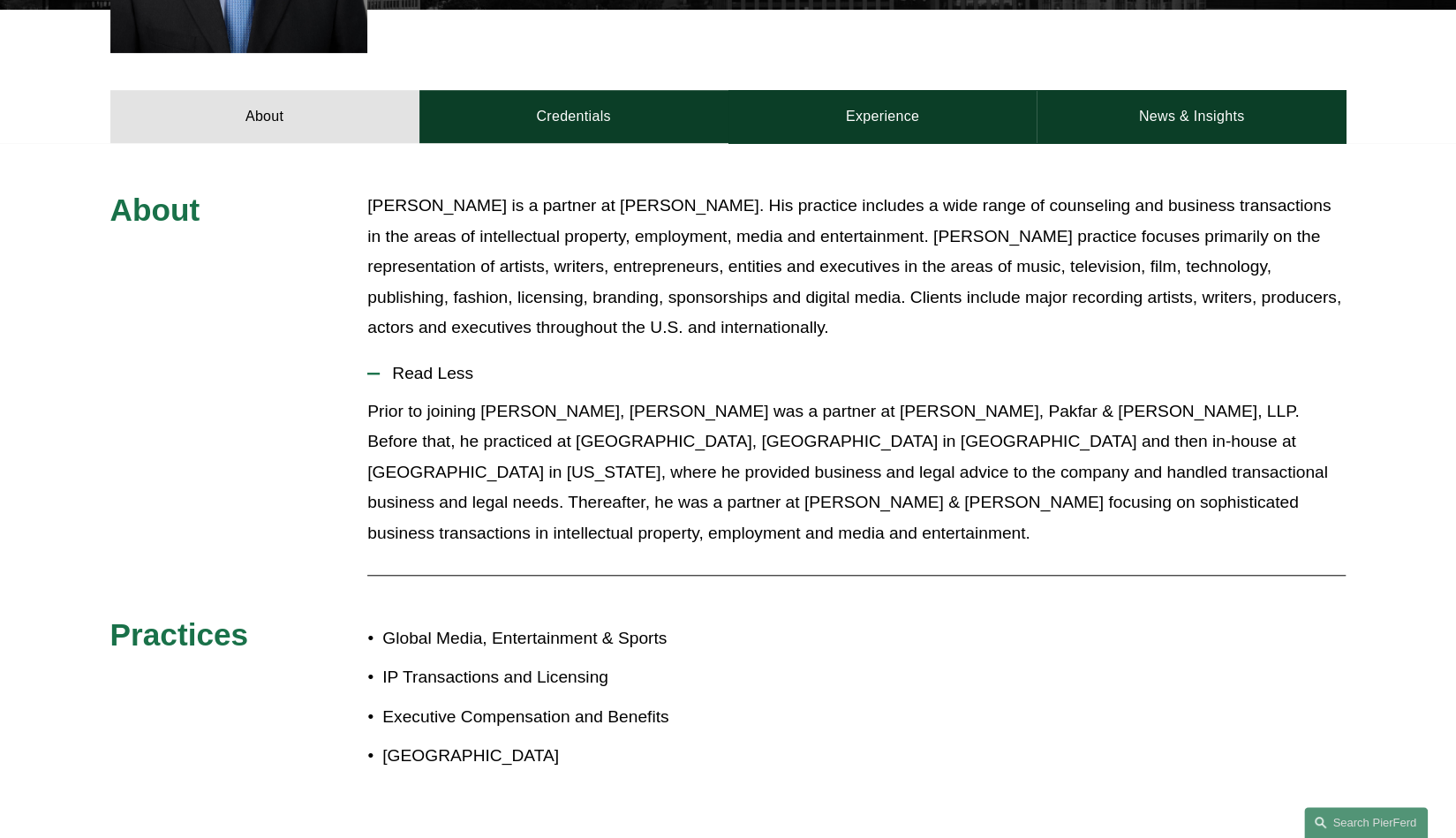
scroll to position [732, 0]
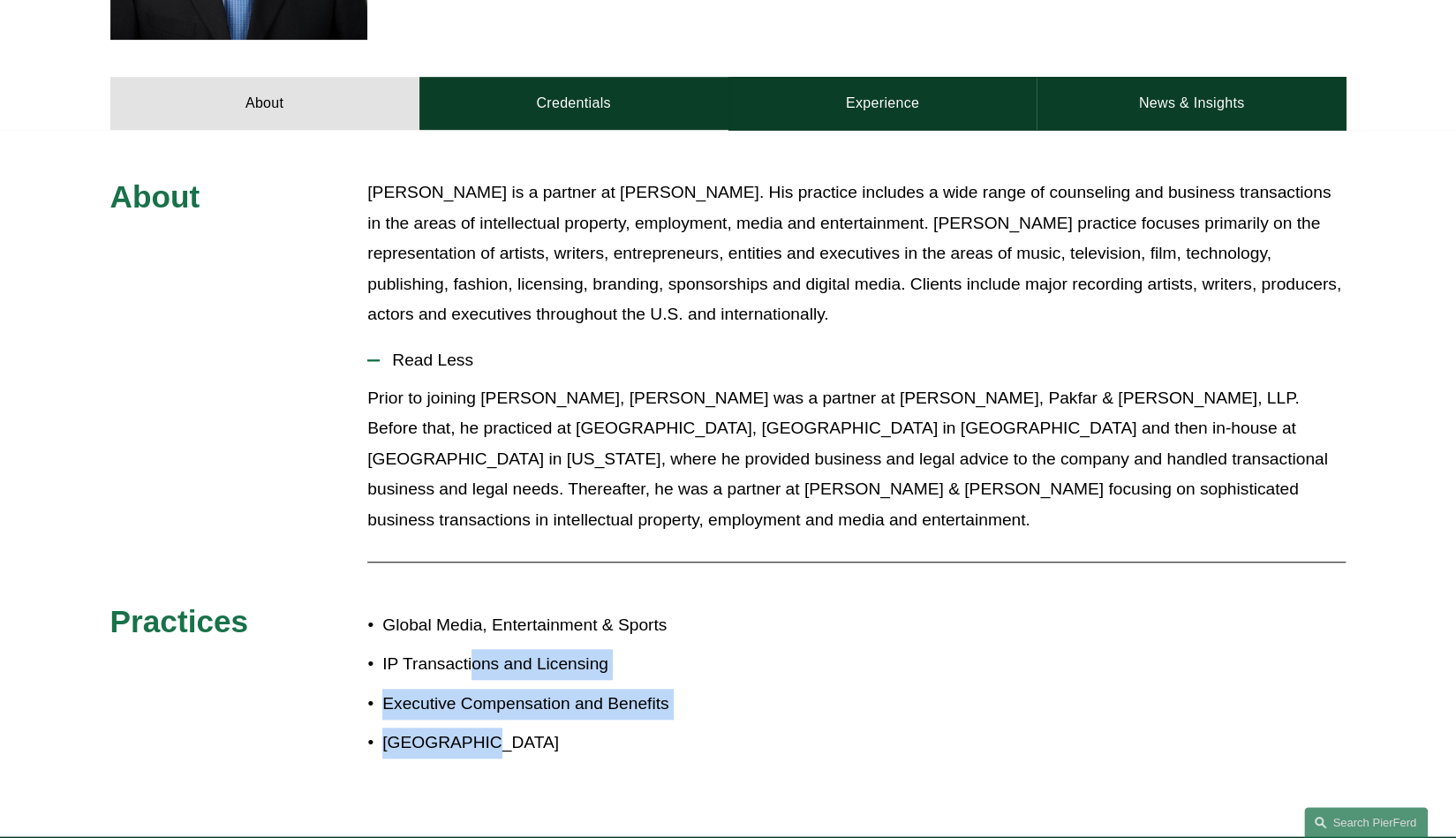
drag, startPoint x: 468, startPoint y: 649, endPoint x: 468, endPoint y: 745, distance: 96.0
click at [468, 745] on div "About [PERSON_NAME] is a partner at [PERSON_NAME]. His practice includes a wide…" at bounding box center [728, 483] width 1456 height 706
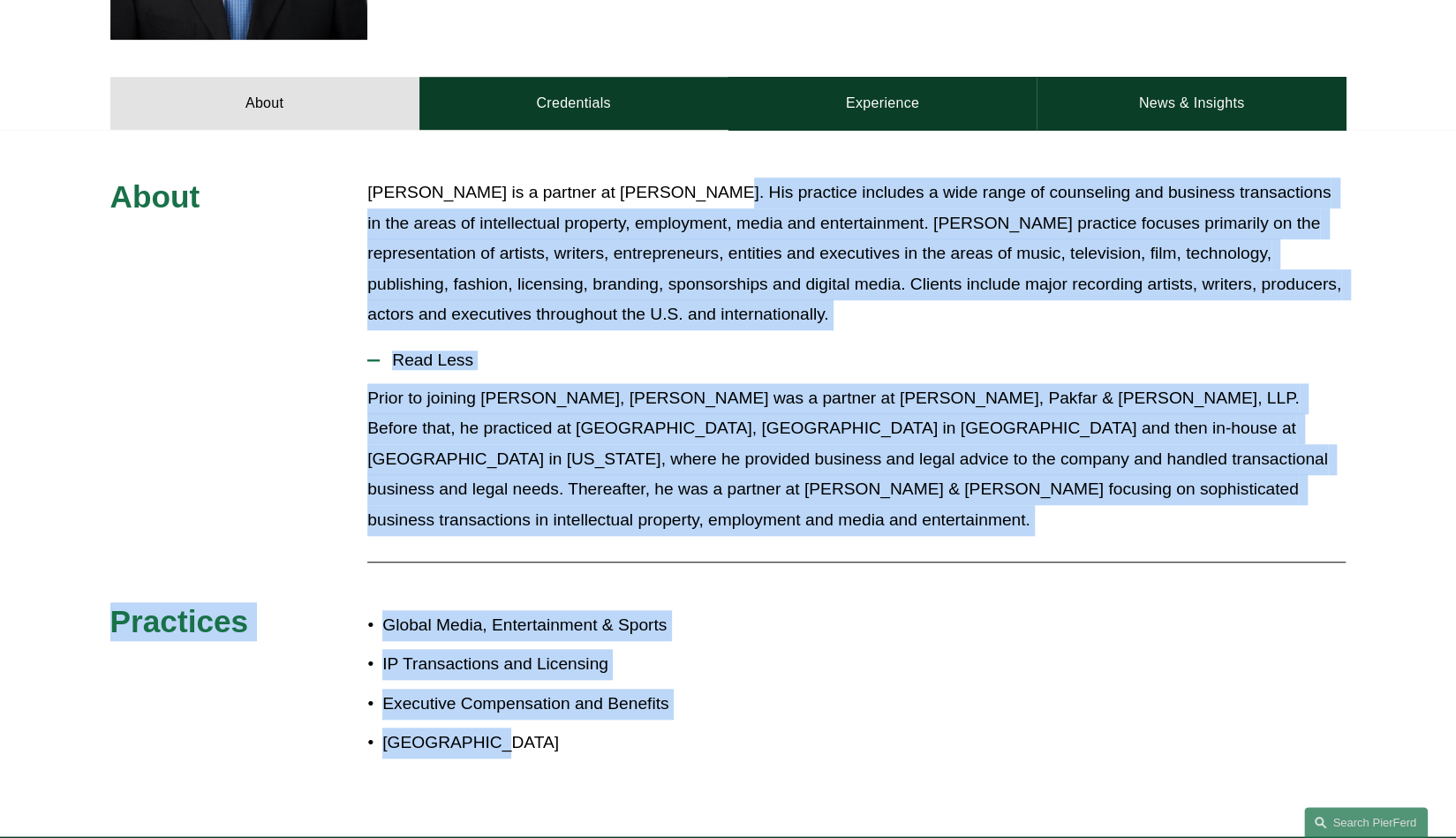
drag, startPoint x: 488, startPoint y: 666, endPoint x: 680, endPoint y: 134, distance: 565.6
click at [680, 134] on div "About [PERSON_NAME] is a partner at [PERSON_NAME]. His practice includes a wide…" at bounding box center [728, 483] width 1456 height 706
